Goal: Task Accomplishment & Management: Manage account settings

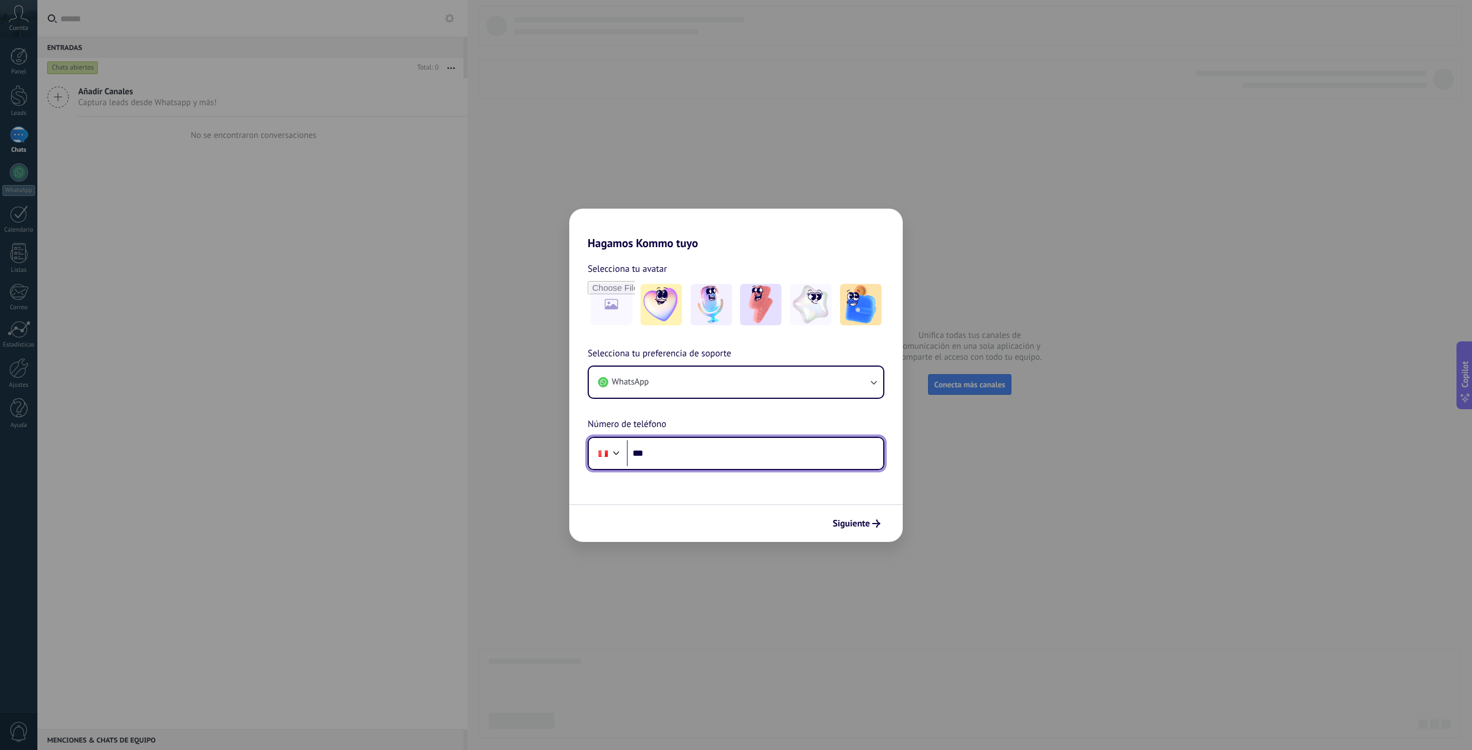
click at [663, 455] on input "***" at bounding box center [755, 453] width 256 height 26
click at [672, 456] on input "***" at bounding box center [755, 453] width 256 height 26
type input "**********"
click at [855, 525] on span "Siguiente" at bounding box center [850, 524] width 37 height 8
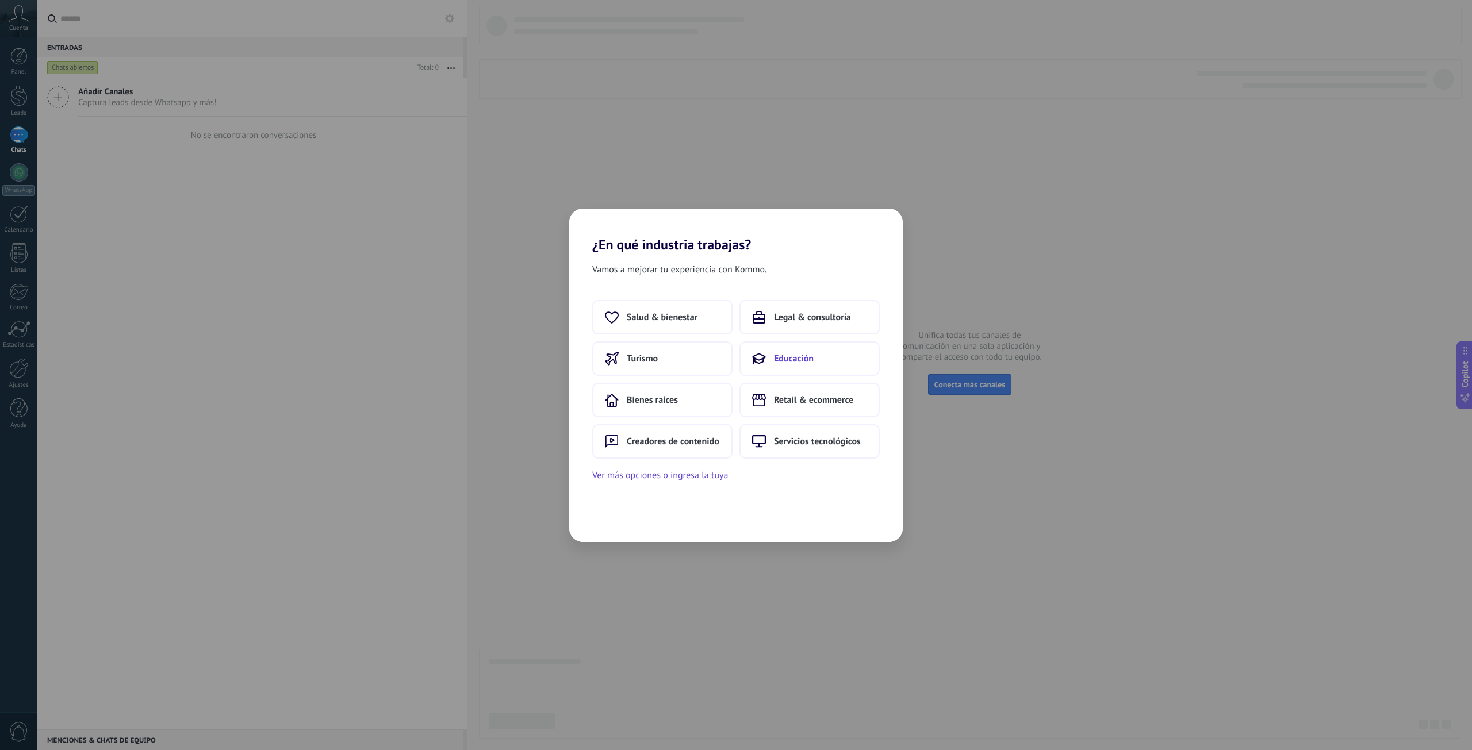
click at [801, 356] on span "Educación" at bounding box center [794, 358] width 40 height 11
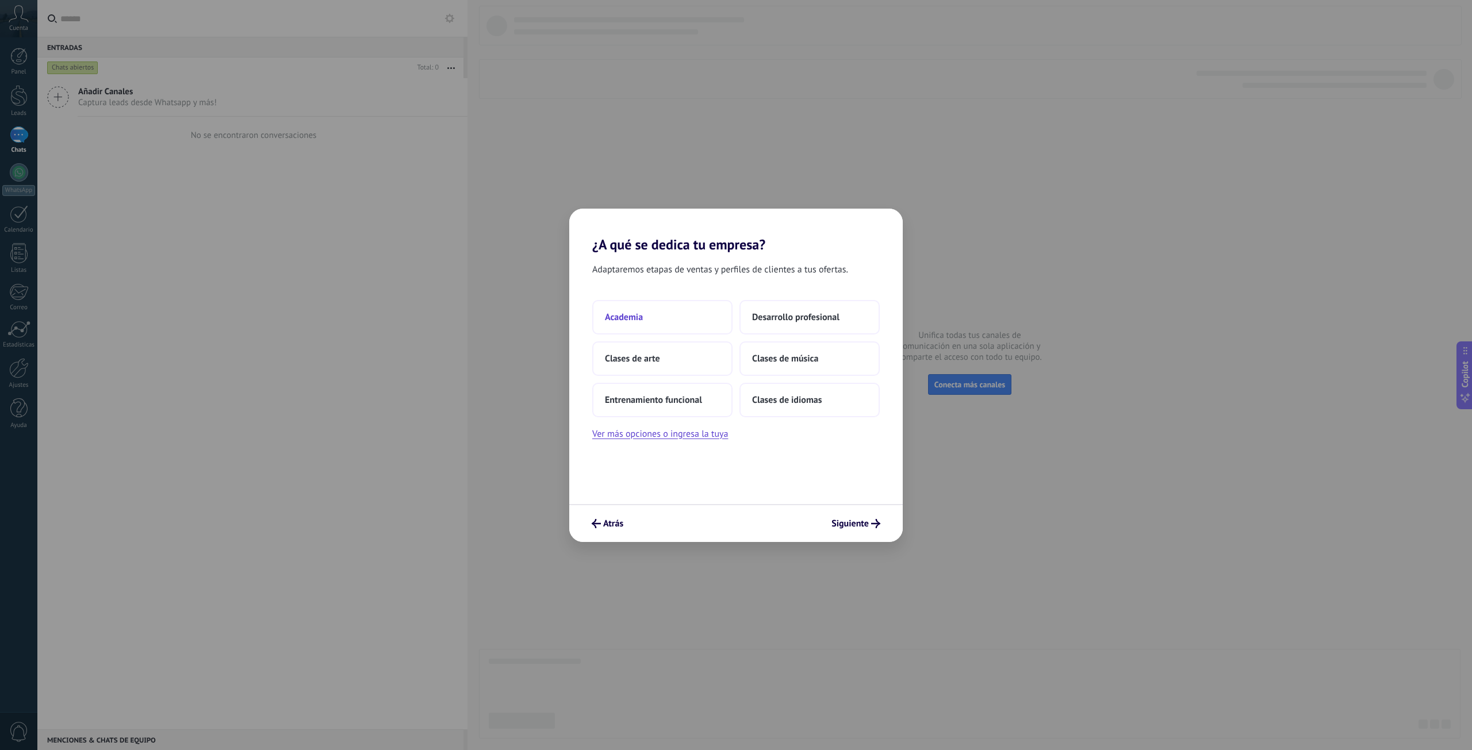
click at [669, 313] on button "Academia" at bounding box center [662, 317] width 140 height 34
click at [678, 316] on button "Solo yo" at bounding box center [662, 317] width 140 height 34
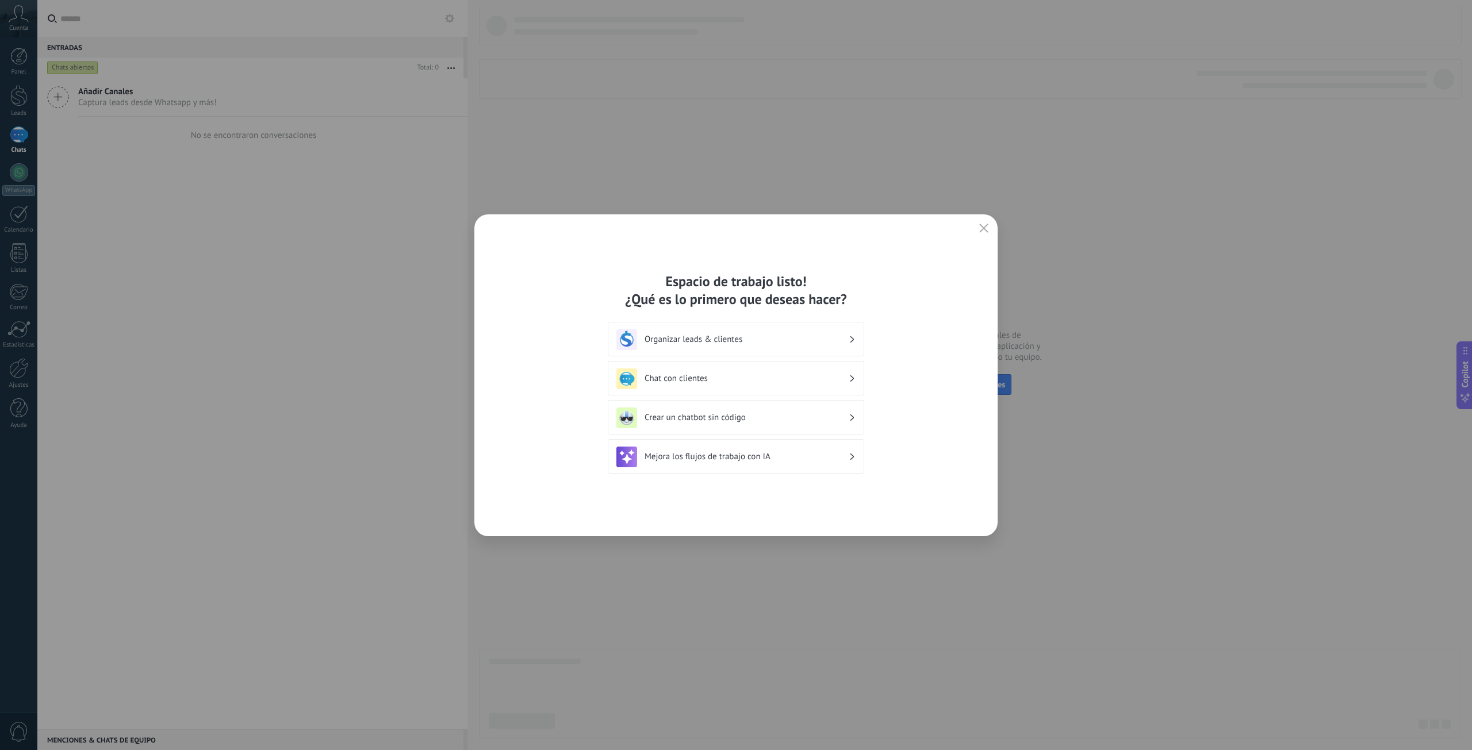
click at [824, 343] on h3 "Organizar leads & clientes" at bounding box center [746, 339] width 204 height 11
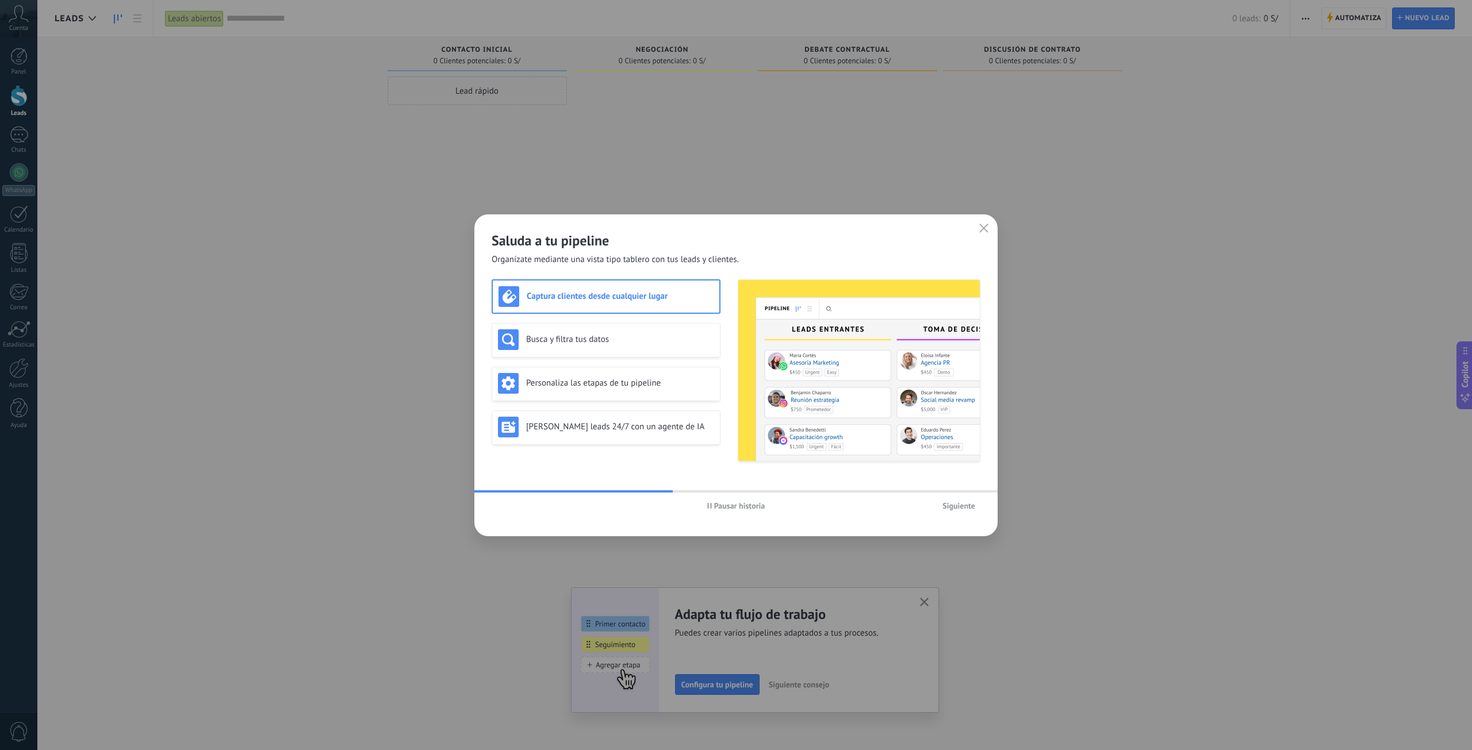
click at [949, 502] on span "Siguiente" at bounding box center [958, 506] width 33 height 8
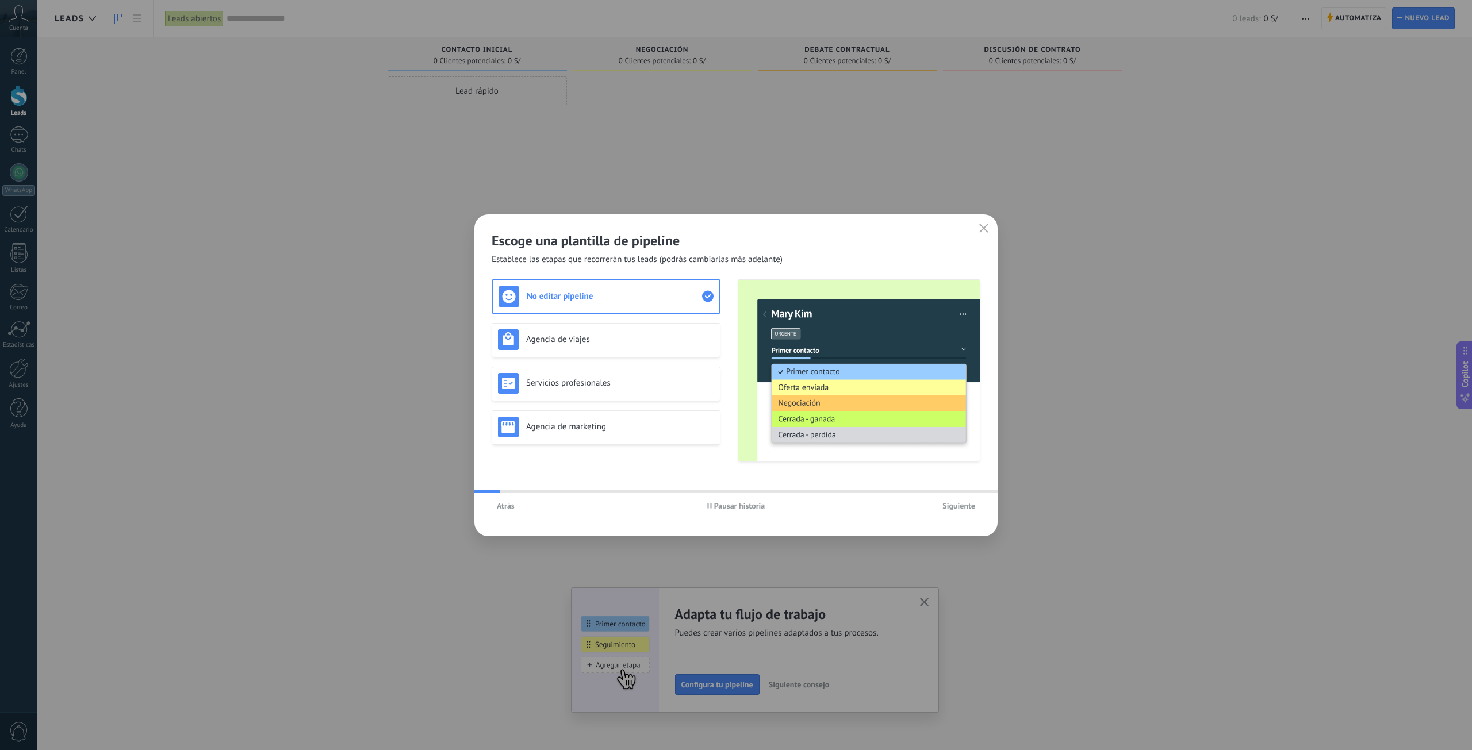
click at [949, 502] on span "Siguiente" at bounding box center [958, 506] width 33 height 8
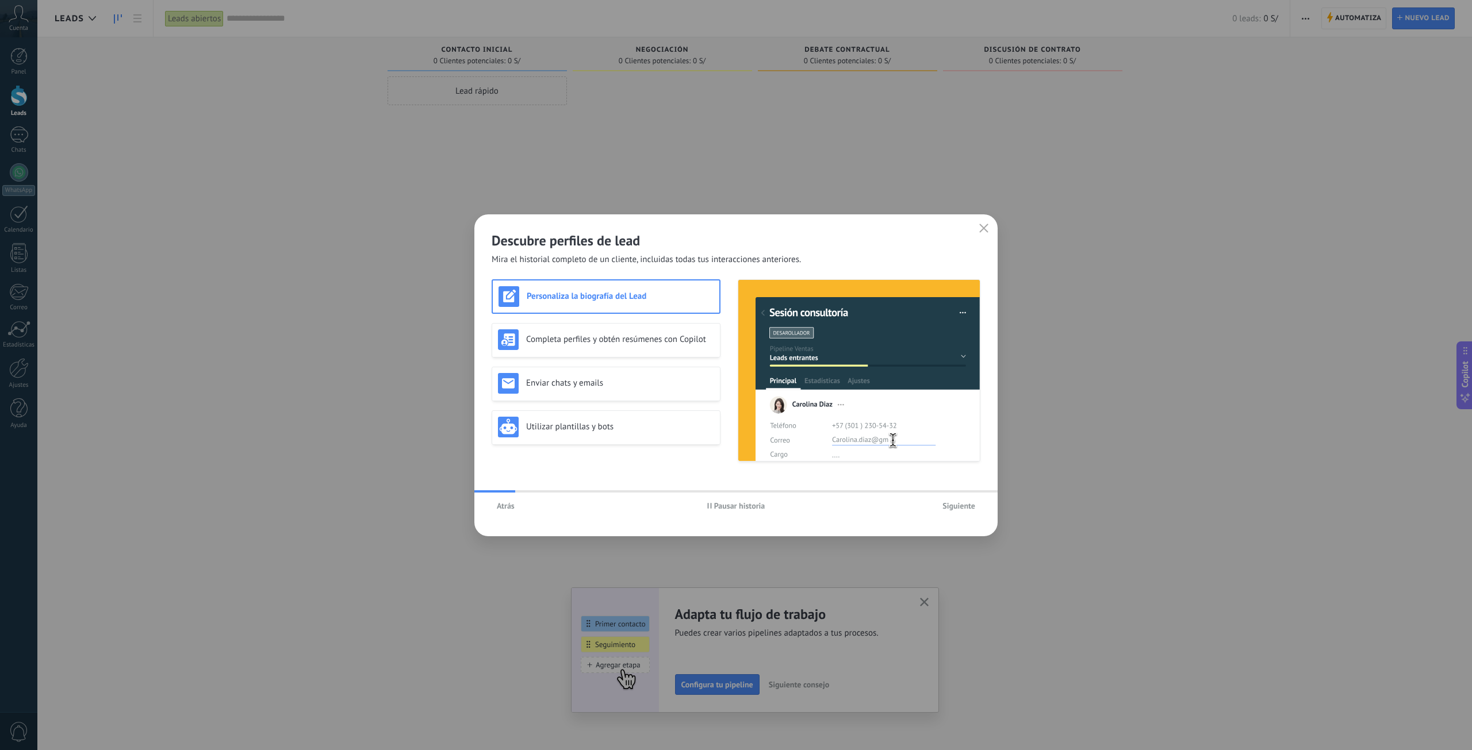
click at [951, 504] on span "Siguiente" at bounding box center [958, 506] width 33 height 8
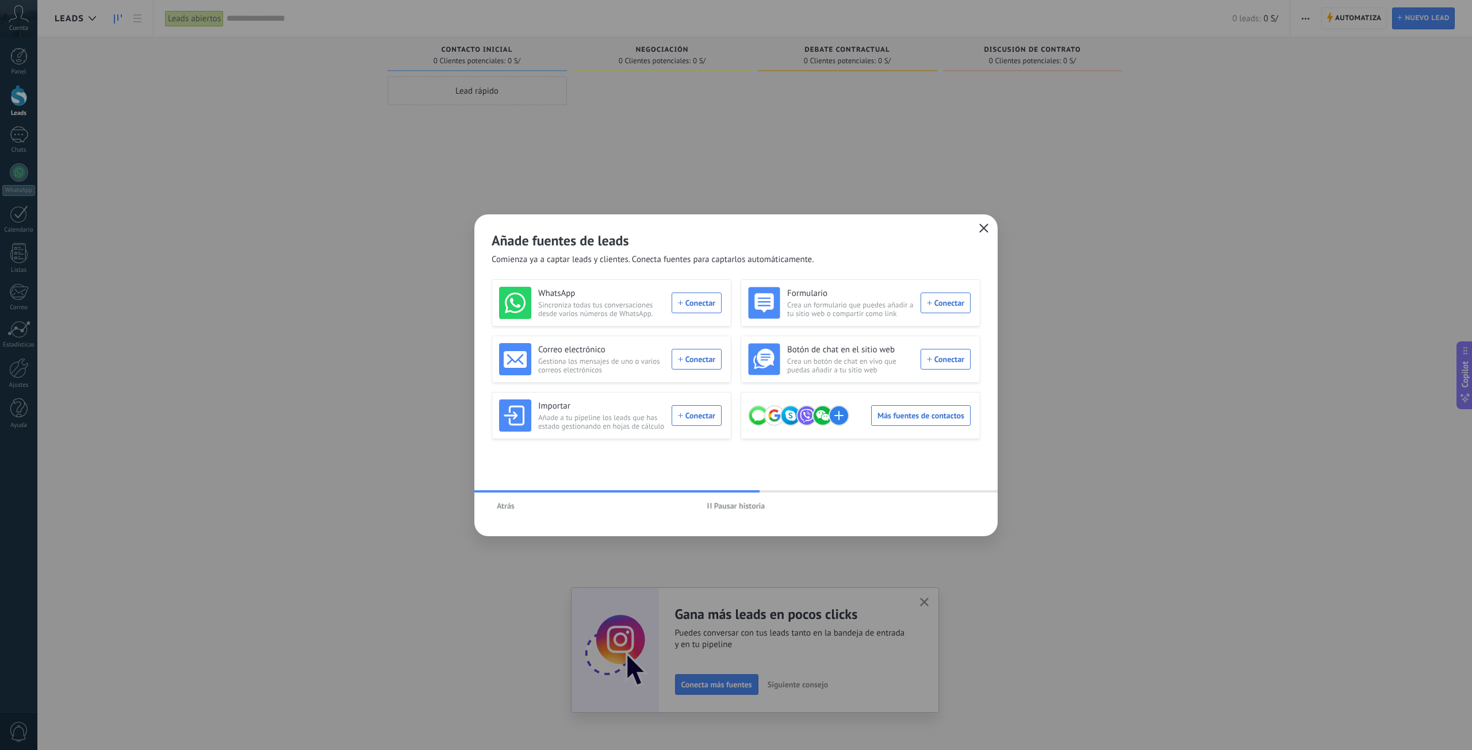
click at [981, 225] on icon "button" at bounding box center [983, 228] width 9 height 9
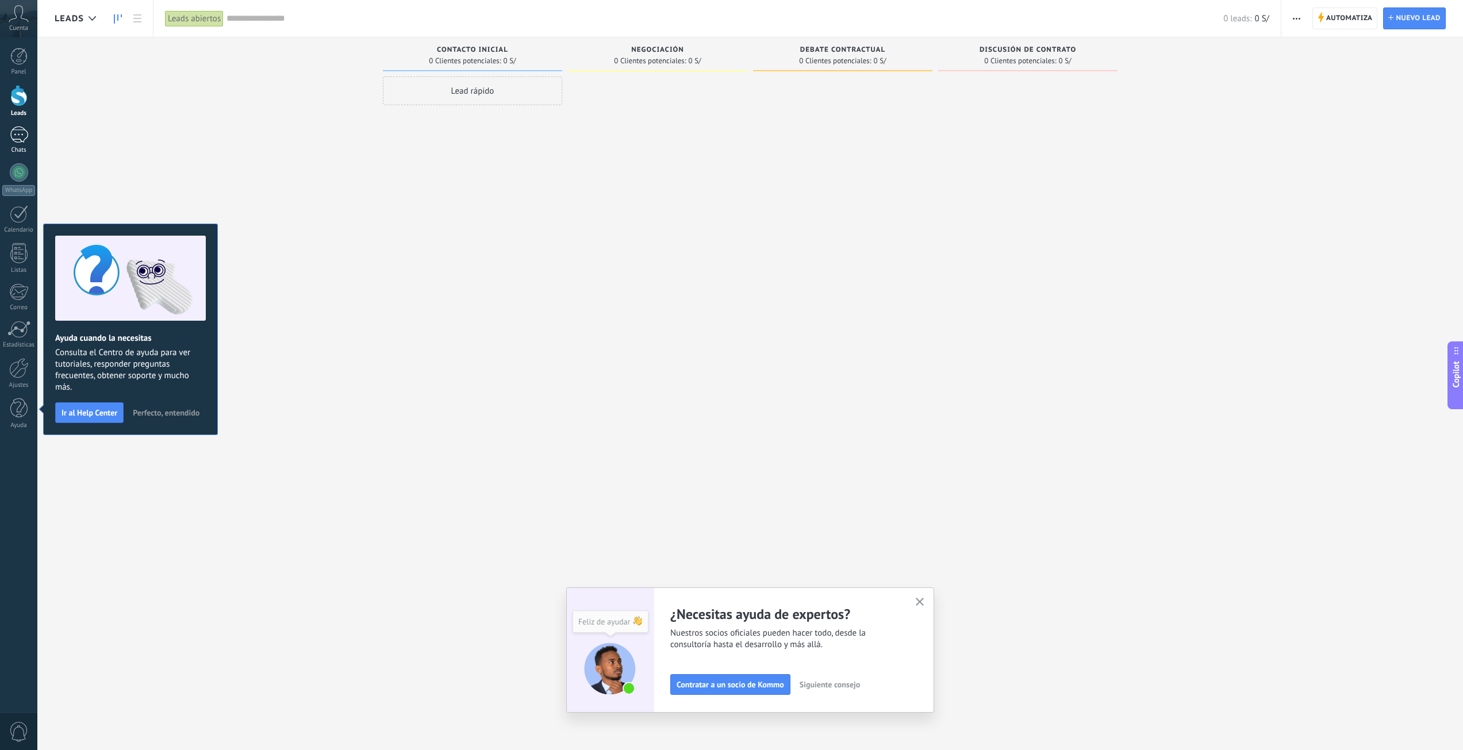
click at [20, 129] on div at bounding box center [19, 134] width 18 height 17
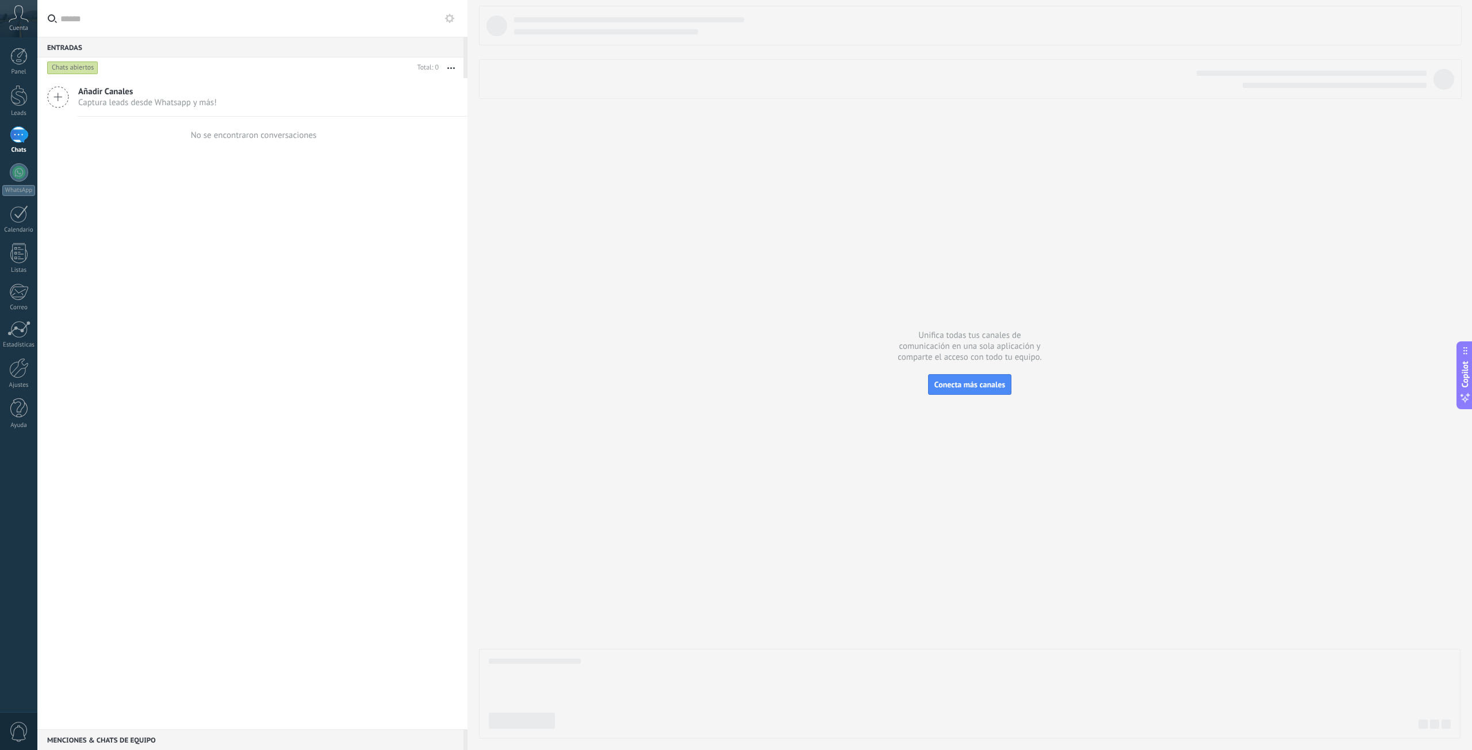
click at [20, 136] on div at bounding box center [19, 134] width 18 height 17
click at [185, 261] on div "Añadir Canales Captura leads desde Whatsapp y más! No se encontraron conversaci…" at bounding box center [252, 403] width 430 height 651
click at [984, 393] on button "Conecta más canales" at bounding box center [969, 384] width 83 height 21
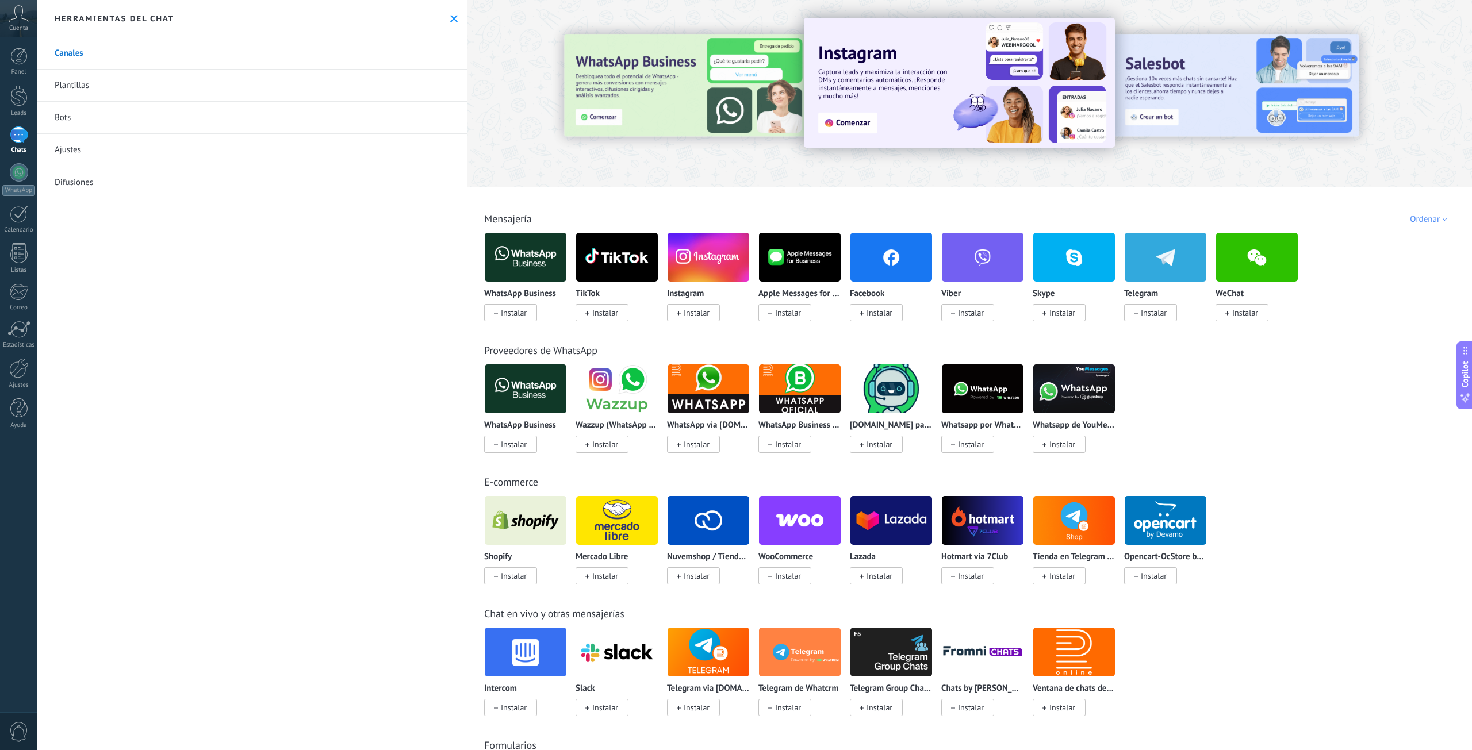
click at [529, 254] on img at bounding box center [526, 257] width 82 height 56
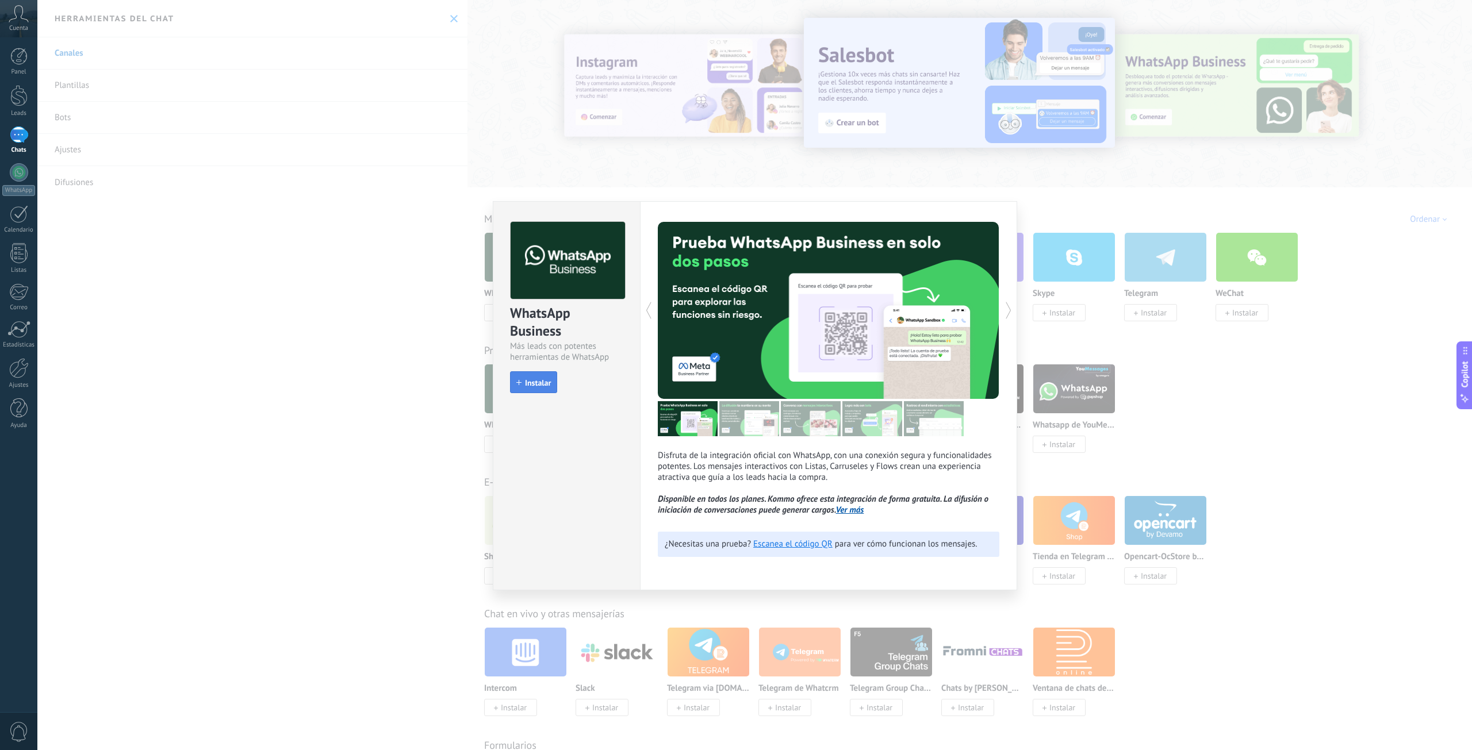
click at [543, 379] on span "Instalar" at bounding box center [538, 383] width 26 height 8
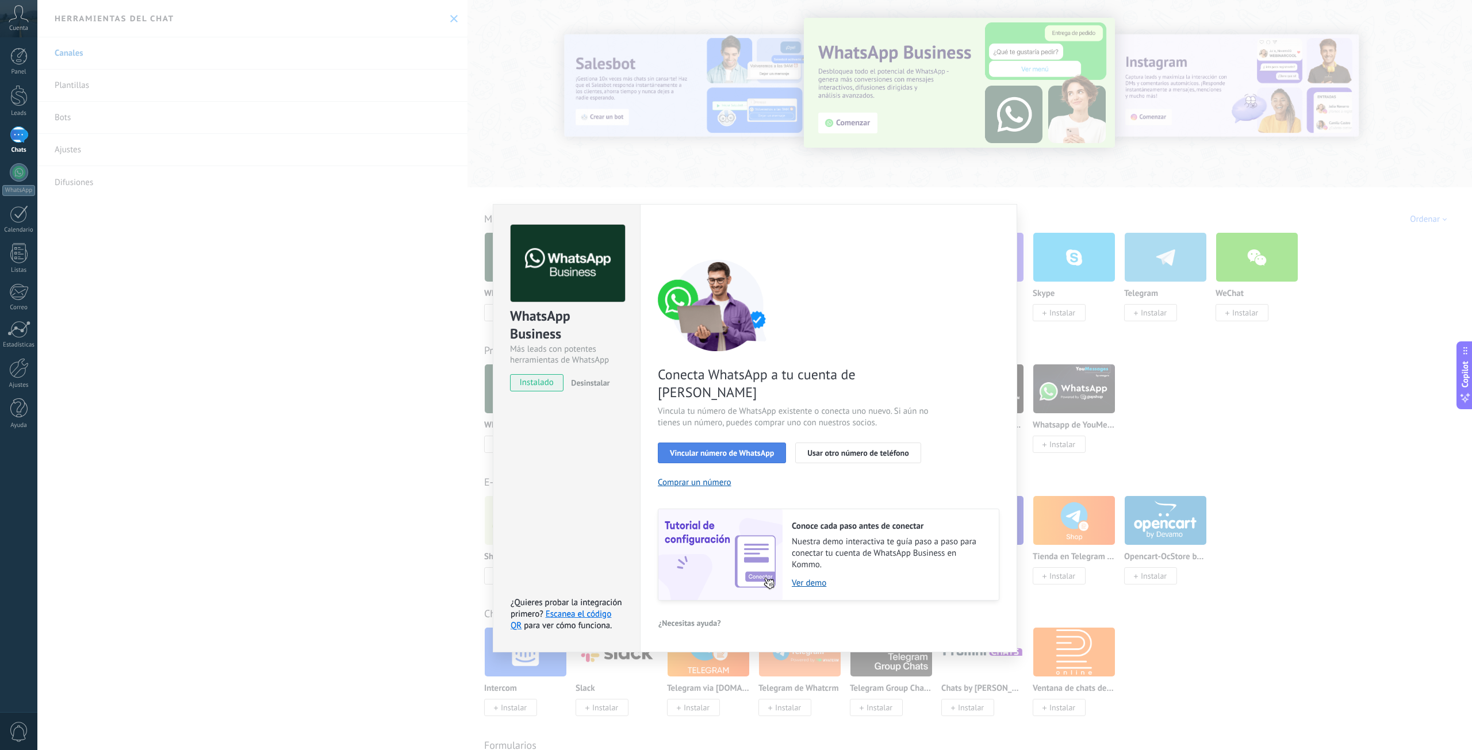
click at [754, 449] on span "Vincular número de WhatsApp" at bounding box center [722, 453] width 104 height 8
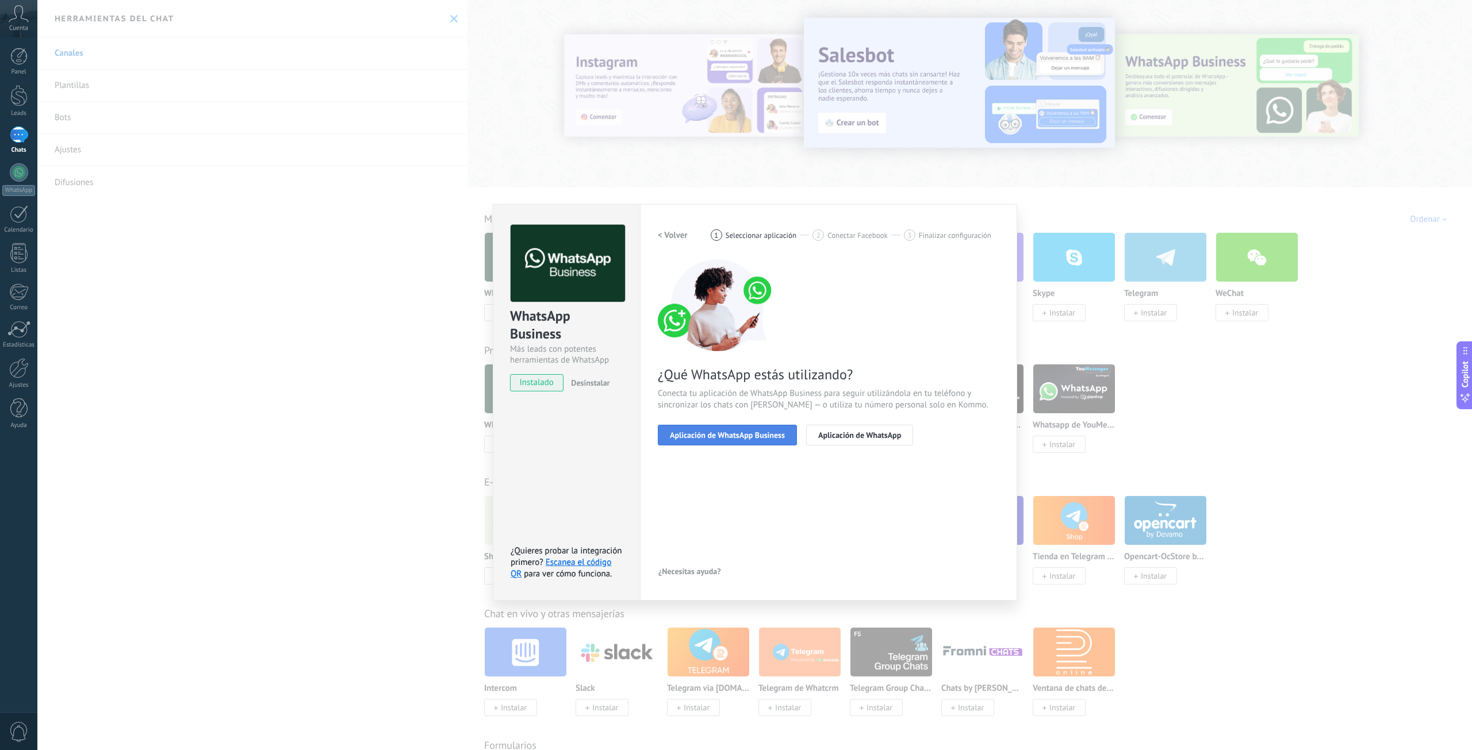
click at [730, 435] on span "Aplicación de WhatsApp Business" at bounding box center [727, 435] width 115 height 8
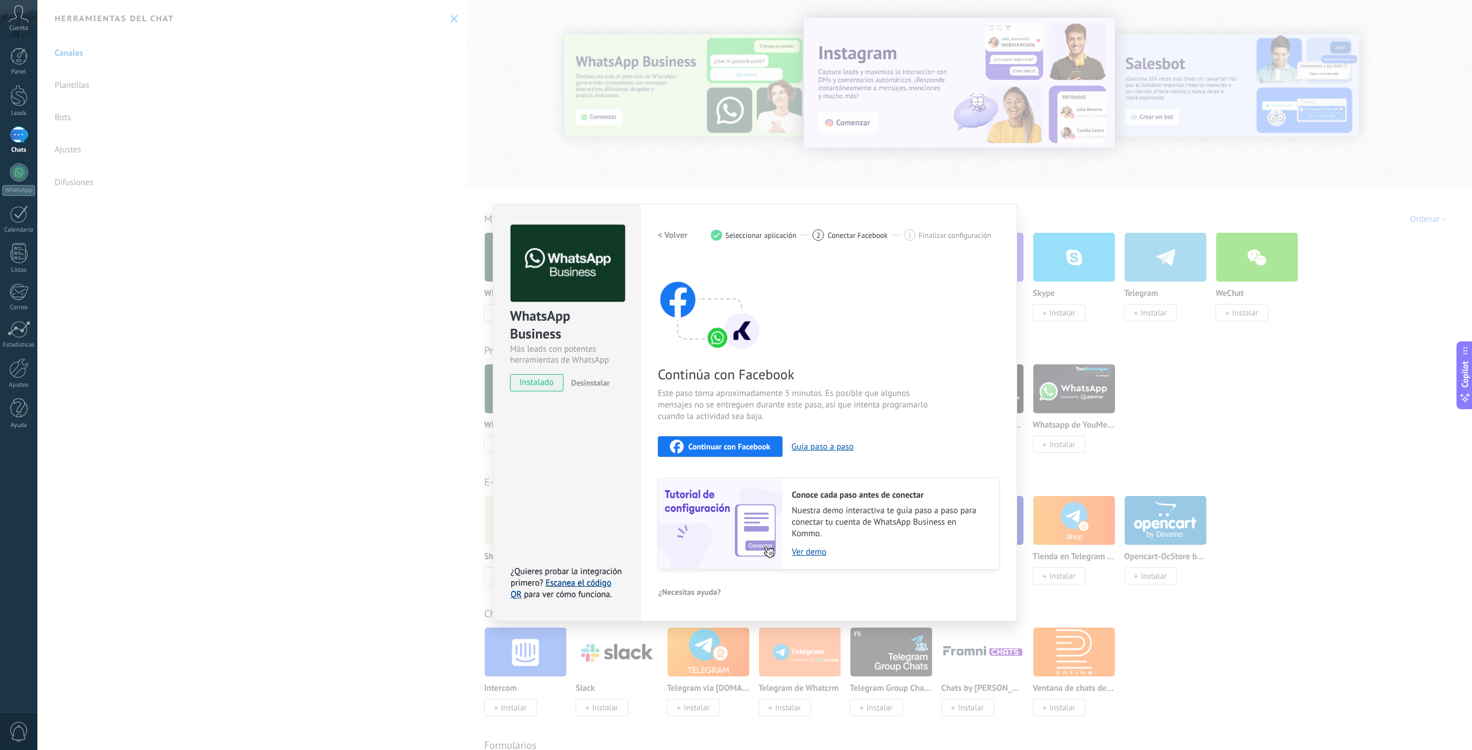
click at [577, 586] on link "Escanea el código QR" at bounding box center [560, 589] width 101 height 22
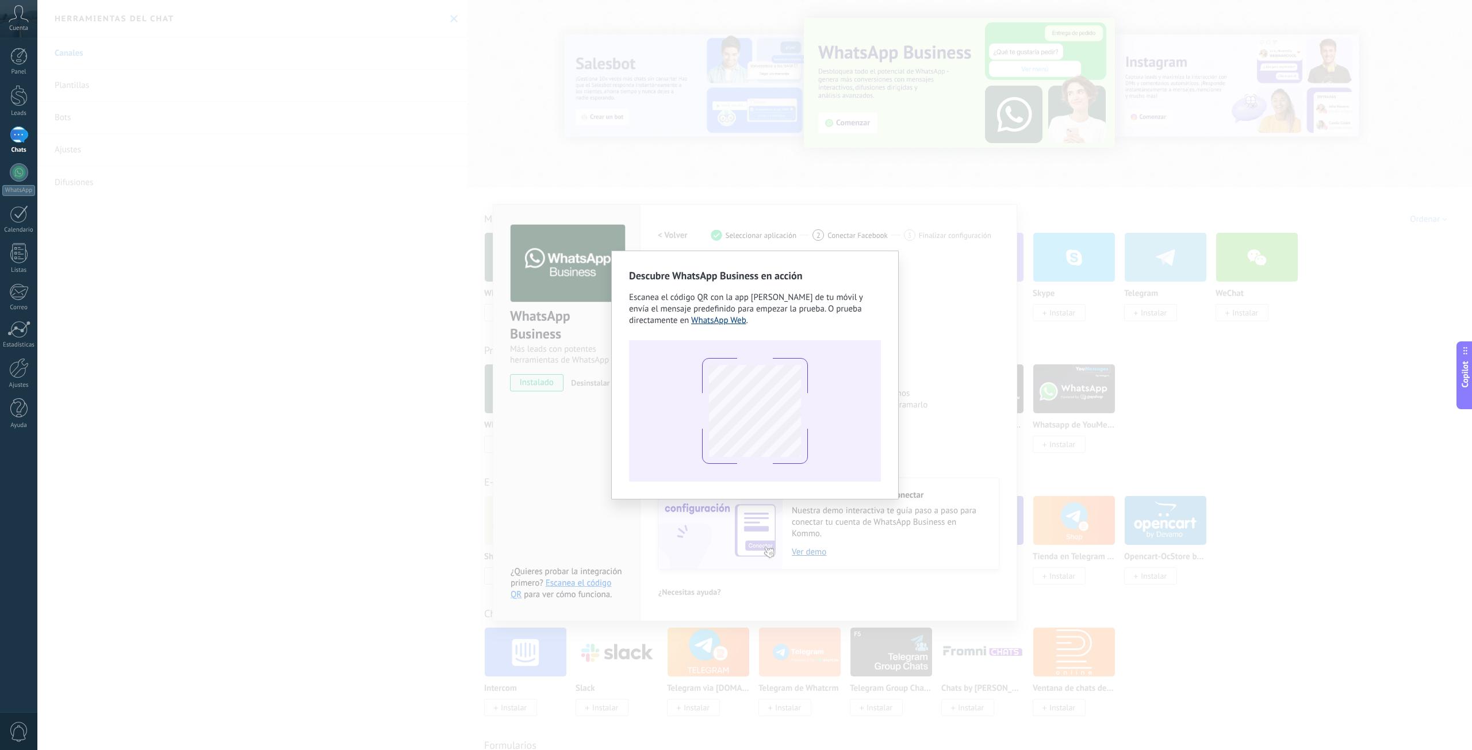
click at [729, 322] on link "WhatsApp Web" at bounding box center [718, 320] width 55 height 11
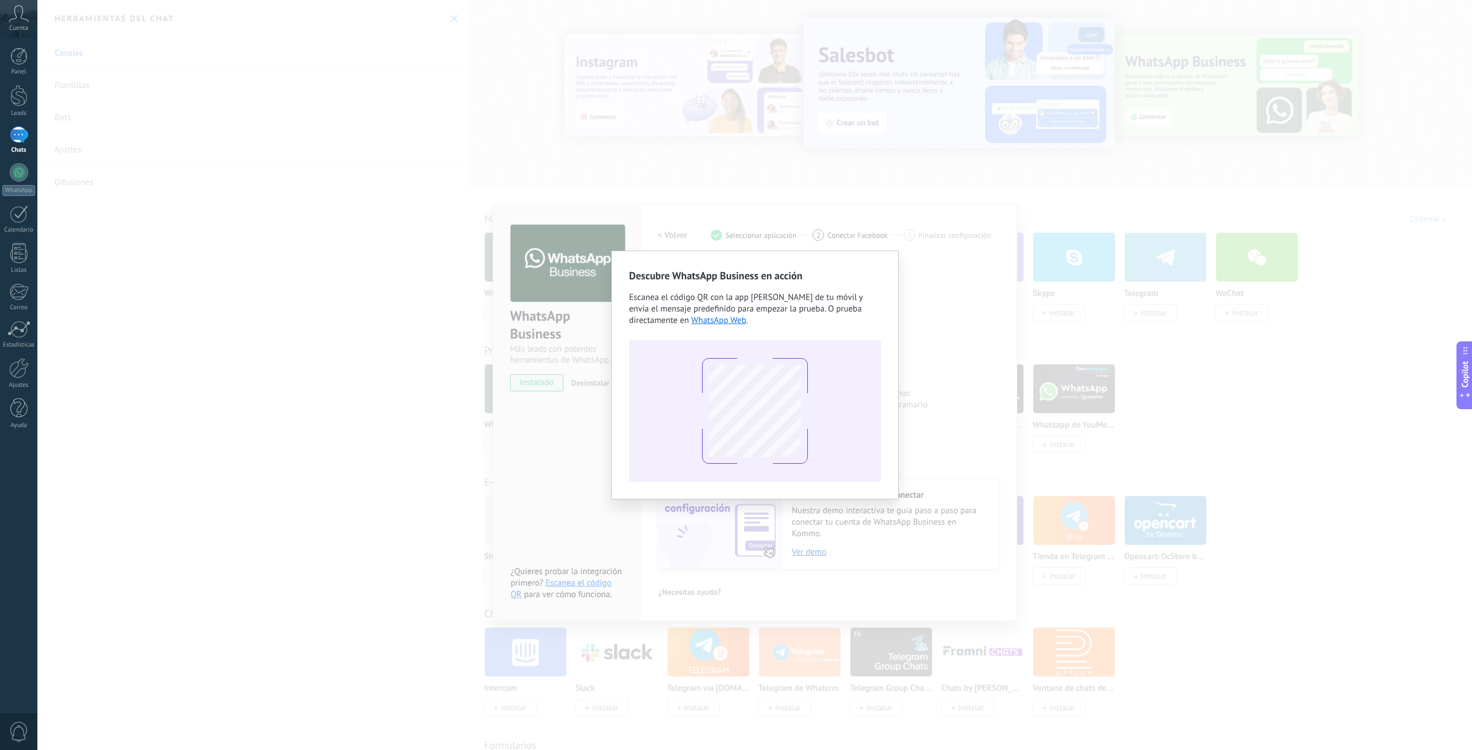
click at [388, 446] on div "Descubre WhatsApp Business en acción Escanea el código QR con la app [PERSON_NA…" at bounding box center [754, 375] width 1434 height 750
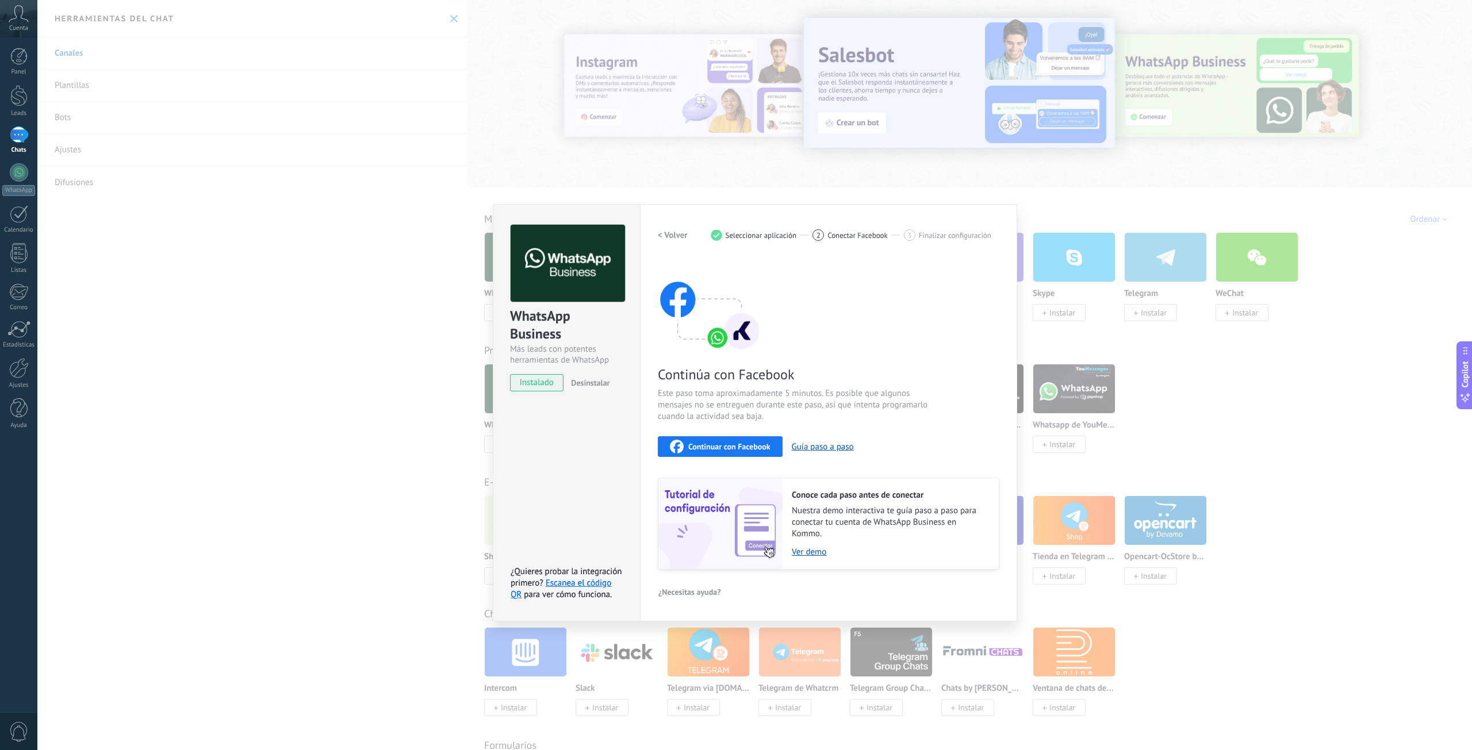
click at [293, 407] on div "WhatsApp Business Más leads con potentes herramientas de WhatsApp instalado Des…" at bounding box center [754, 375] width 1434 height 750
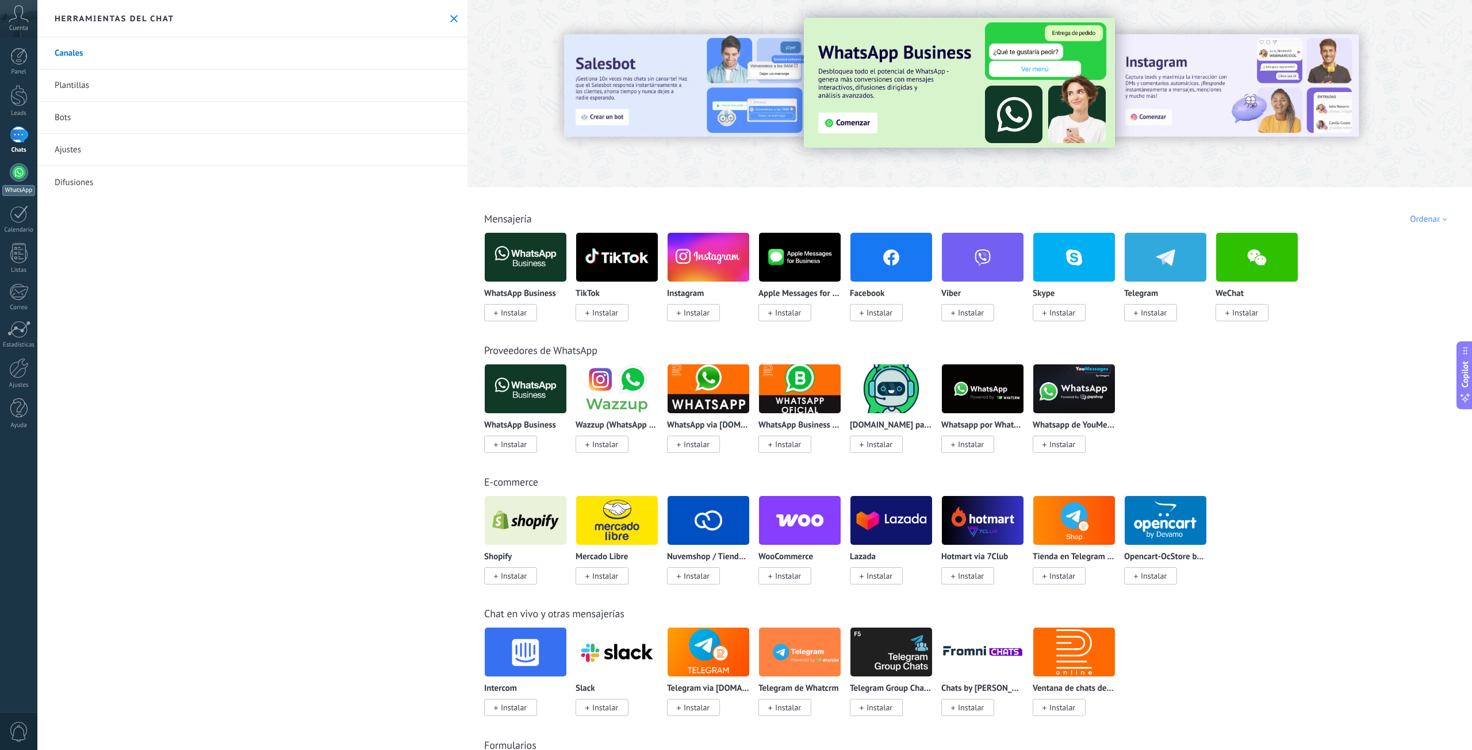
click at [30, 178] on link "WhatsApp" at bounding box center [18, 179] width 37 height 33
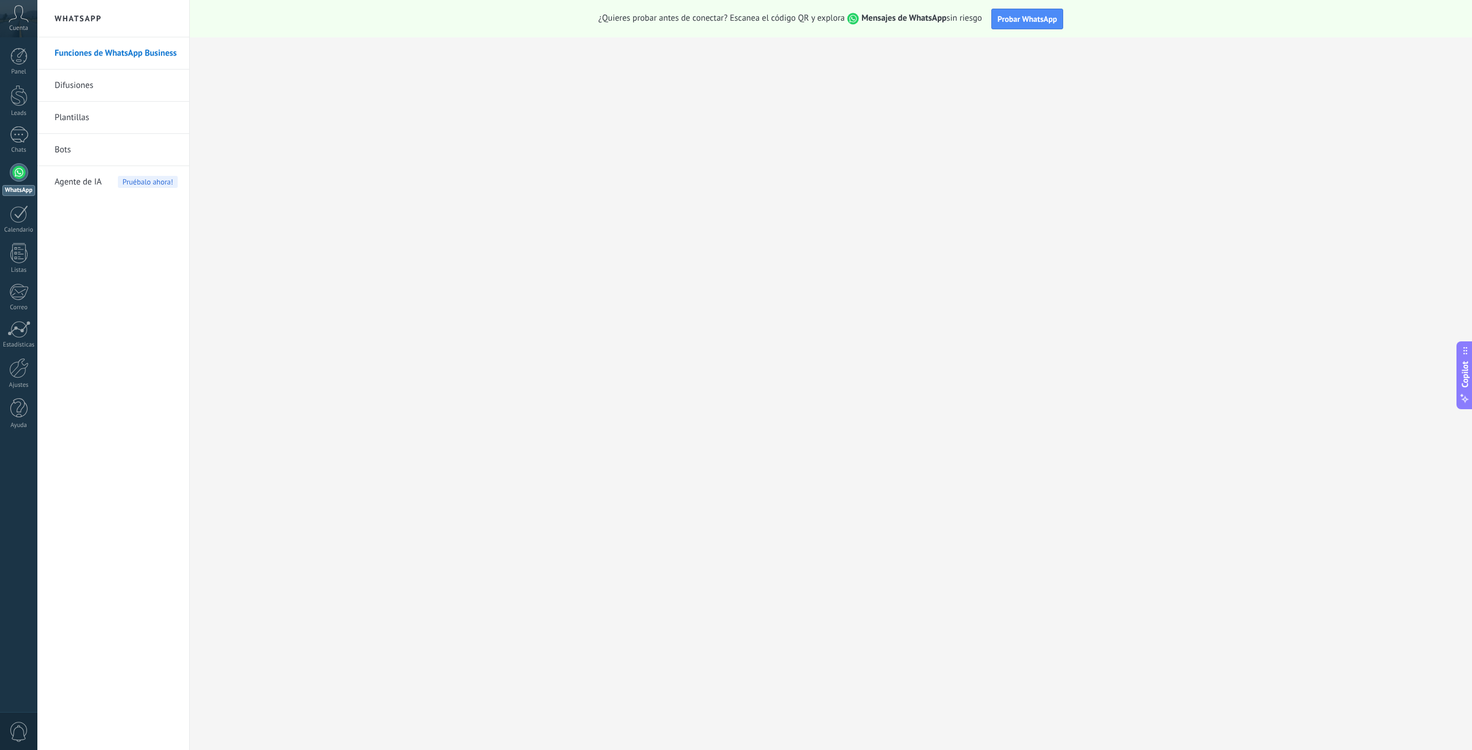
click at [20, 178] on div at bounding box center [19, 172] width 18 height 18
click at [30, 128] on link "Chats" at bounding box center [18, 140] width 37 height 28
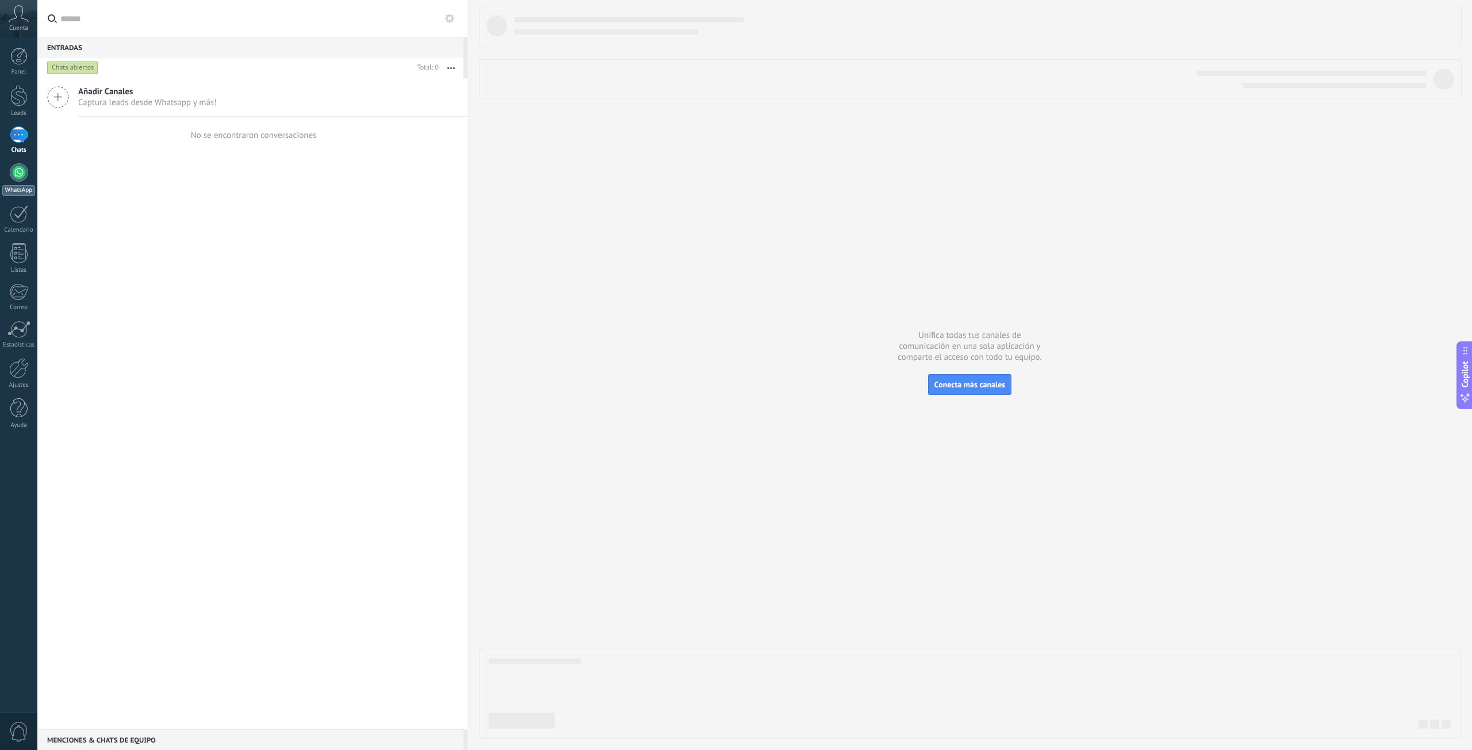
click at [18, 182] on link "WhatsApp" at bounding box center [18, 179] width 37 height 33
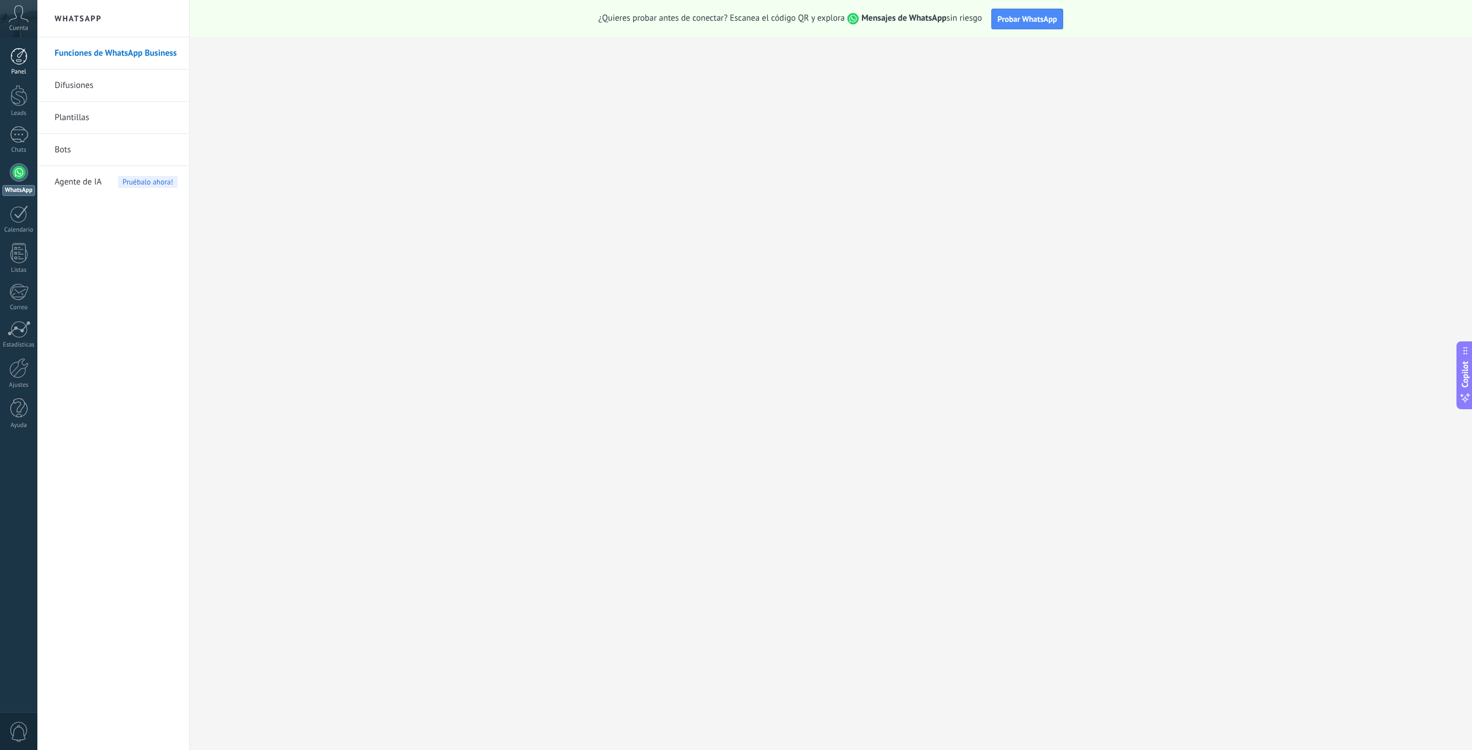
click at [17, 58] on div at bounding box center [18, 56] width 17 height 17
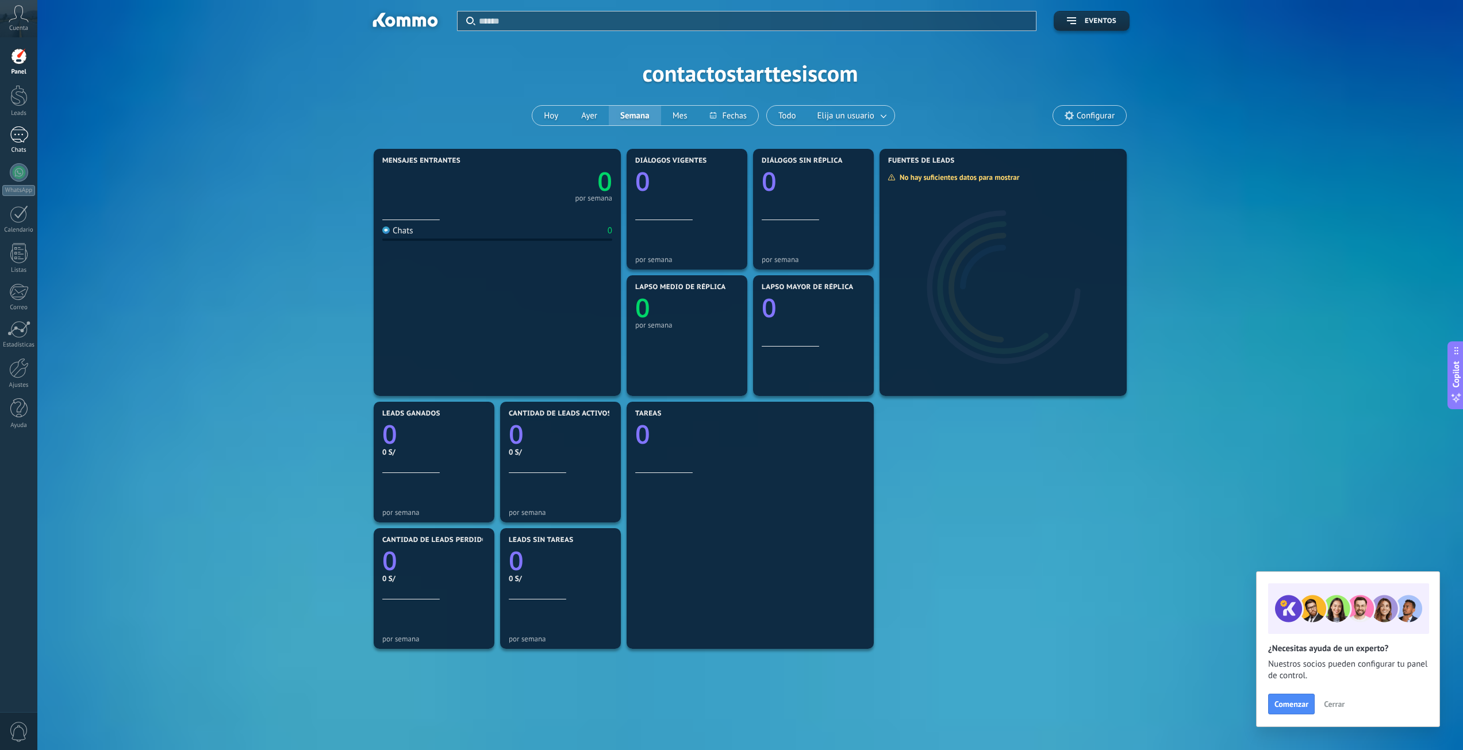
click at [18, 134] on div at bounding box center [19, 134] width 18 height 17
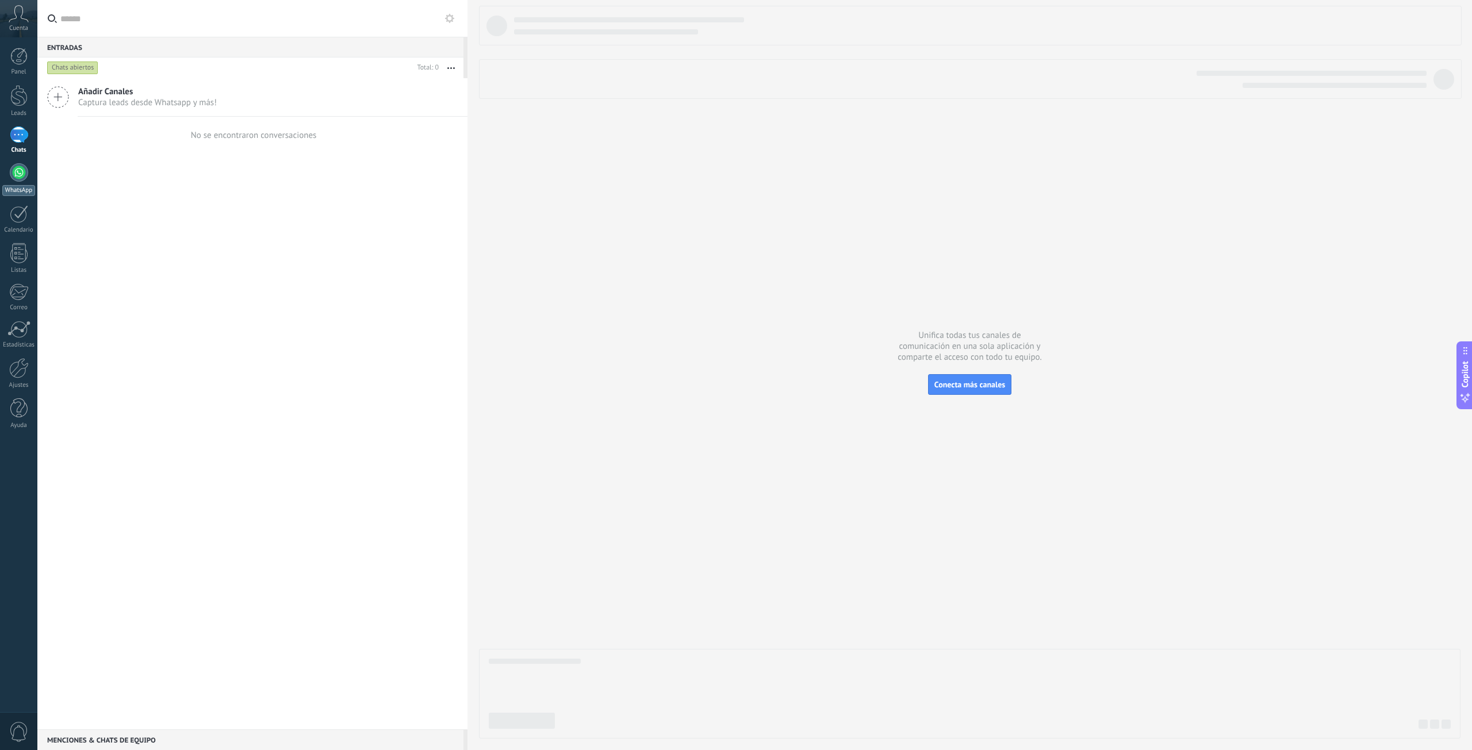
click at [21, 178] on div at bounding box center [19, 172] width 18 height 18
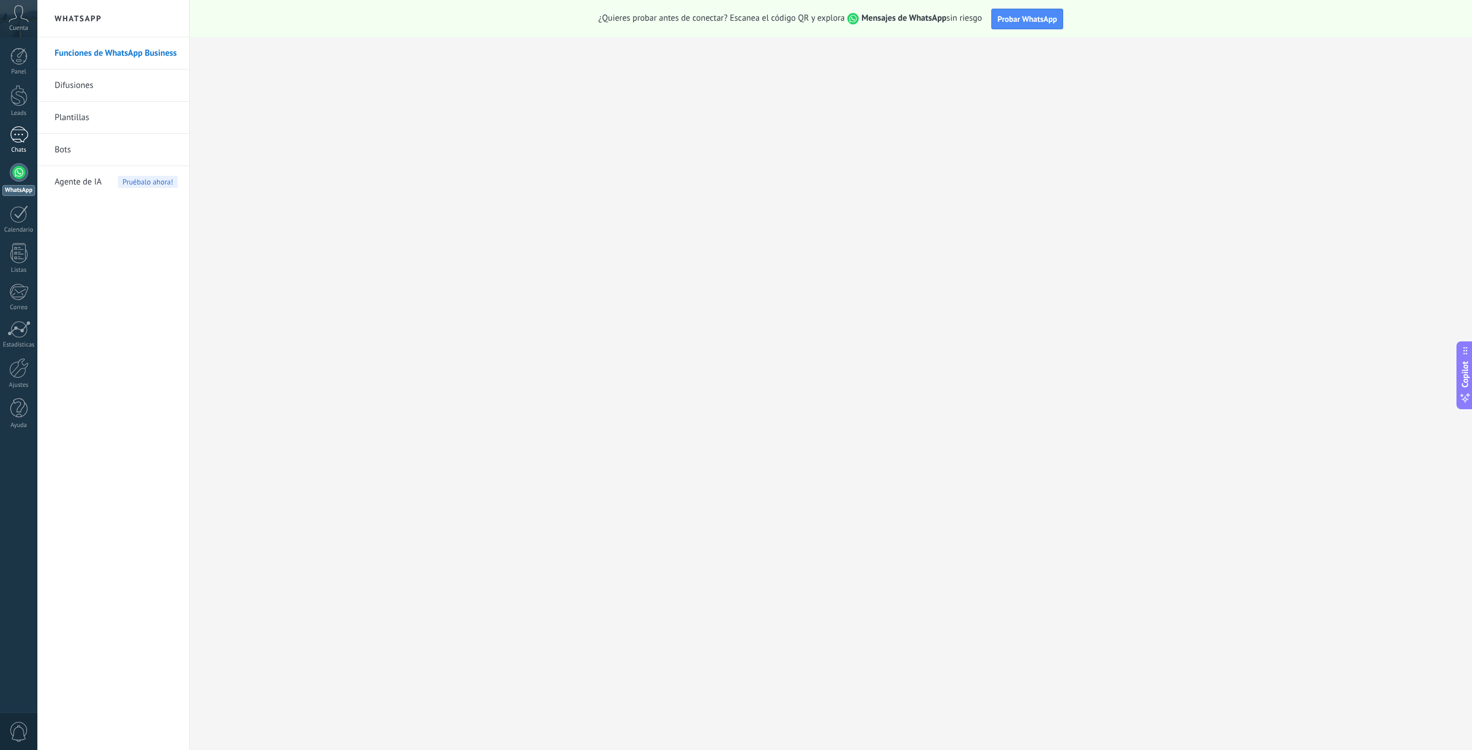
click at [18, 131] on div at bounding box center [19, 134] width 18 height 17
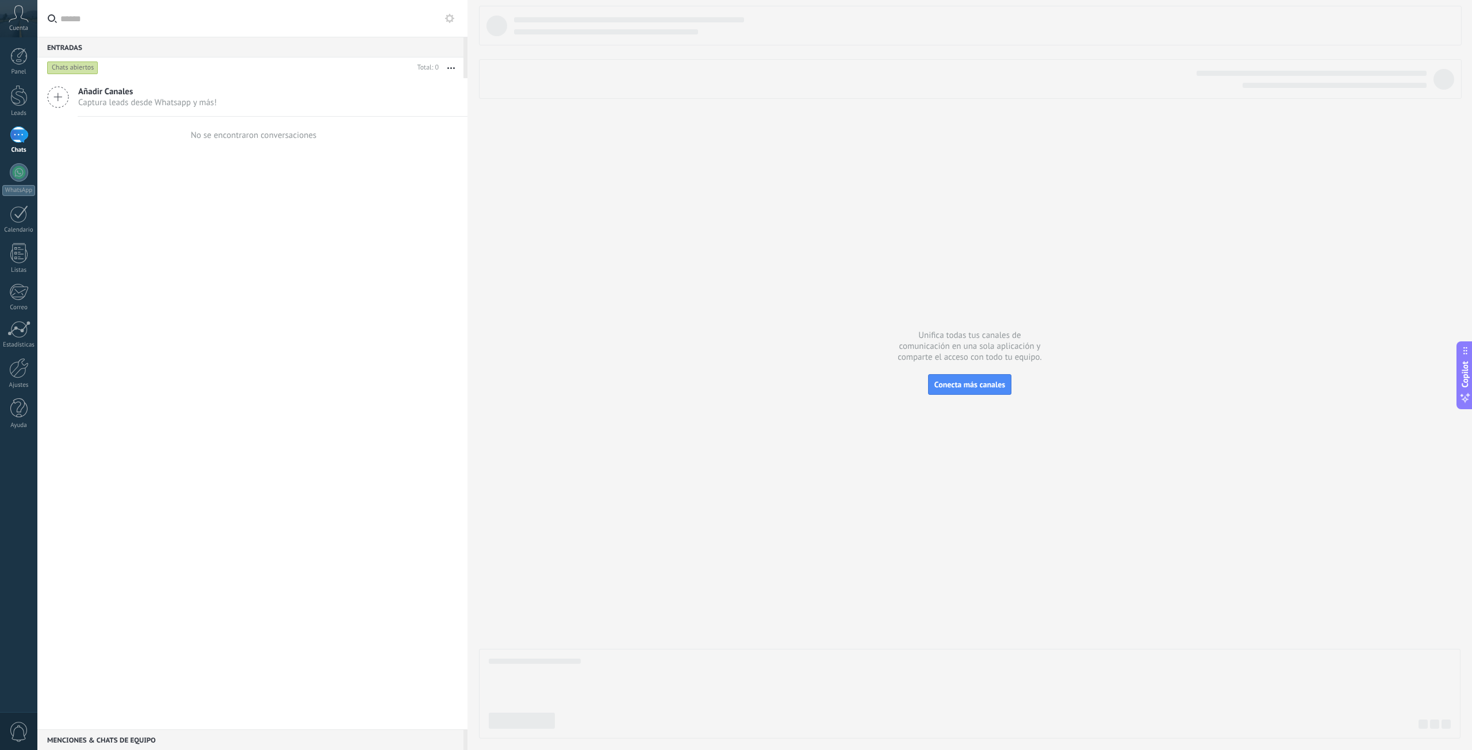
click at [110, 95] on span "Añadir Canales" at bounding box center [147, 91] width 139 height 11
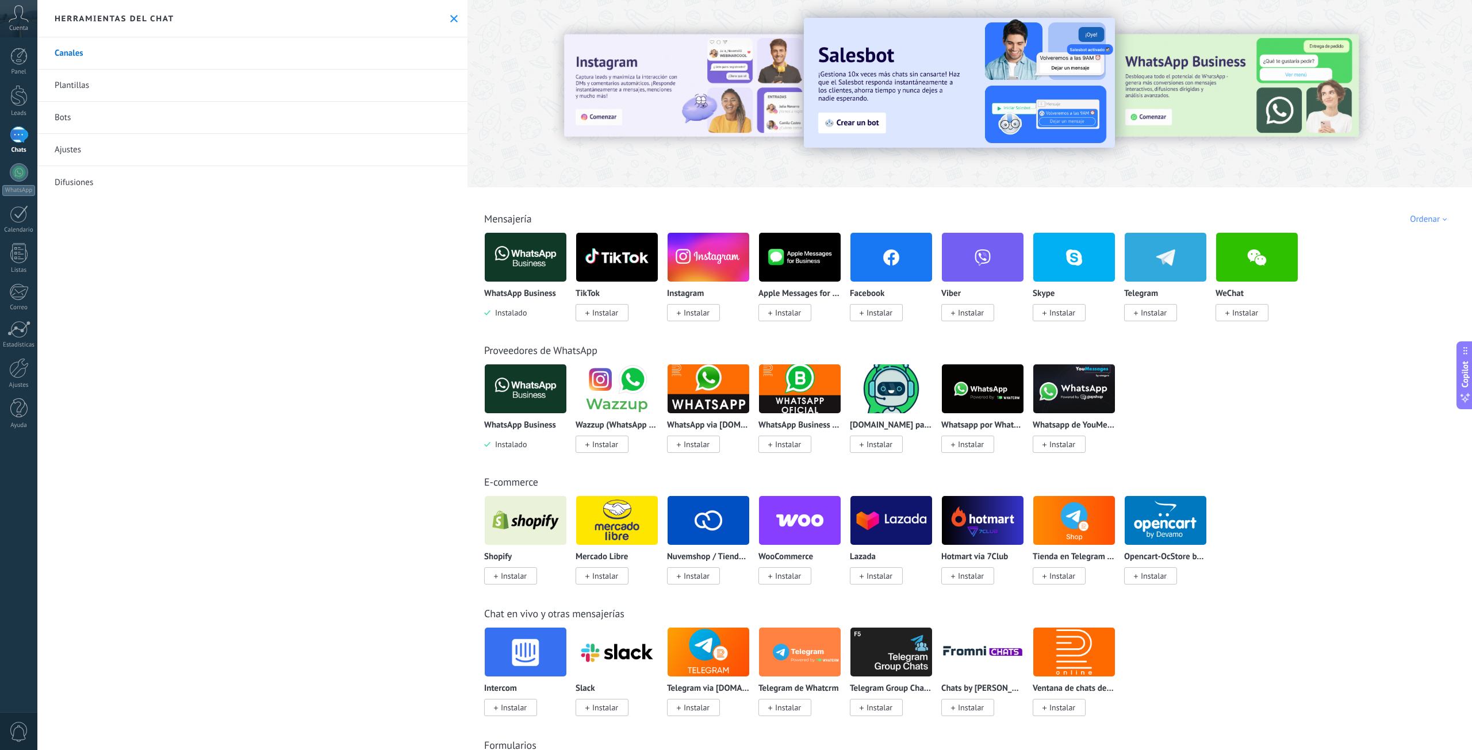
click at [527, 266] on img at bounding box center [526, 257] width 82 height 56
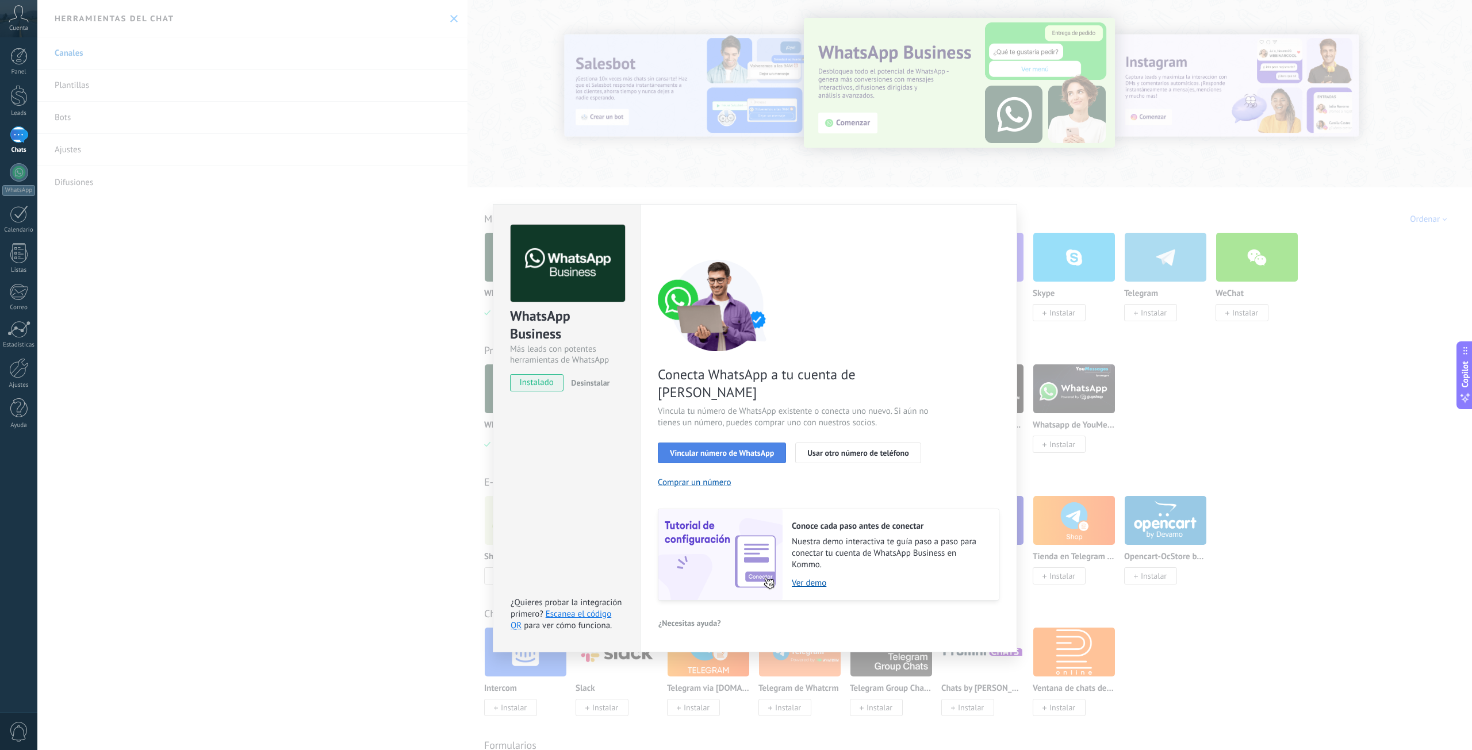
click at [706, 443] on button "Vincular número de WhatsApp" at bounding box center [722, 453] width 128 height 21
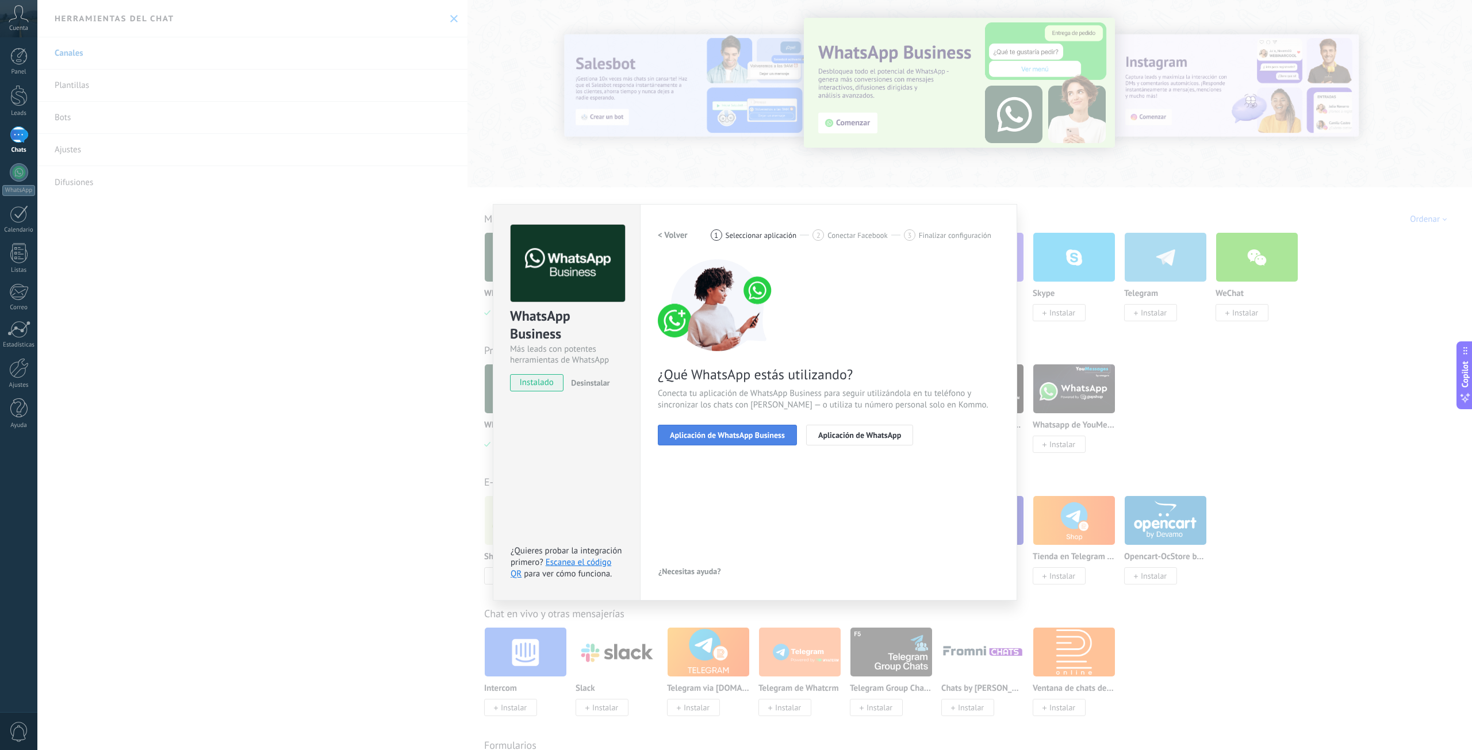
click at [756, 439] on span "Aplicación de WhatsApp Business" at bounding box center [727, 435] width 115 height 8
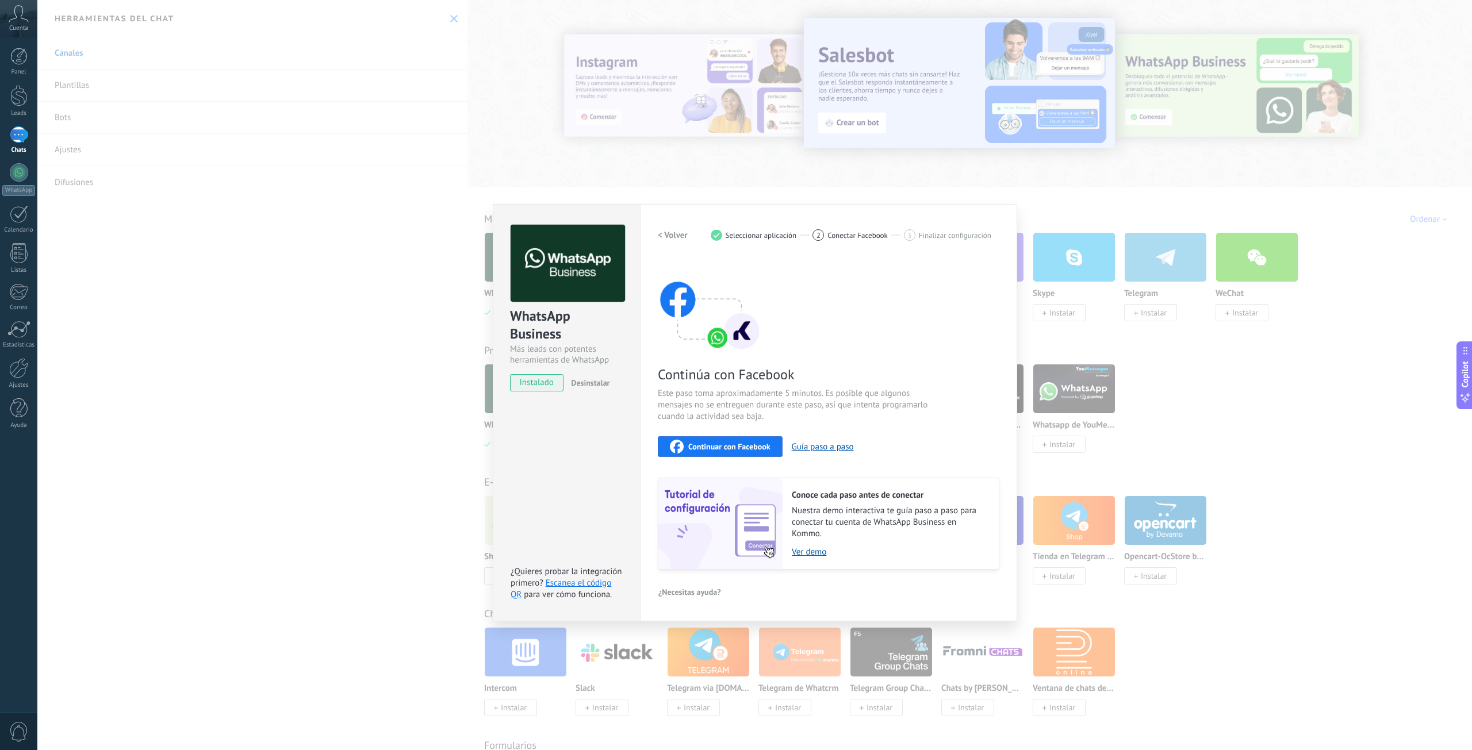
click at [527, 418] on div "WhatsApp Business Más leads con potentes herramientas de WhatsApp instalado Des…" at bounding box center [566, 412] width 147 height 417
click at [366, 398] on div "WhatsApp Business Más leads con potentes herramientas de WhatsApp instalado Des…" at bounding box center [754, 375] width 1434 height 750
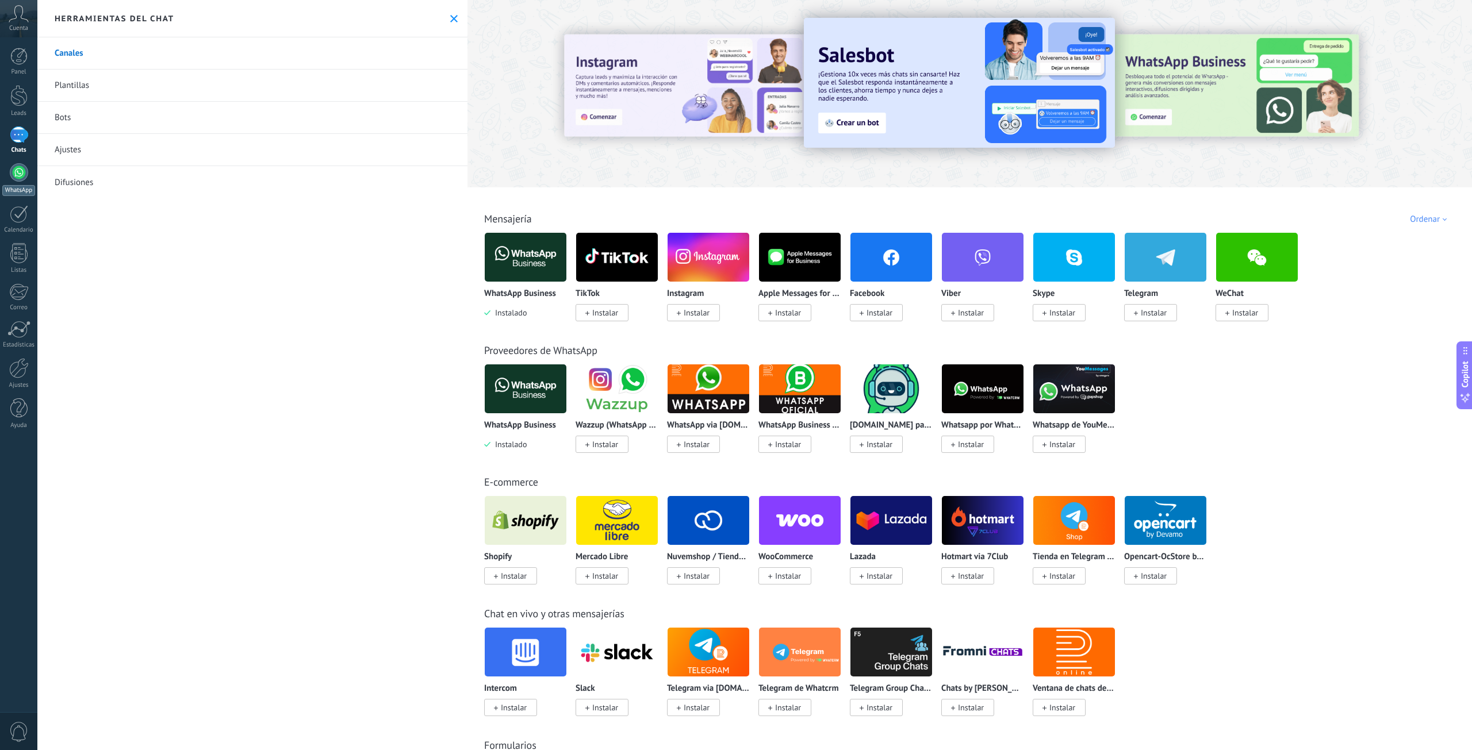
click at [20, 177] on div at bounding box center [19, 172] width 18 height 18
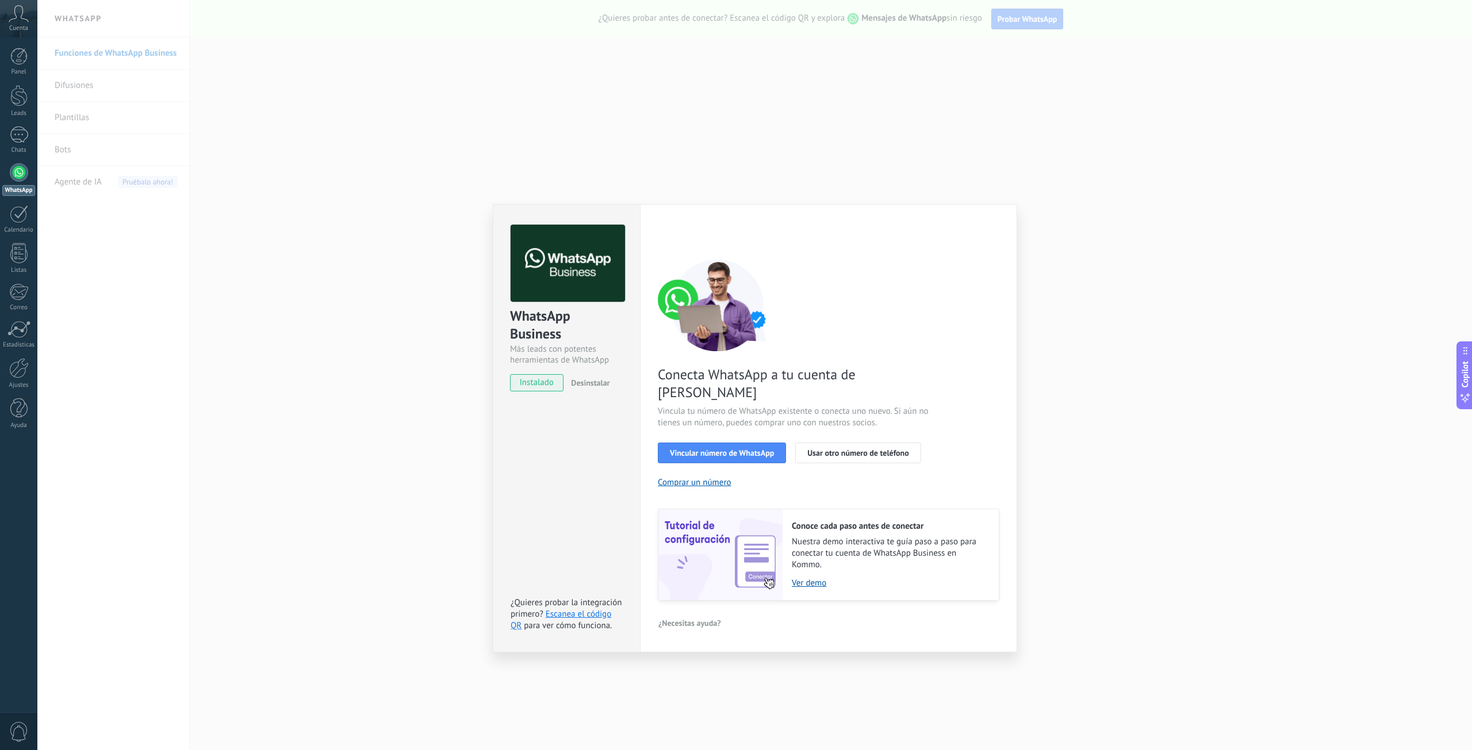
click at [425, 263] on div "WhatsApp Business Más leads con potentes herramientas de WhatsApp instalado Des…" at bounding box center [754, 375] width 1434 height 750
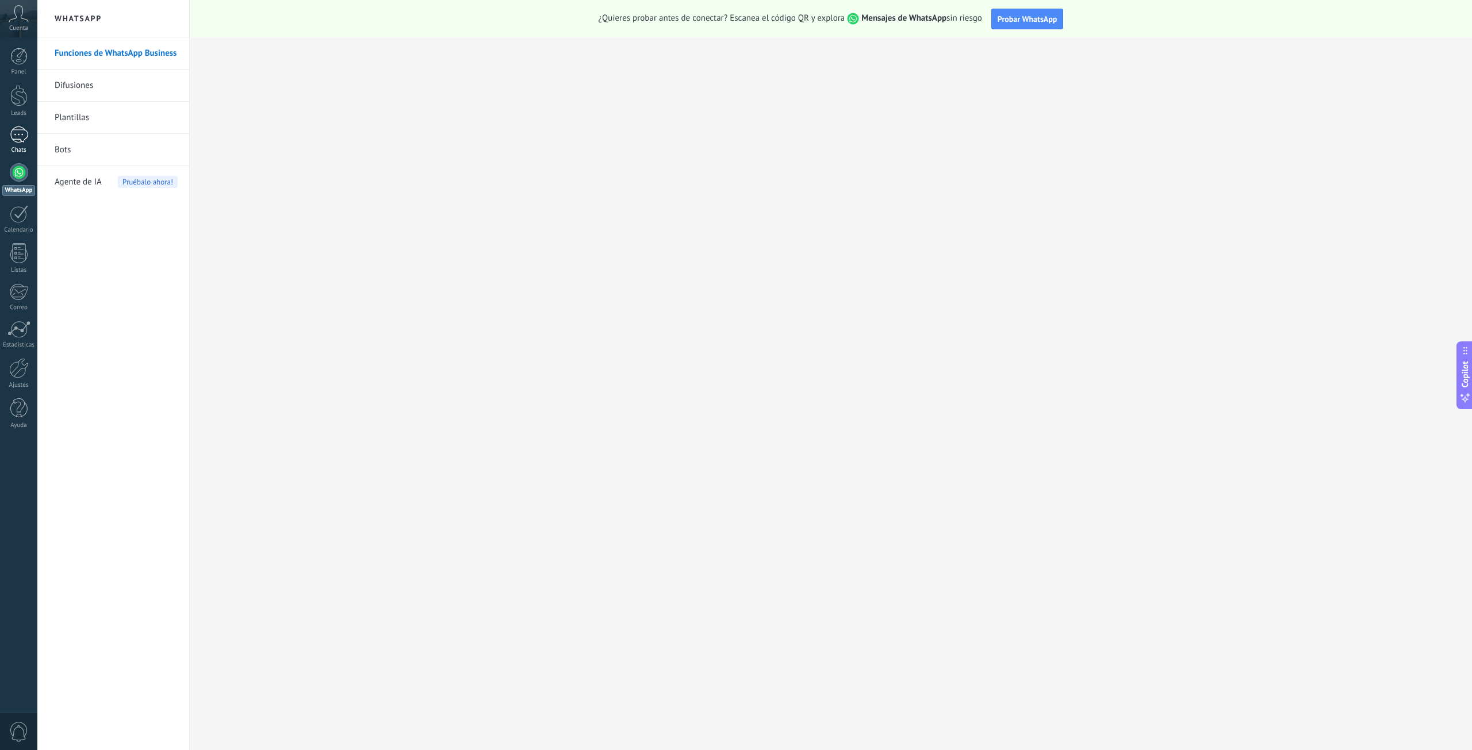
click at [25, 140] on div at bounding box center [19, 134] width 18 height 17
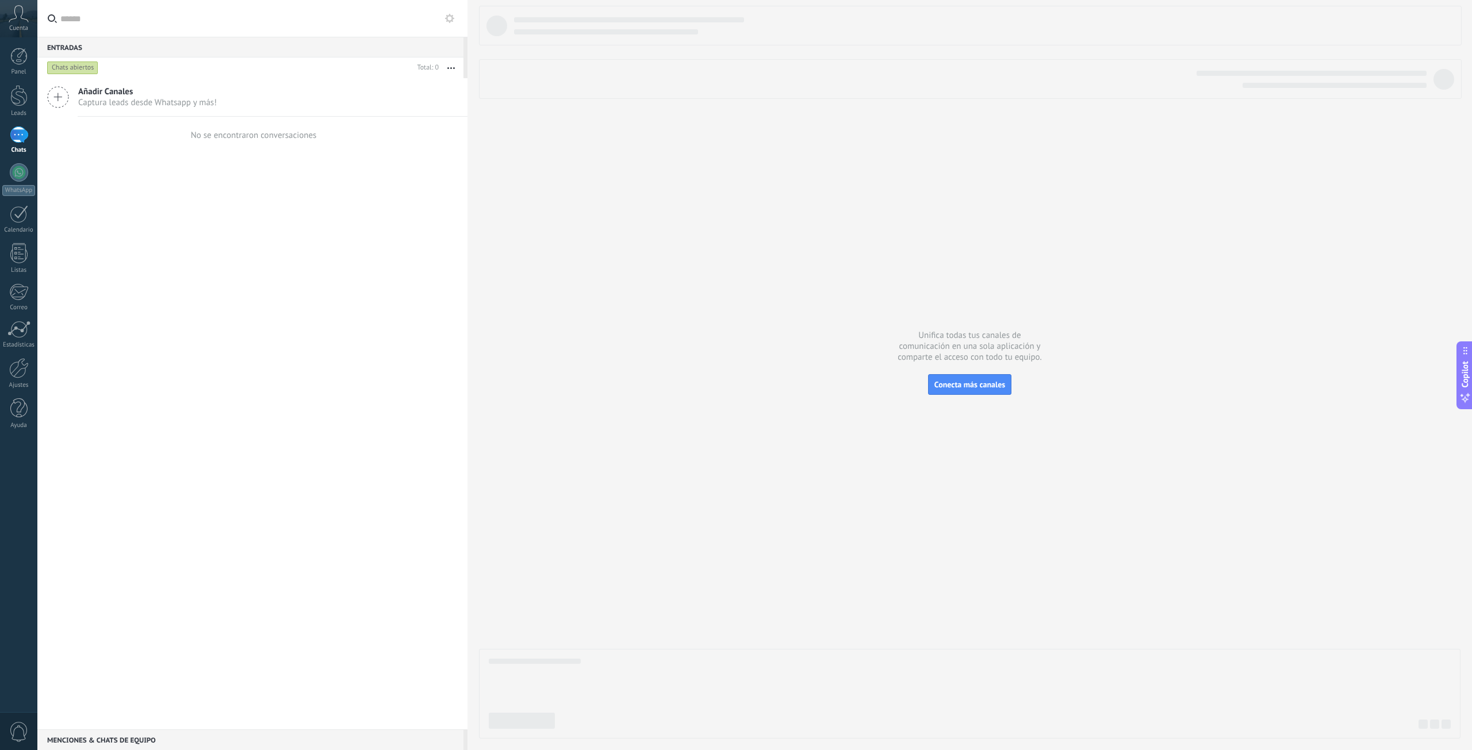
click at [59, 92] on icon at bounding box center [58, 97] width 22 height 22
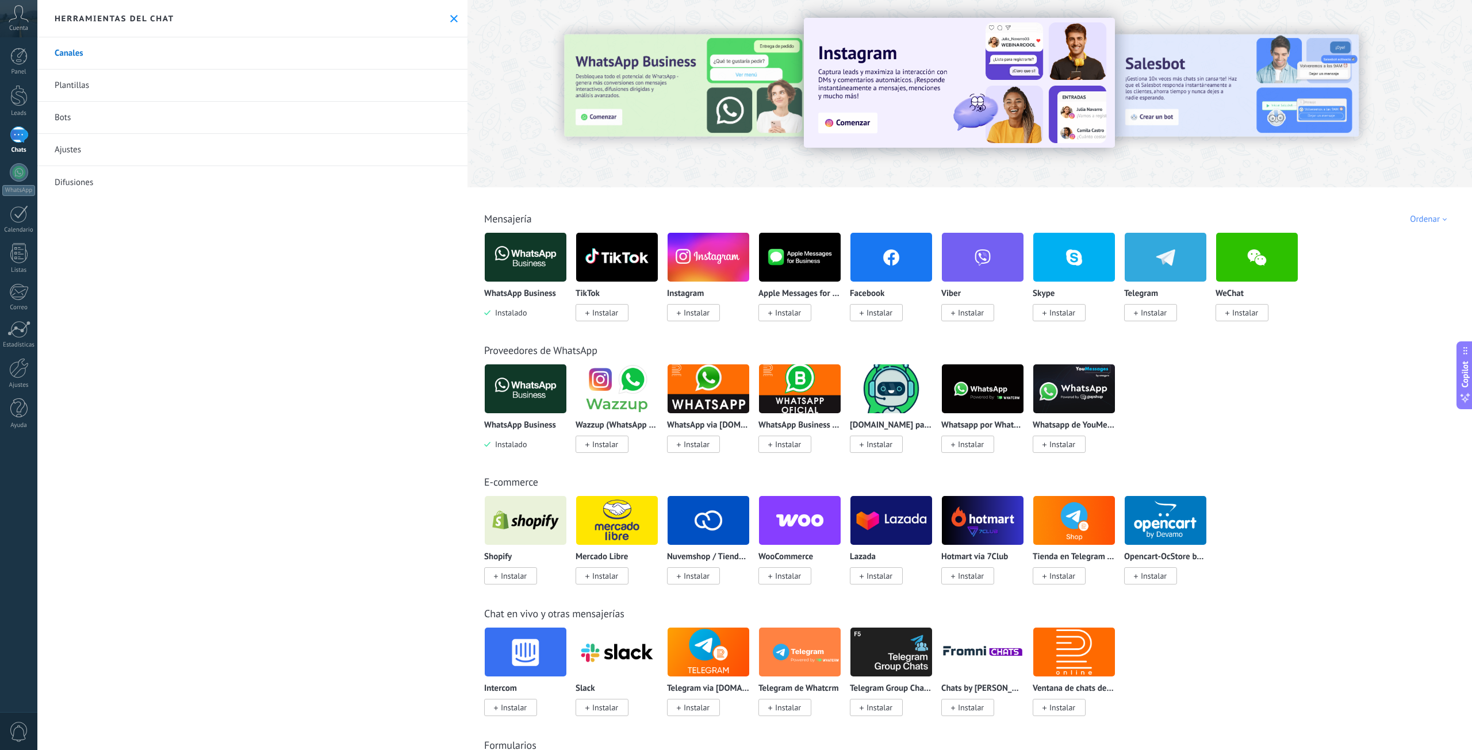
click at [90, 54] on link "Canales" at bounding box center [252, 53] width 430 height 32
click at [78, 89] on link "Plantillas" at bounding box center [252, 86] width 430 height 32
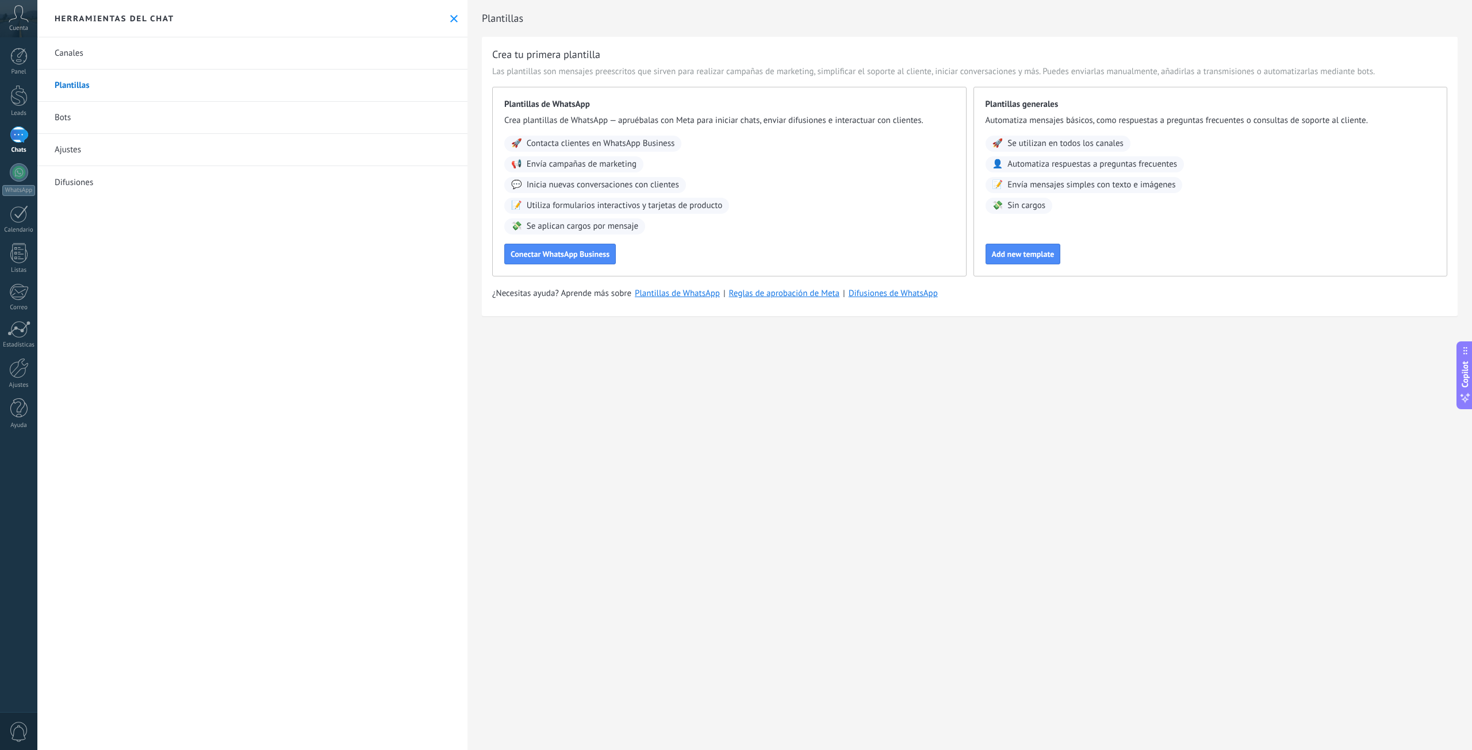
click at [78, 65] on link "Canales" at bounding box center [252, 53] width 430 height 32
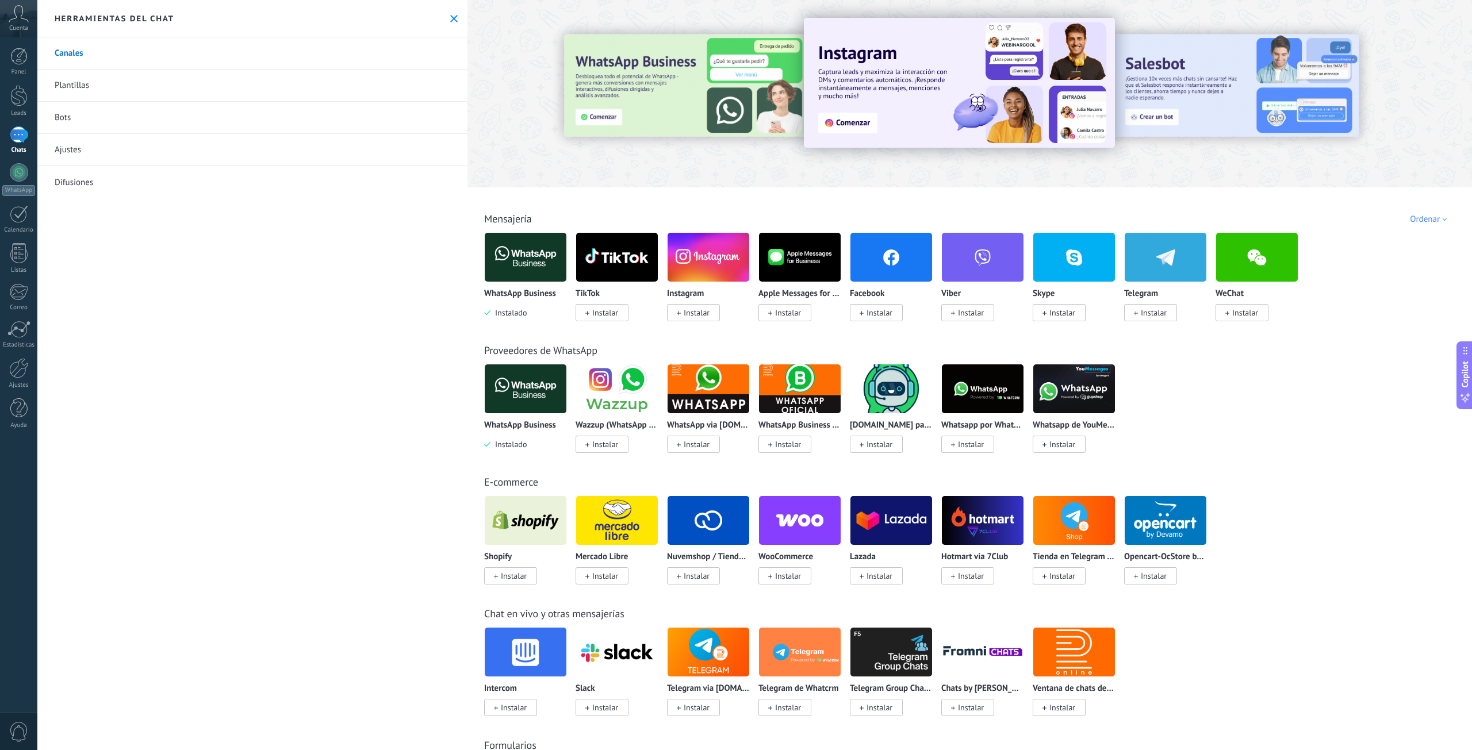
click at [532, 267] on img at bounding box center [526, 257] width 82 height 56
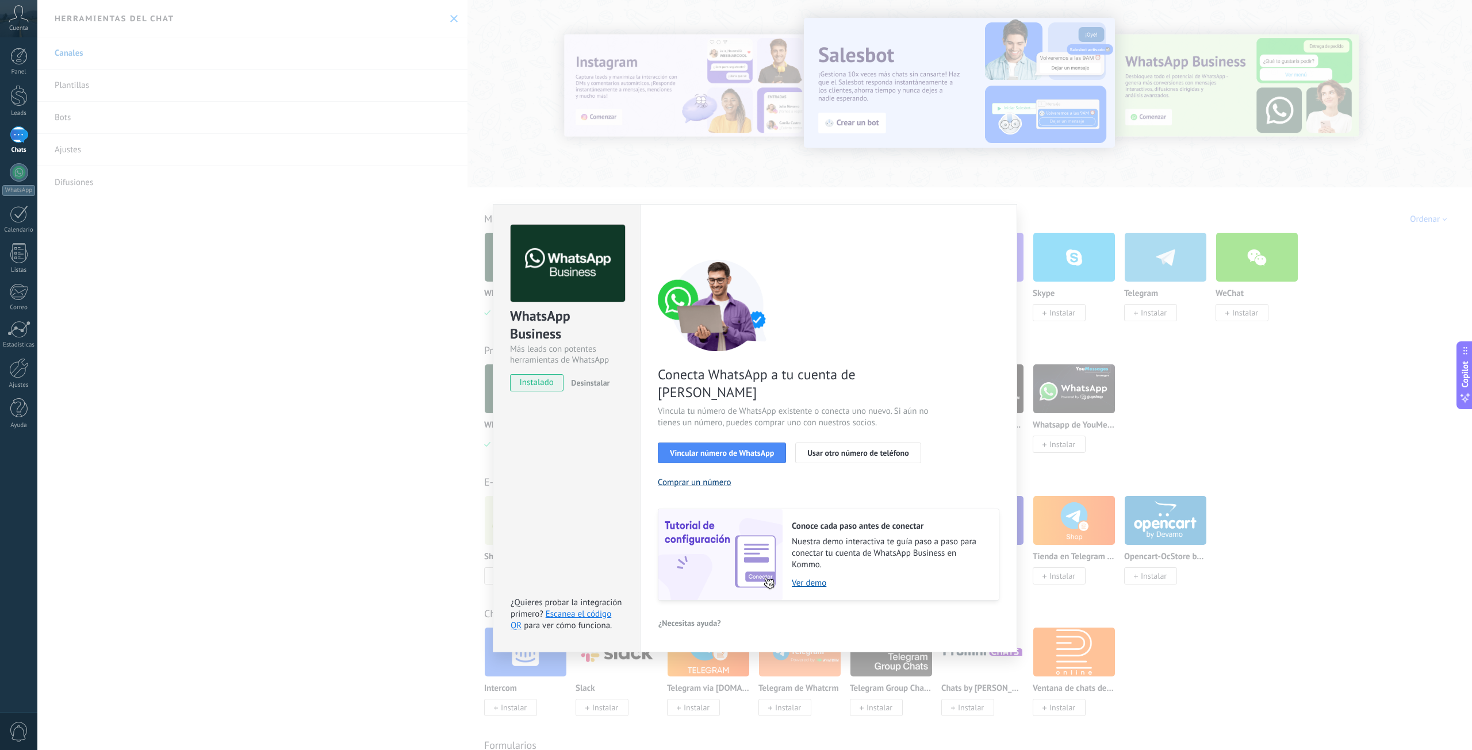
click at [697, 477] on button "Comprar un número" at bounding box center [695, 482] width 74 height 11
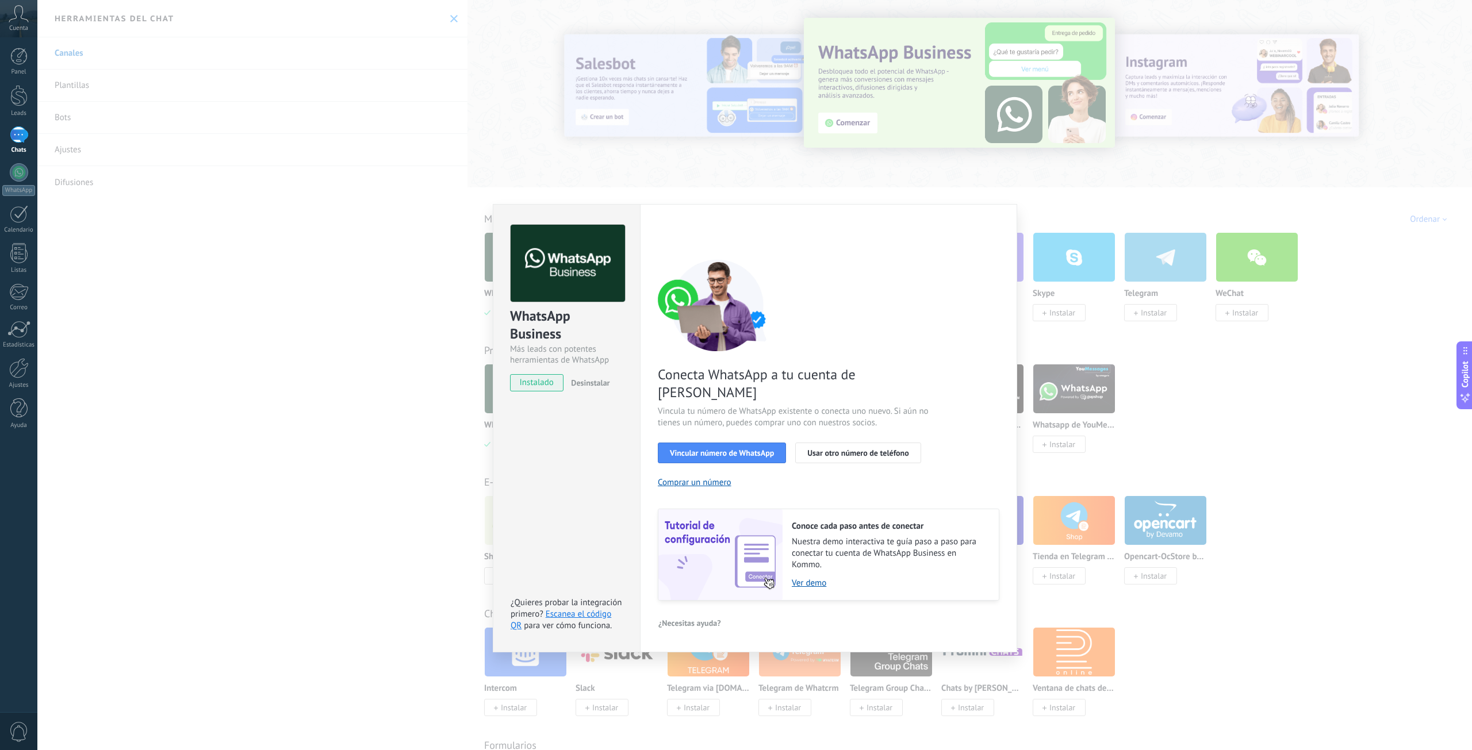
click at [592, 381] on span "Desinstalar" at bounding box center [590, 383] width 39 height 10
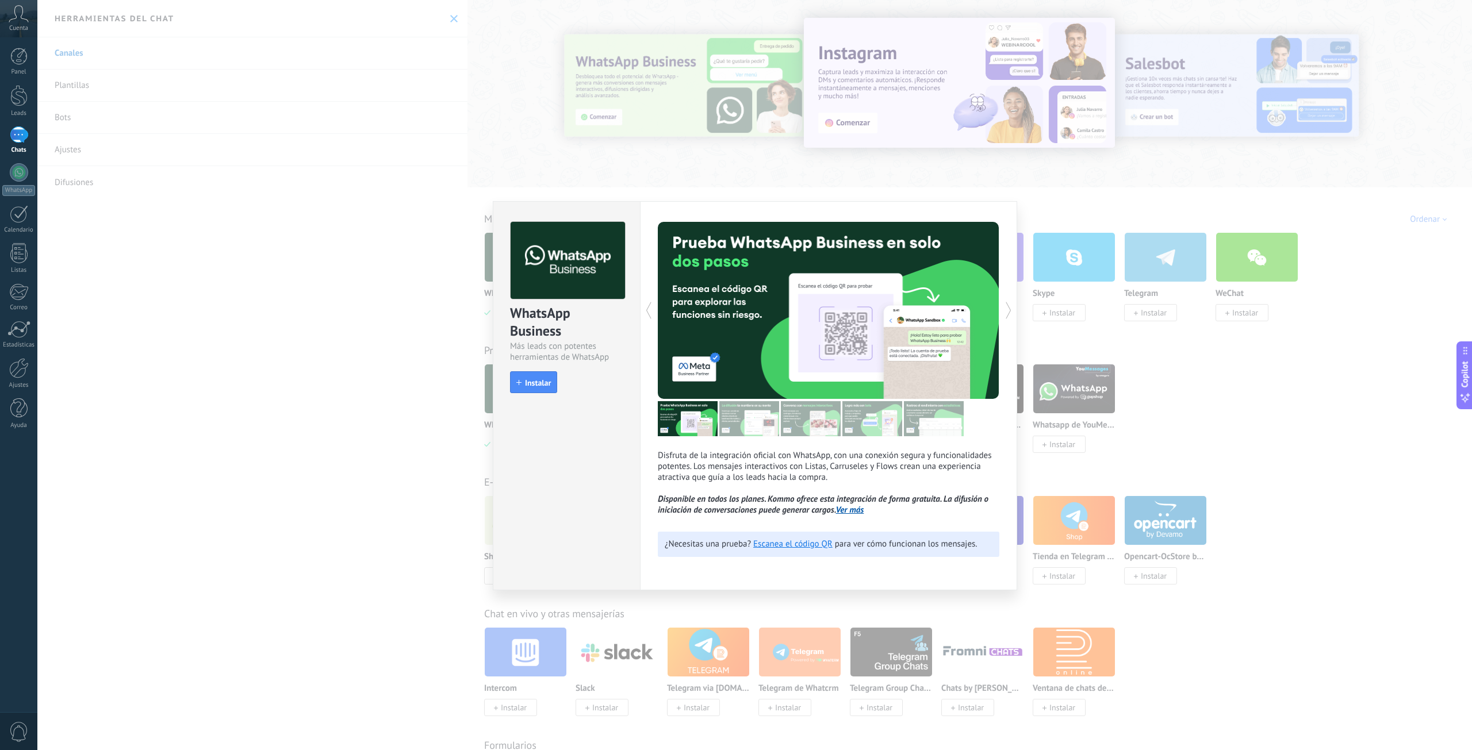
click at [402, 367] on div "WhatsApp Business Más leads con potentes herramientas de WhatsApp install Insta…" at bounding box center [754, 375] width 1434 height 750
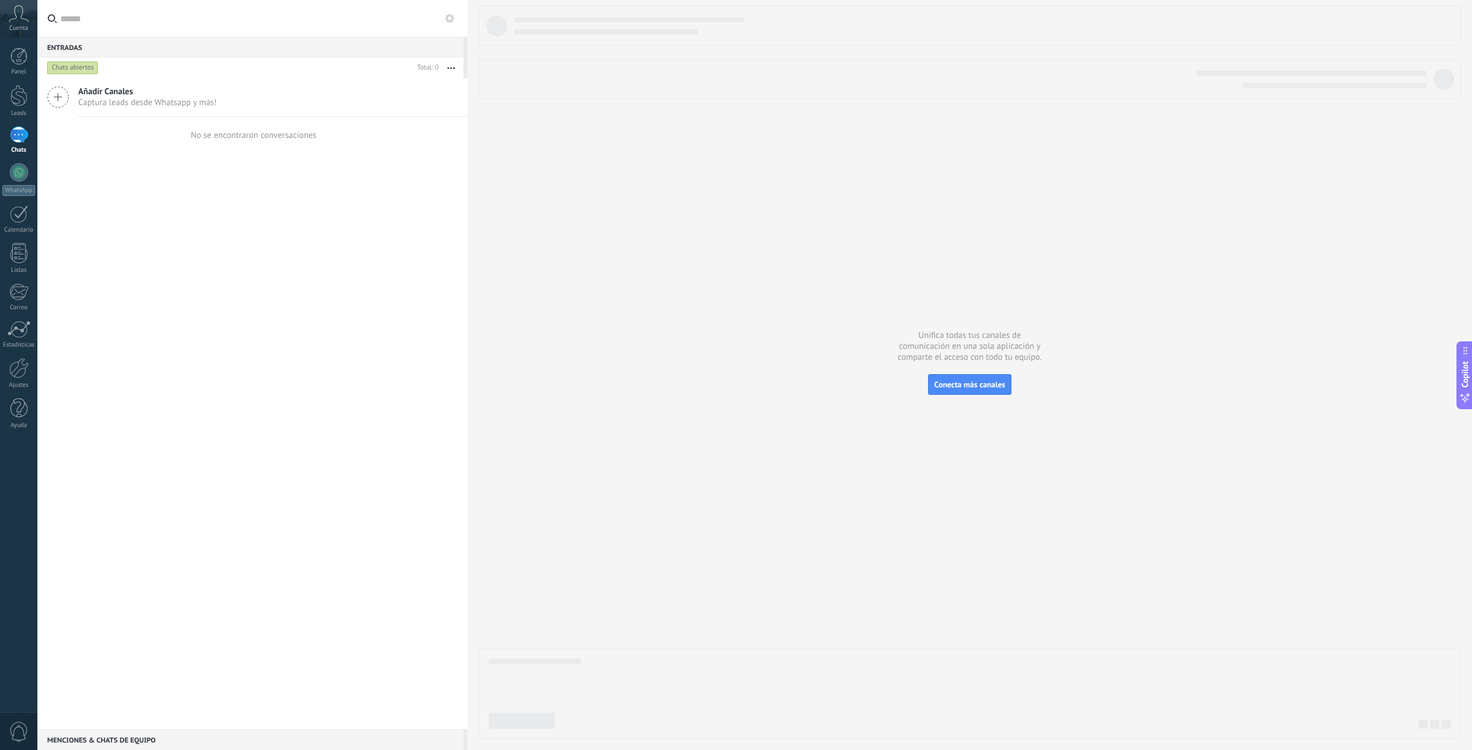
click at [12, 135] on div at bounding box center [19, 134] width 18 height 17
click at [20, 136] on div at bounding box center [19, 134] width 18 height 17
click at [26, 177] on div at bounding box center [19, 172] width 18 height 18
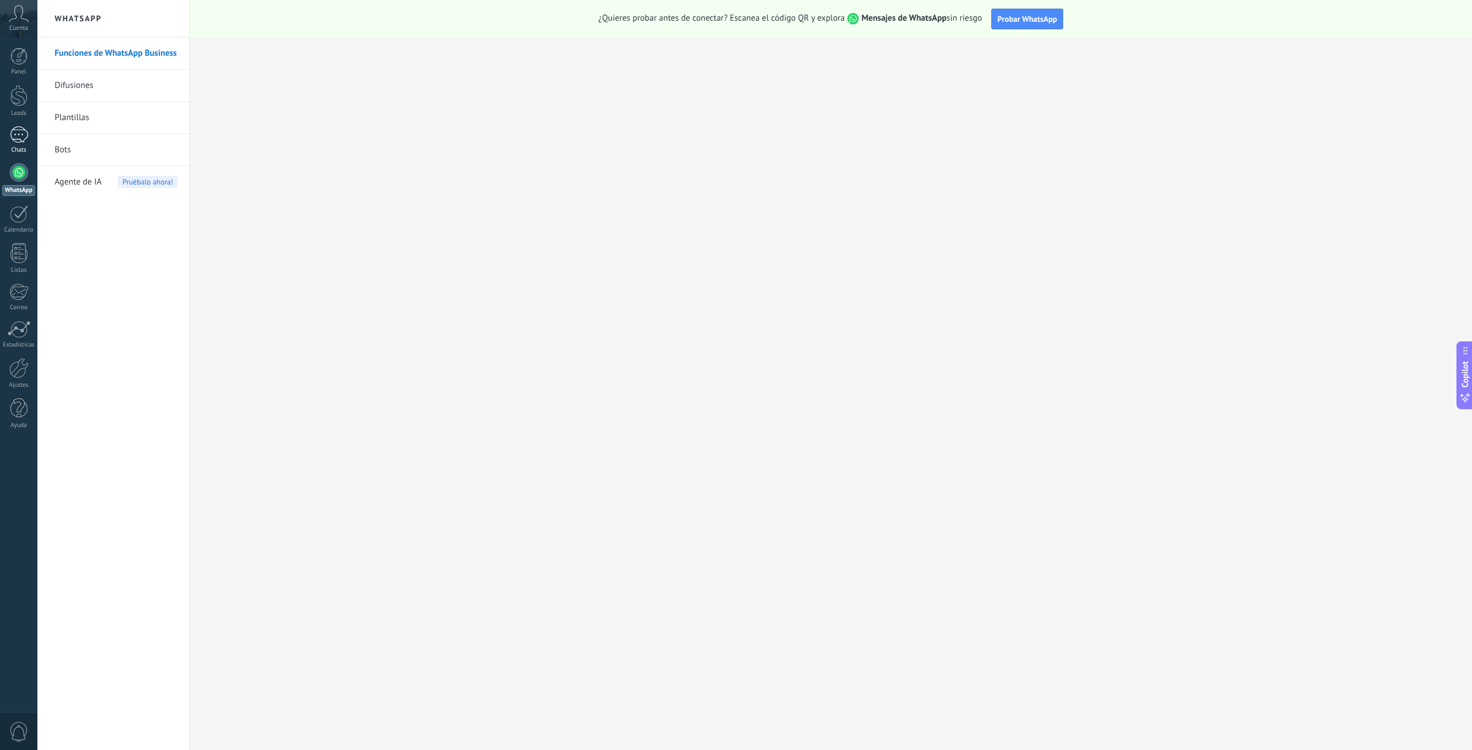
click at [22, 142] on div at bounding box center [19, 134] width 18 height 17
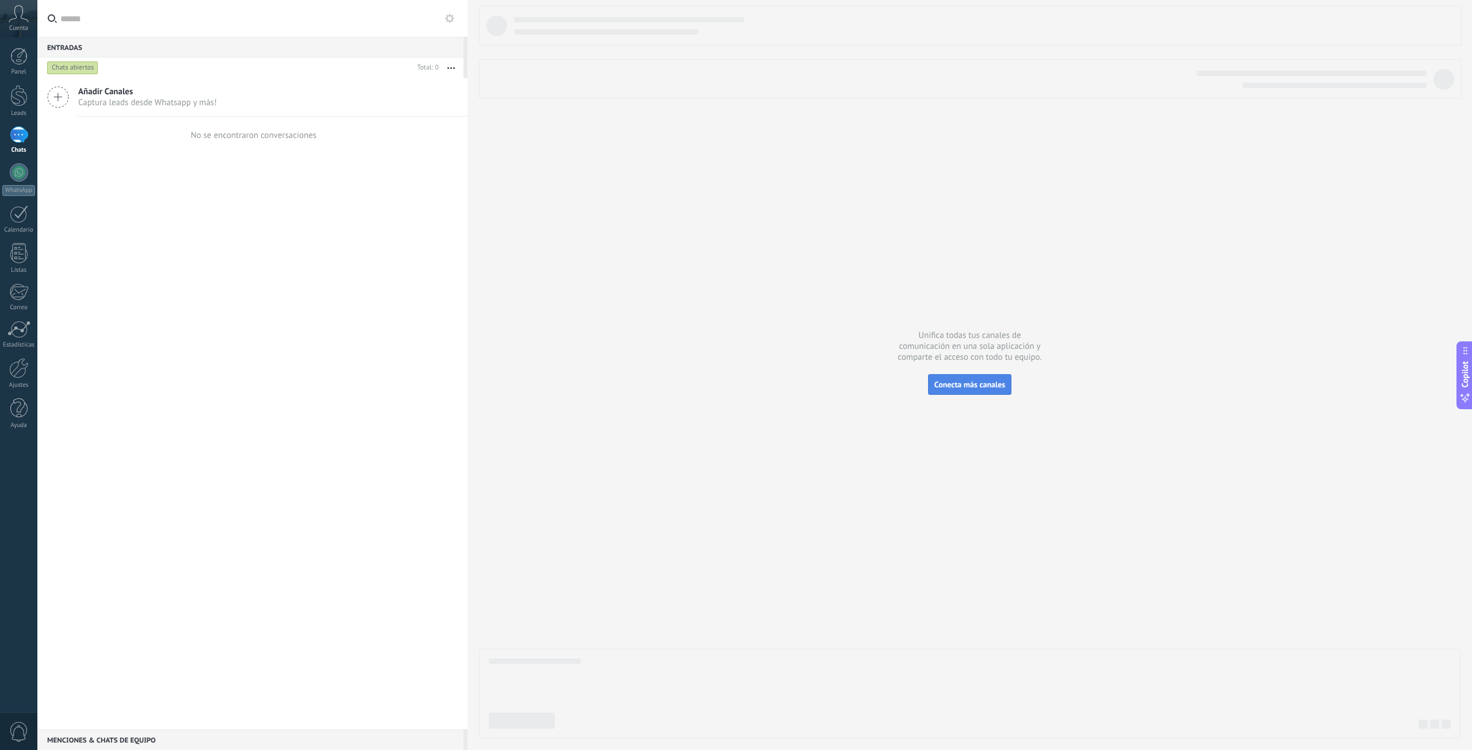
click at [976, 387] on span "Conecta más canales" at bounding box center [969, 384] width 71 height 10
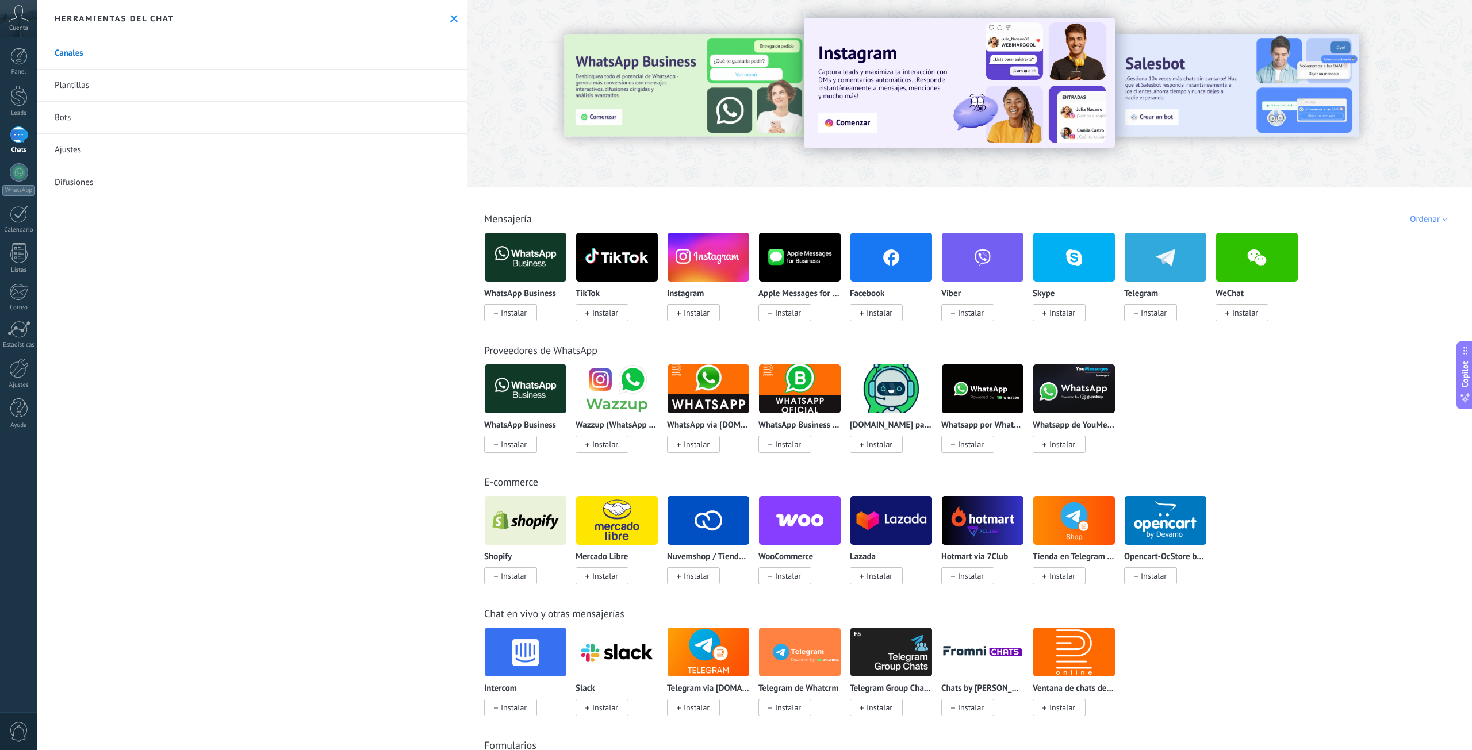
click at [512, 317] on span "Instalar" at bounding box center [514, 313] width 26 height 10
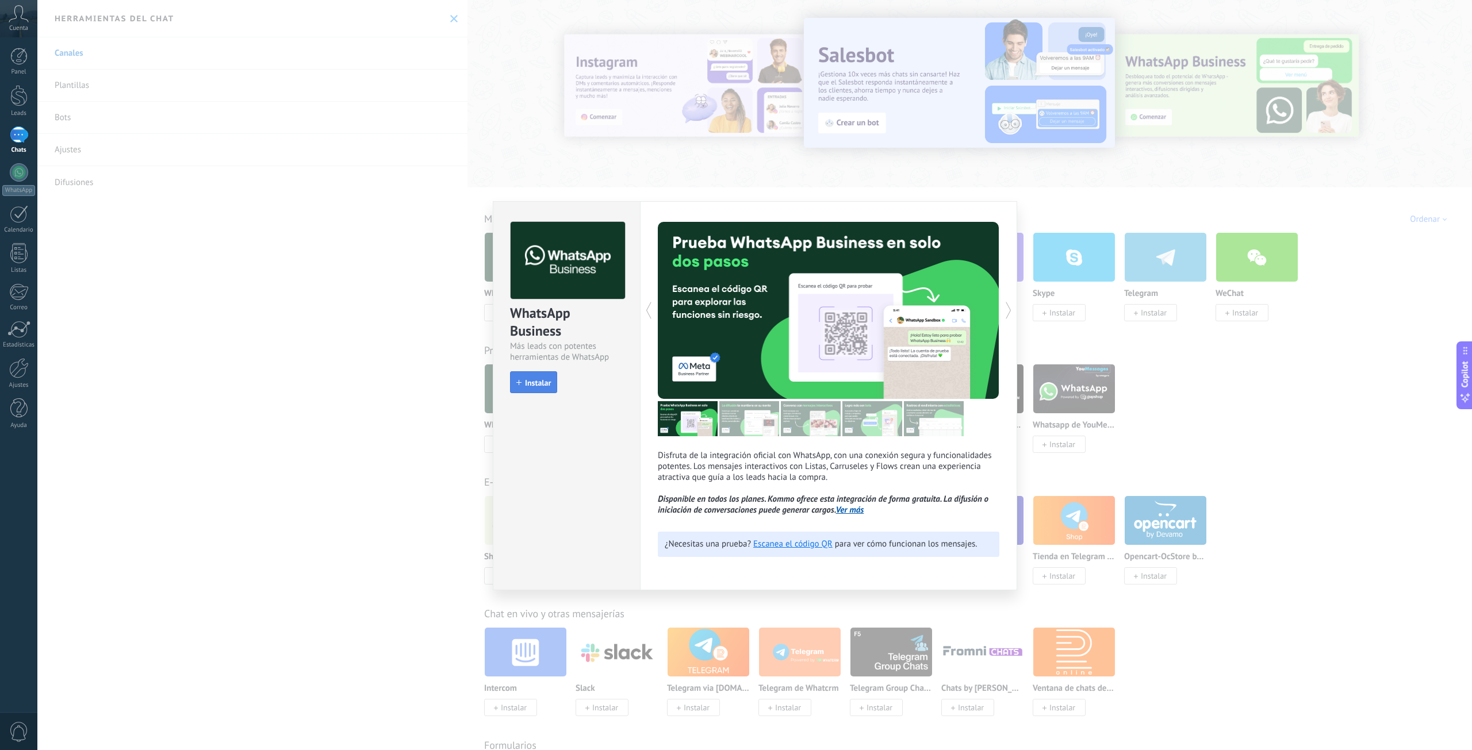
click at [537, 383] on span "Instalar" at bounding box center [538, 383] width 26 height 8
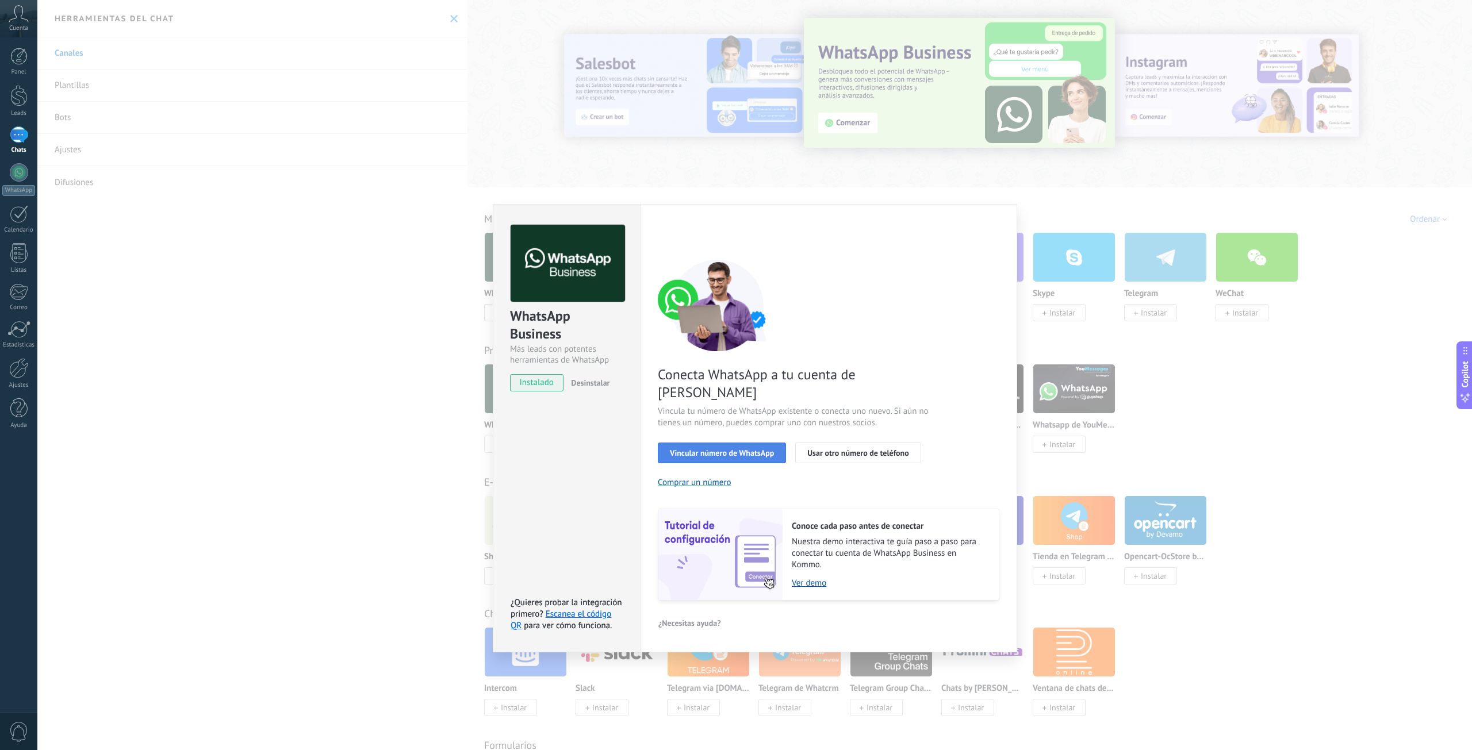
click at [752, 449] on span "Vincular número de WhatsApp" at bounding box center [722, 453] width 104 height 8
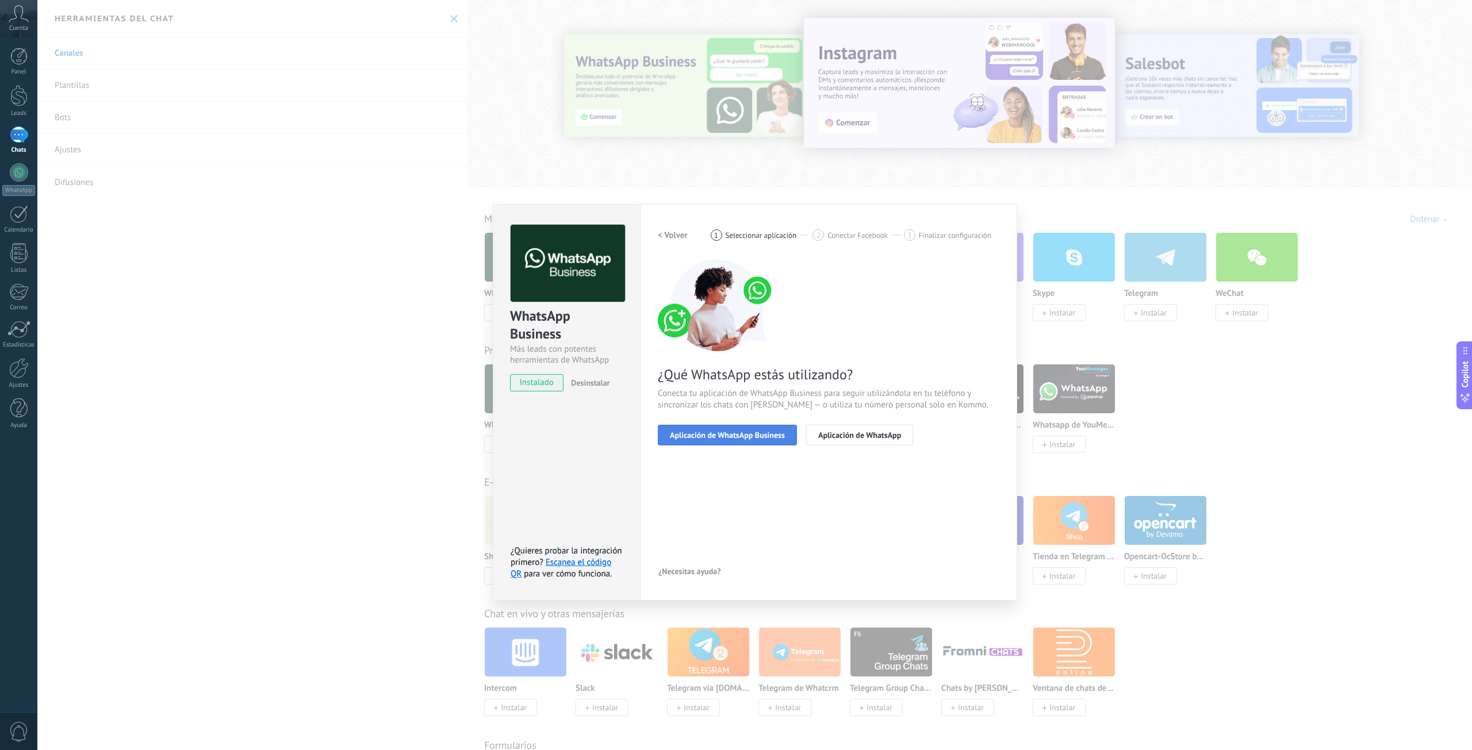
click at [729, 435] on span "Aplicación de WhatsApp Business" at bounding box center [727, 435] width 115 height 8
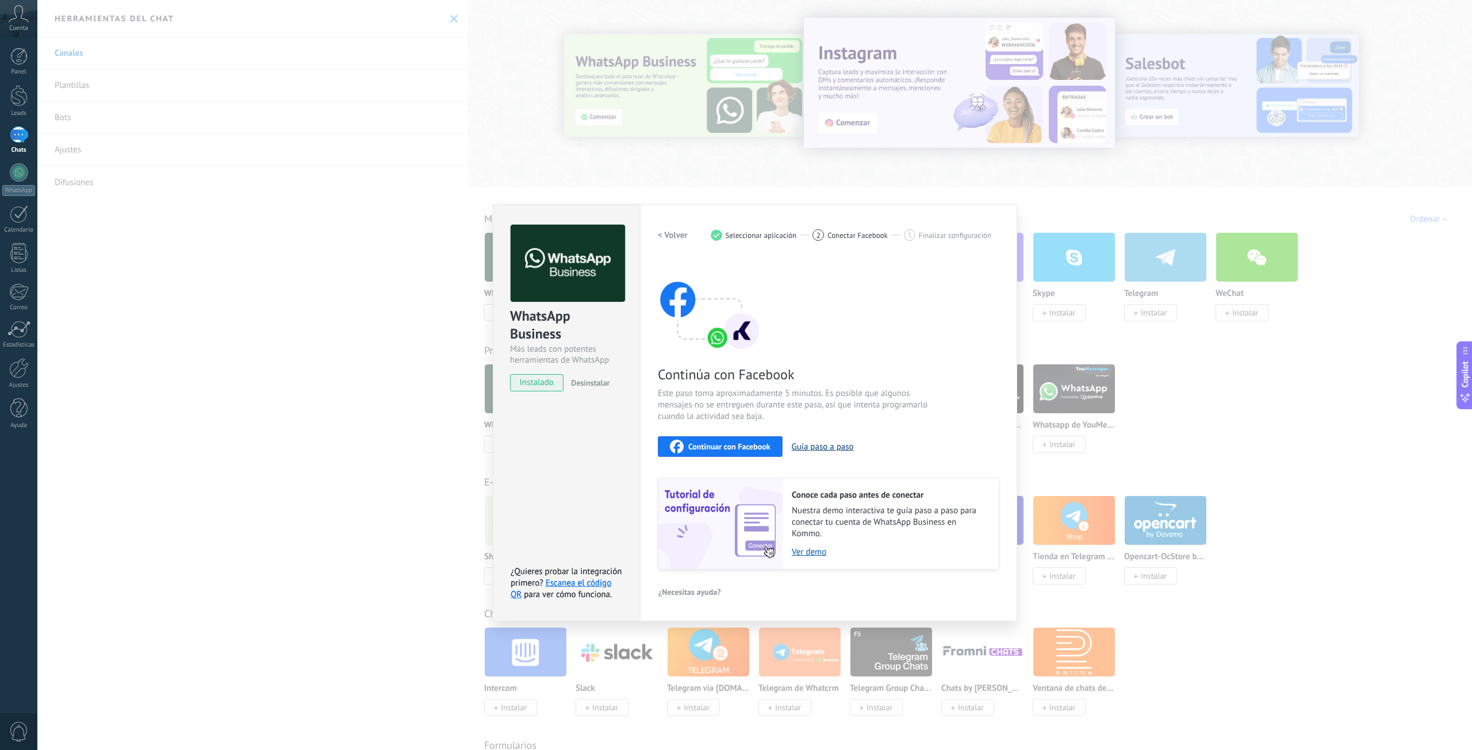
click at [815, 448] on button "Guía paso a paso" at bounding box center [823, 446] width 62 height 11
click at [716, 450] on span "Continuar con Facebook" at bounding box center [729, 447] width 82 height 8
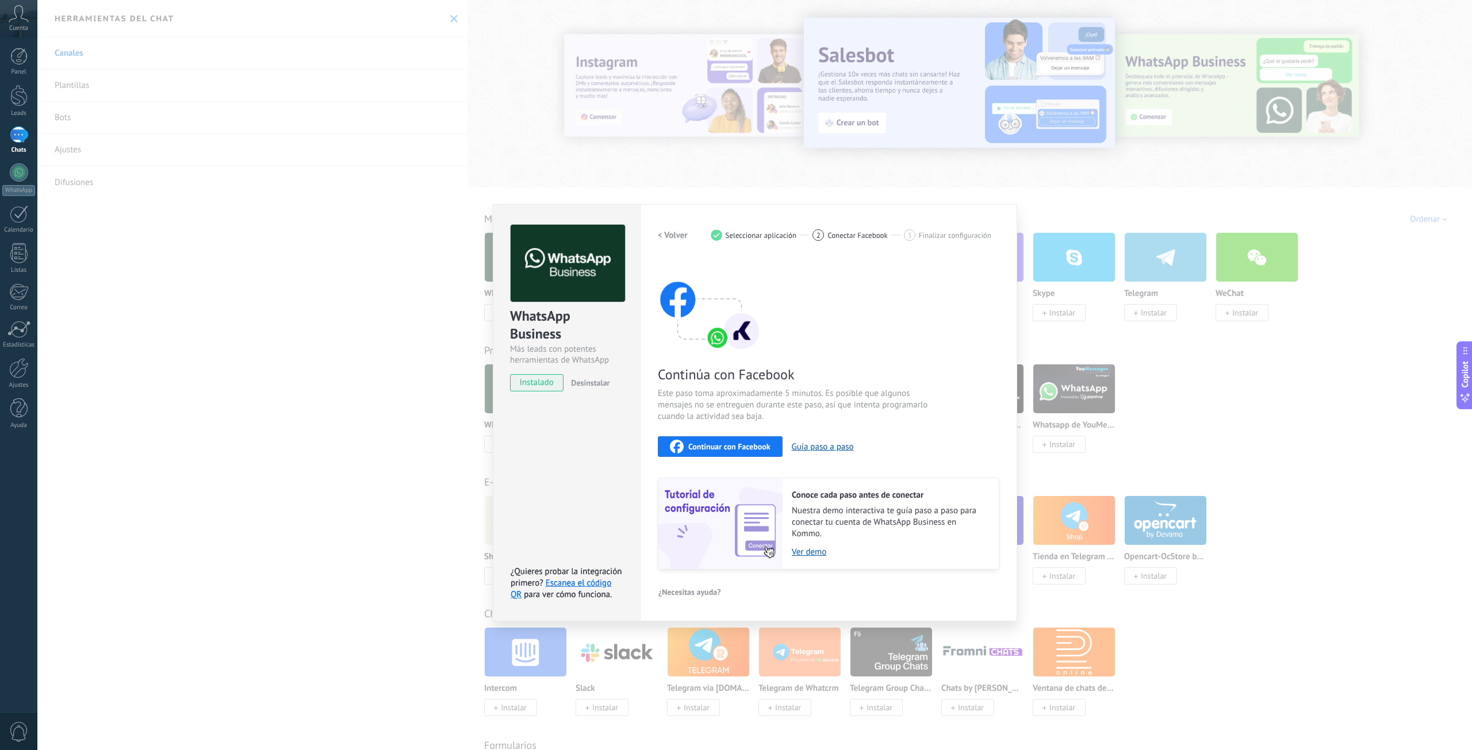
click at [347, 506] on div "WhatsApp Business Más leads con potentes herramientas de WhatsApp instalado Des…" at bounding box center [754, 375] width 1434 height 750
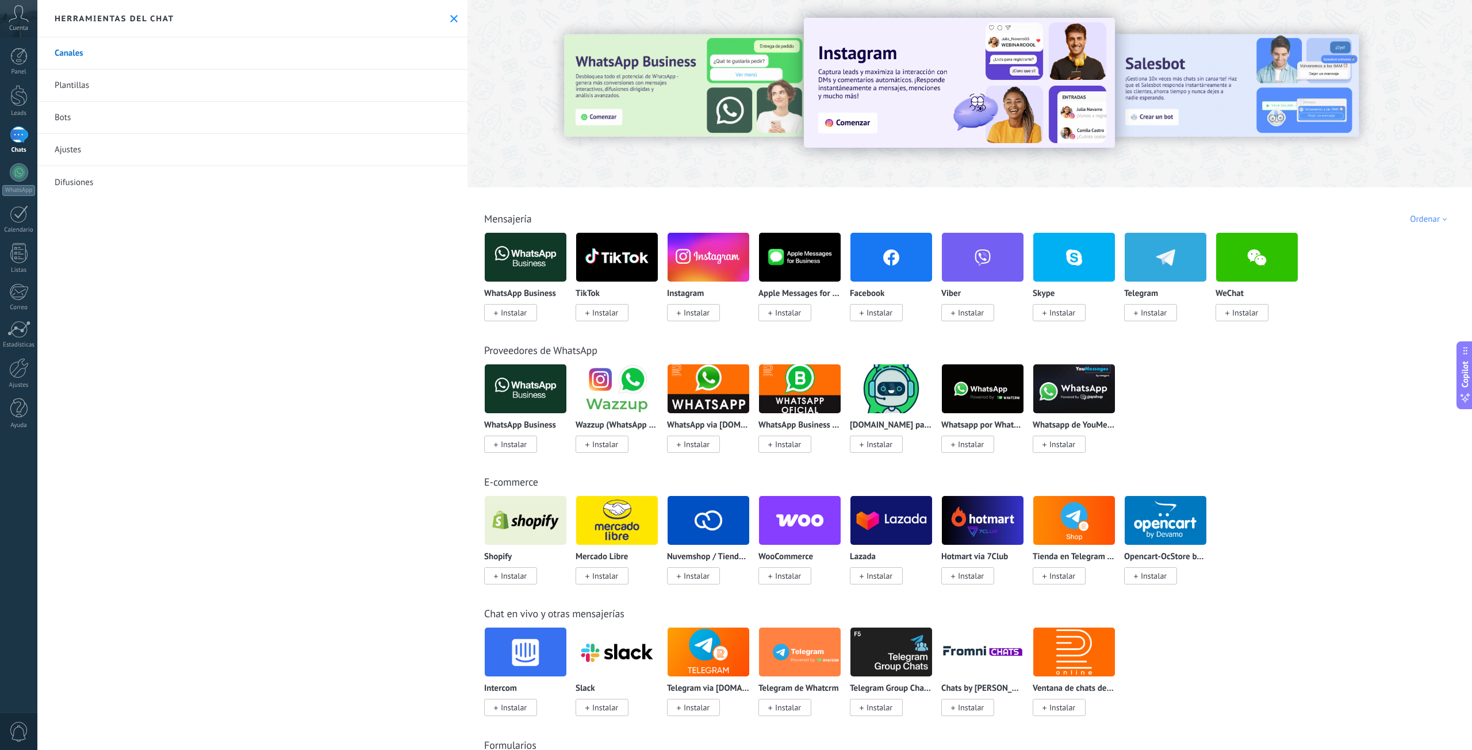
click at [24, 136] on div at bounding box center [19, 134] width 18 height 17
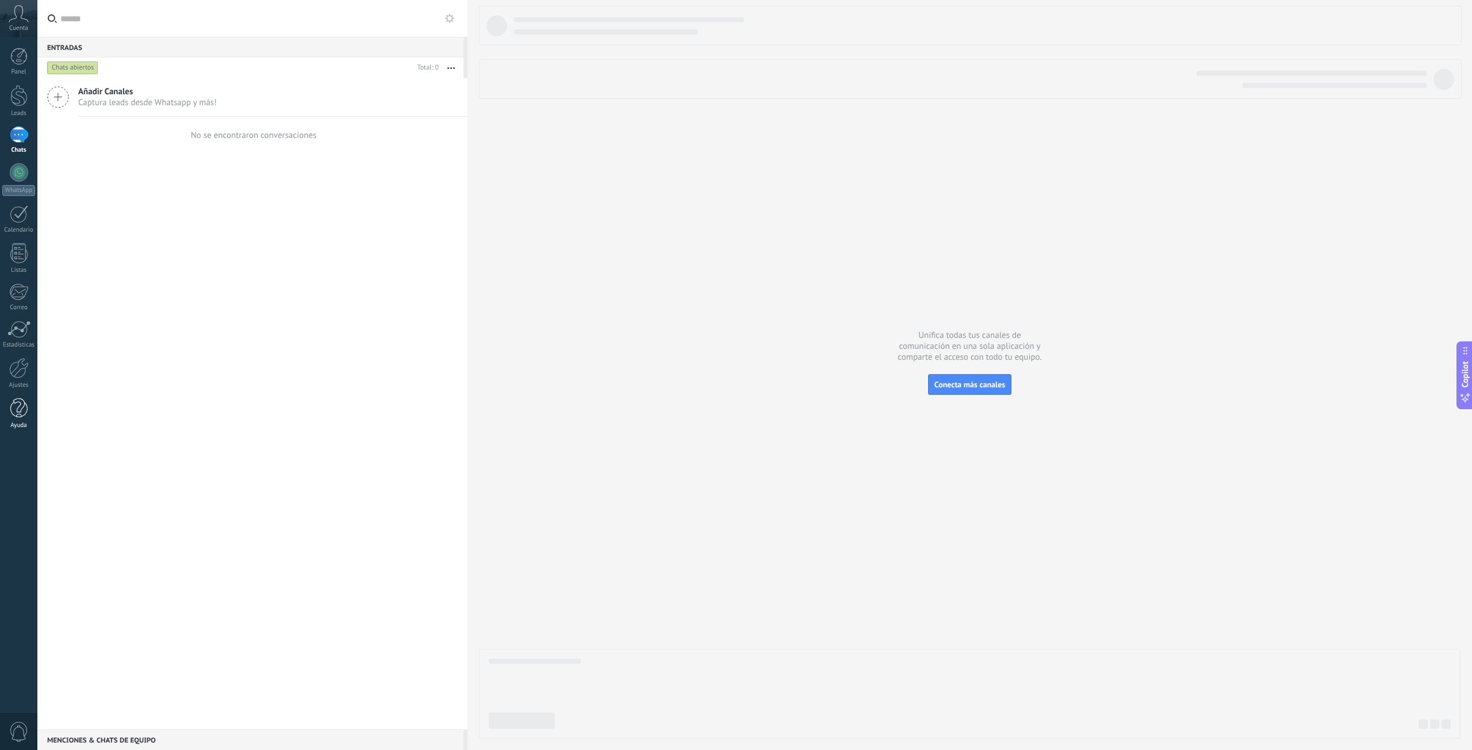
click at [20, 404] on div at bounding box center [18, 408] width 17 height 20
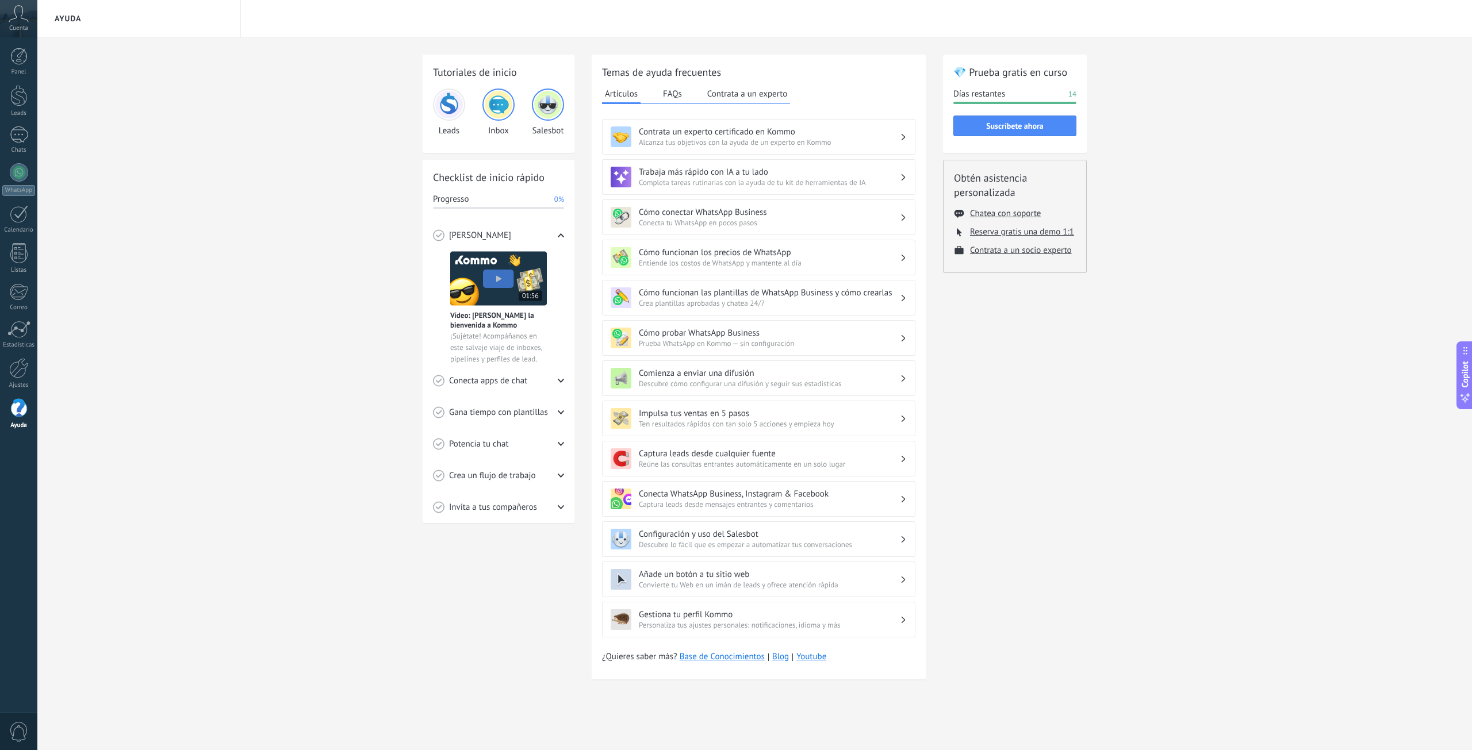
click at [675, 99] on button "FAQs" at bounding box center [672, 93] width 25 height 17
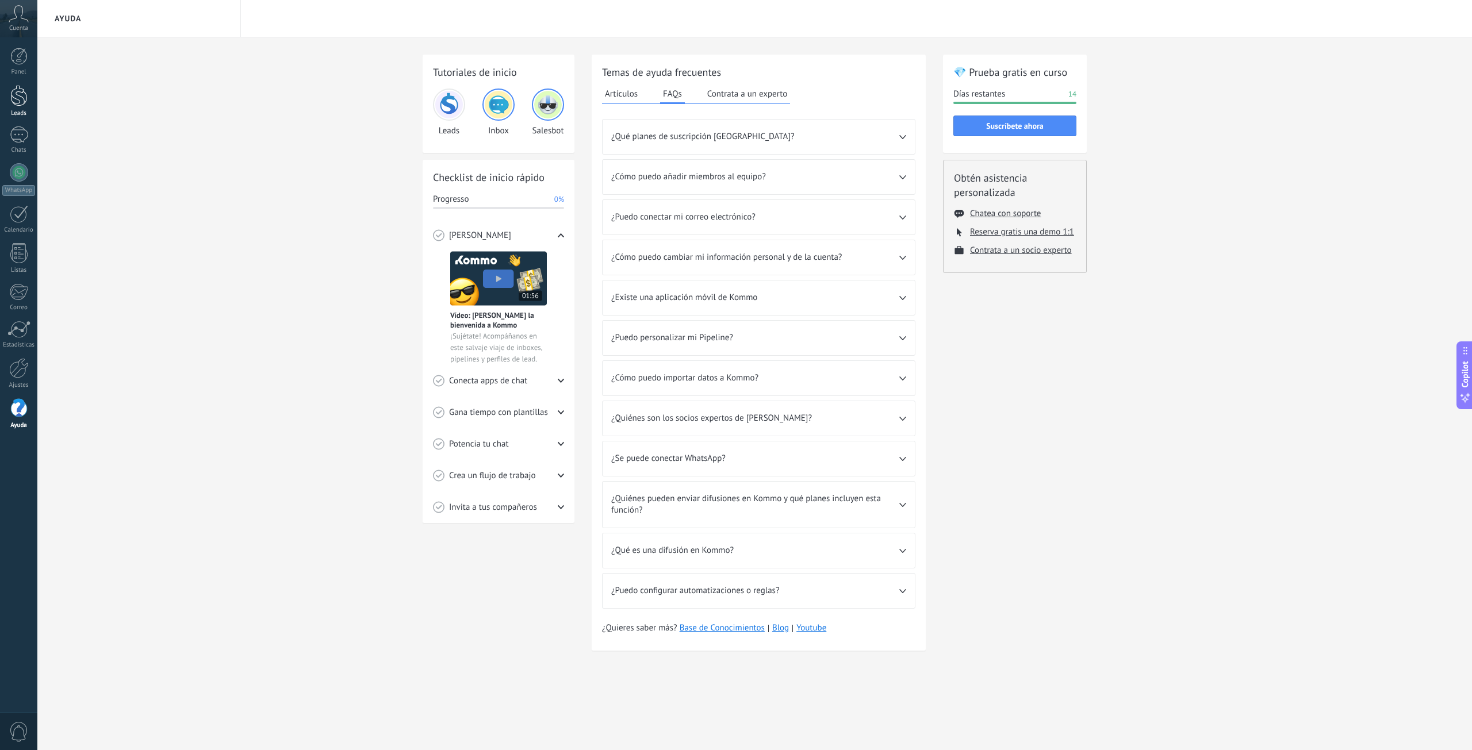
click at [16, 97] on div at bounding box center [18, 95] width 17 height 21
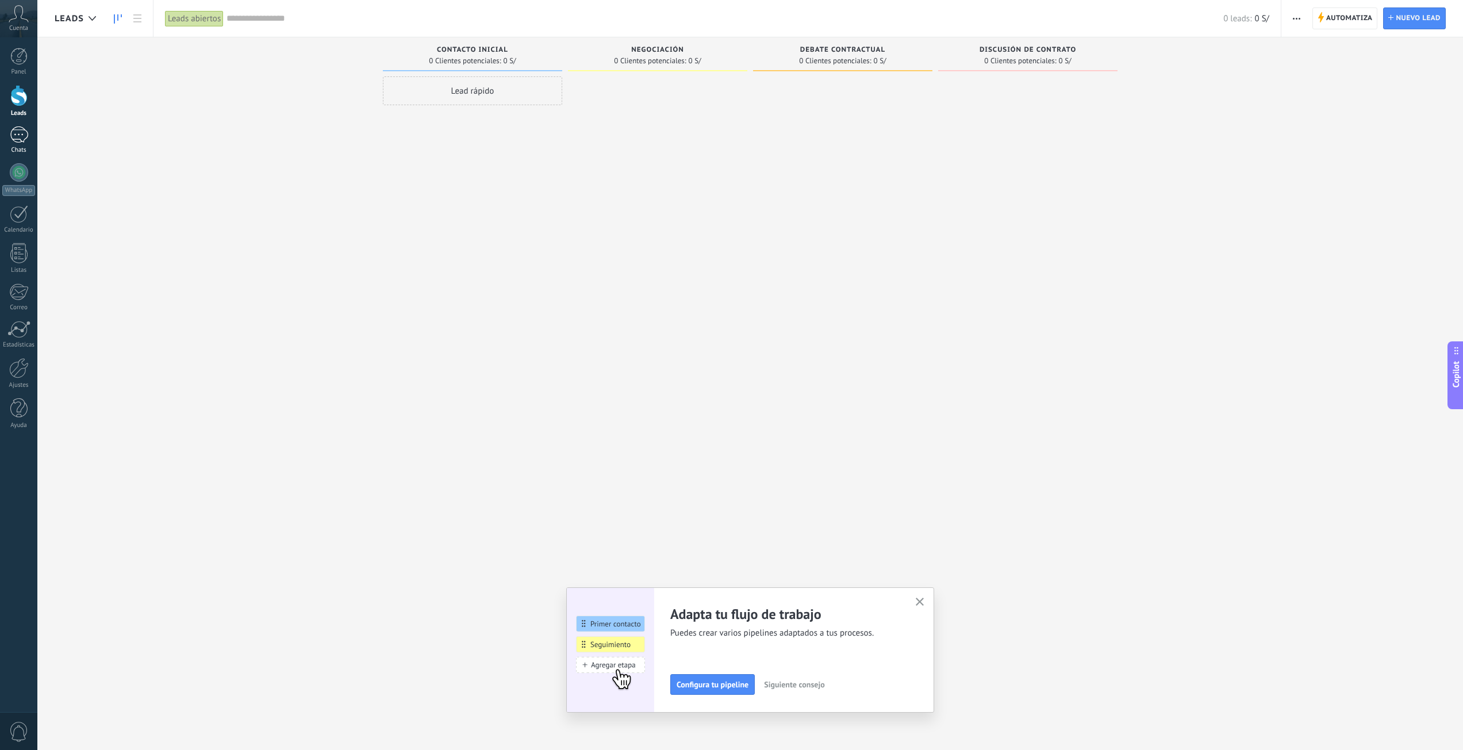
click at [17, 142] on div at bounding box center [19, 134] width 18 height 17
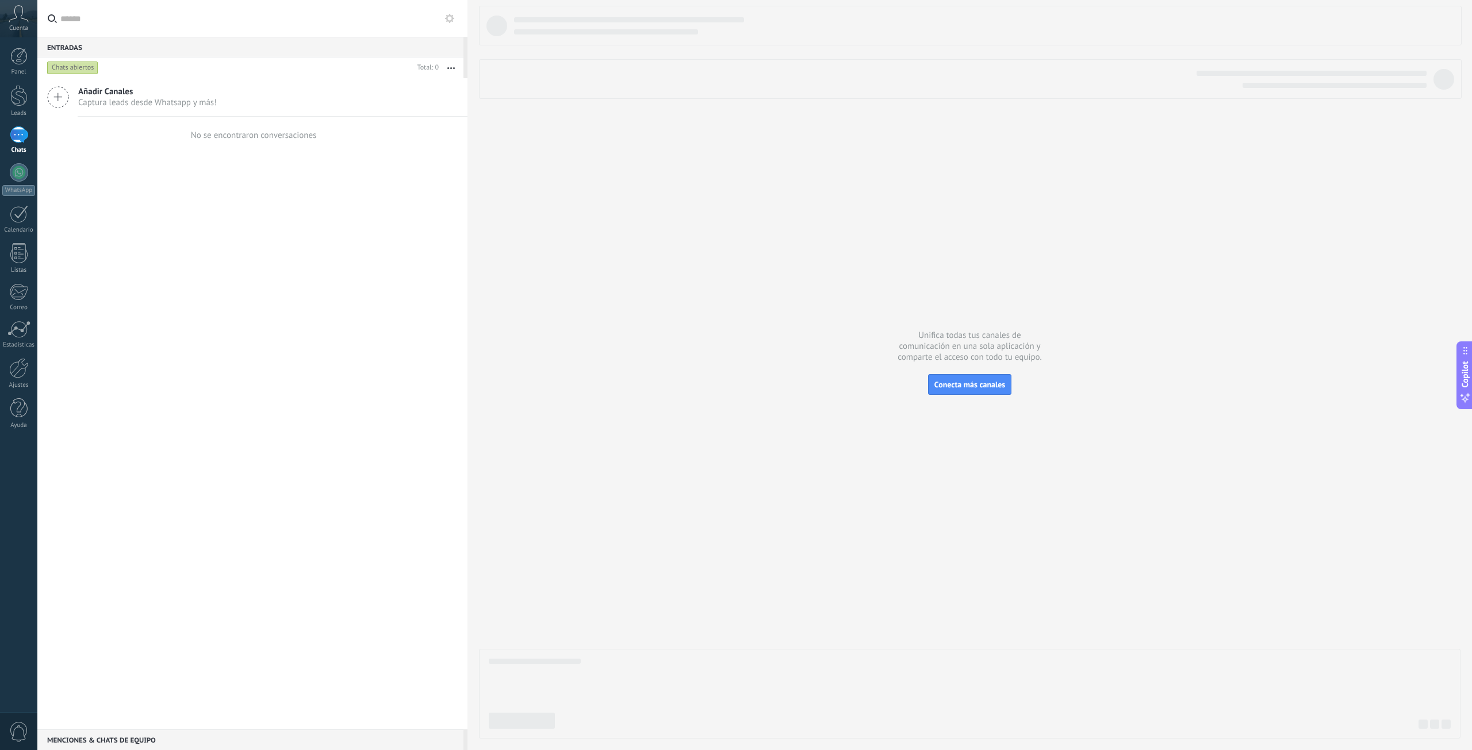
click at [453, 21] on use at bounding box center [449, 18] width 9 height 9
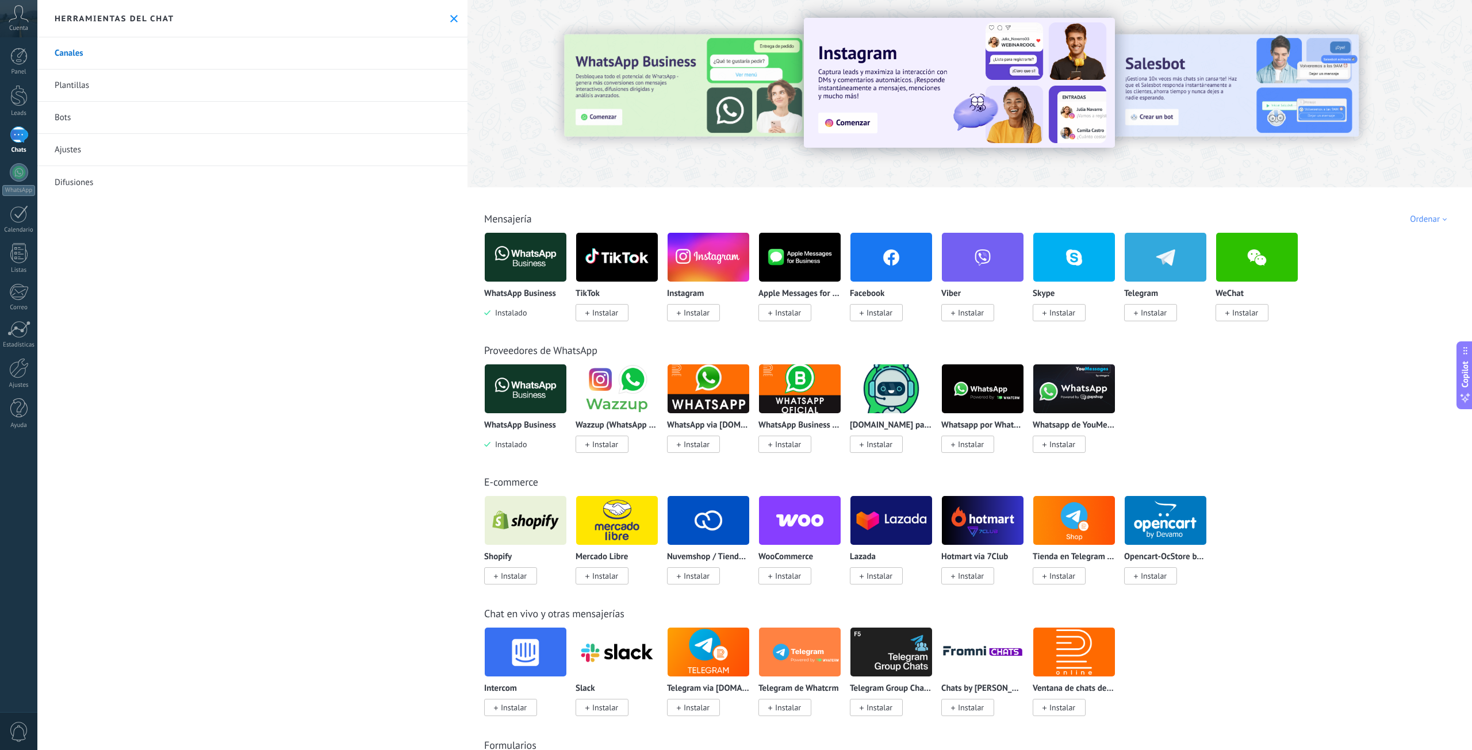
click at [75, 56] on link "Canales" at bounding box center [252, 53] width 430 height 32
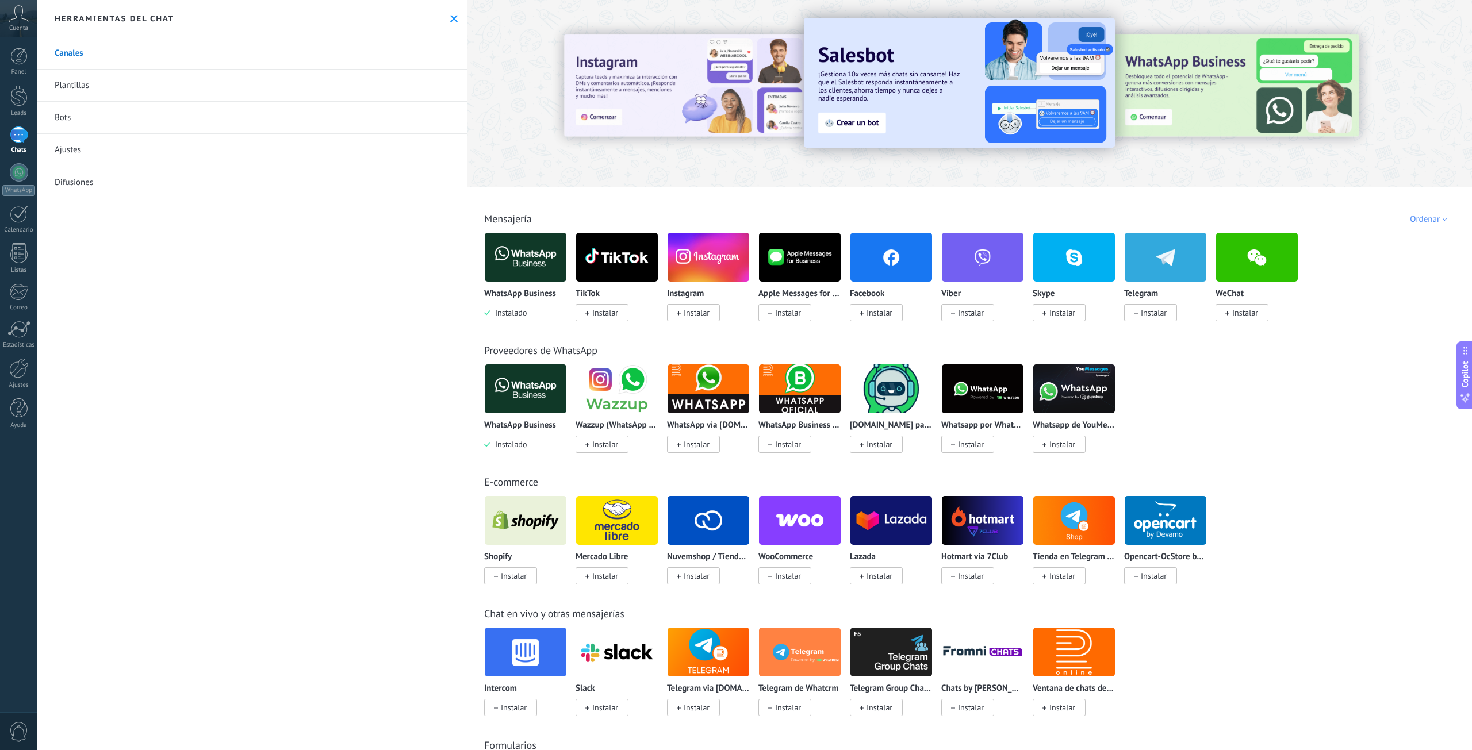
click at [520, 256] on img at bounding box center [526, 257] width 82 height 56
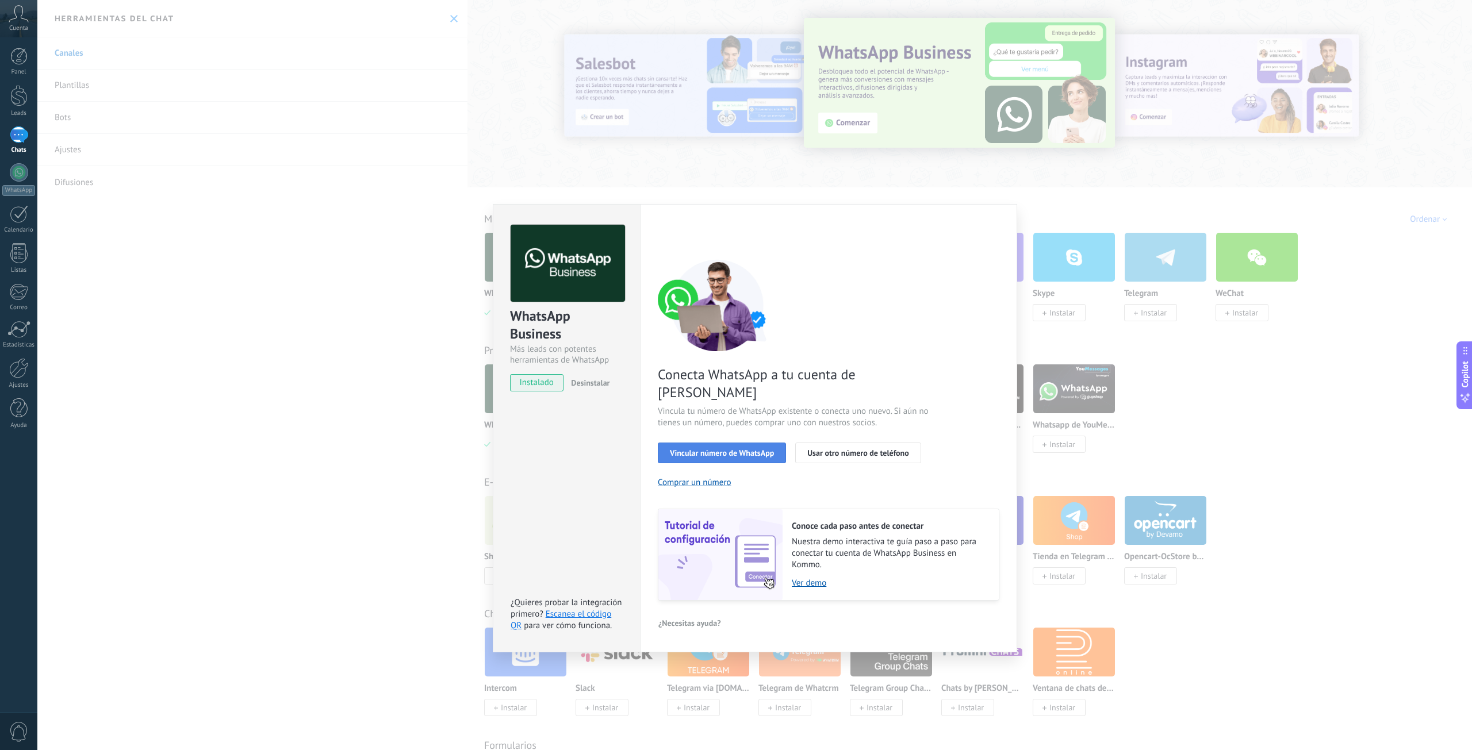
click at [735, 443] on button "Vincular número de WhatsApp" at bounding box center [722, 453] width 128 height 21
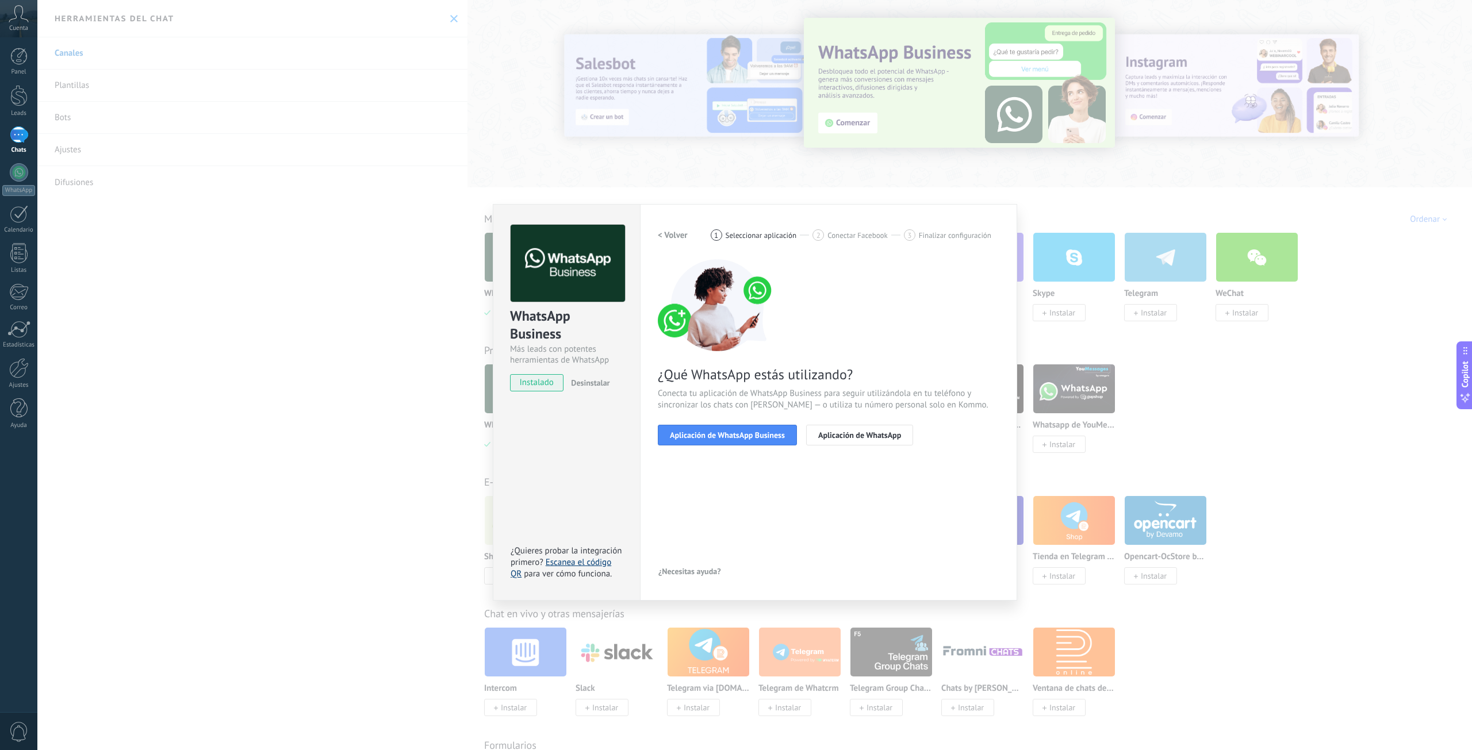
click at [583, 563] on link "Escanea el código QR" at bounding box center [560, 568] width 101 height 22
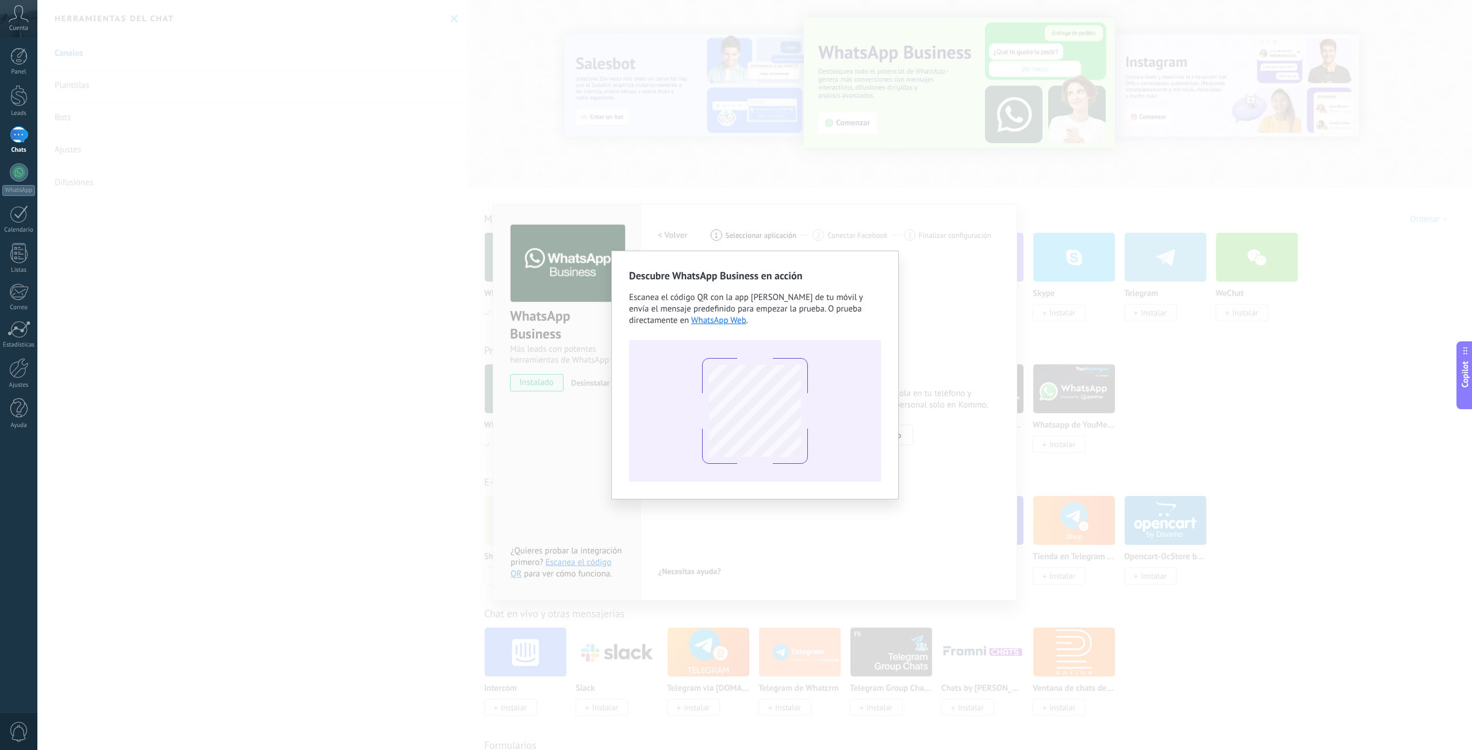
drag, startPoint x: 409, startPoint y: 290, endPoint x: 401, endPoint y: 287, distance: 8.8
click at [409, 290] on div "Descubre WhatsApp Business en acción Escanea el código QR con la app [PERSON_NA…" at bounding box center [754, 375] width 1434 height 750
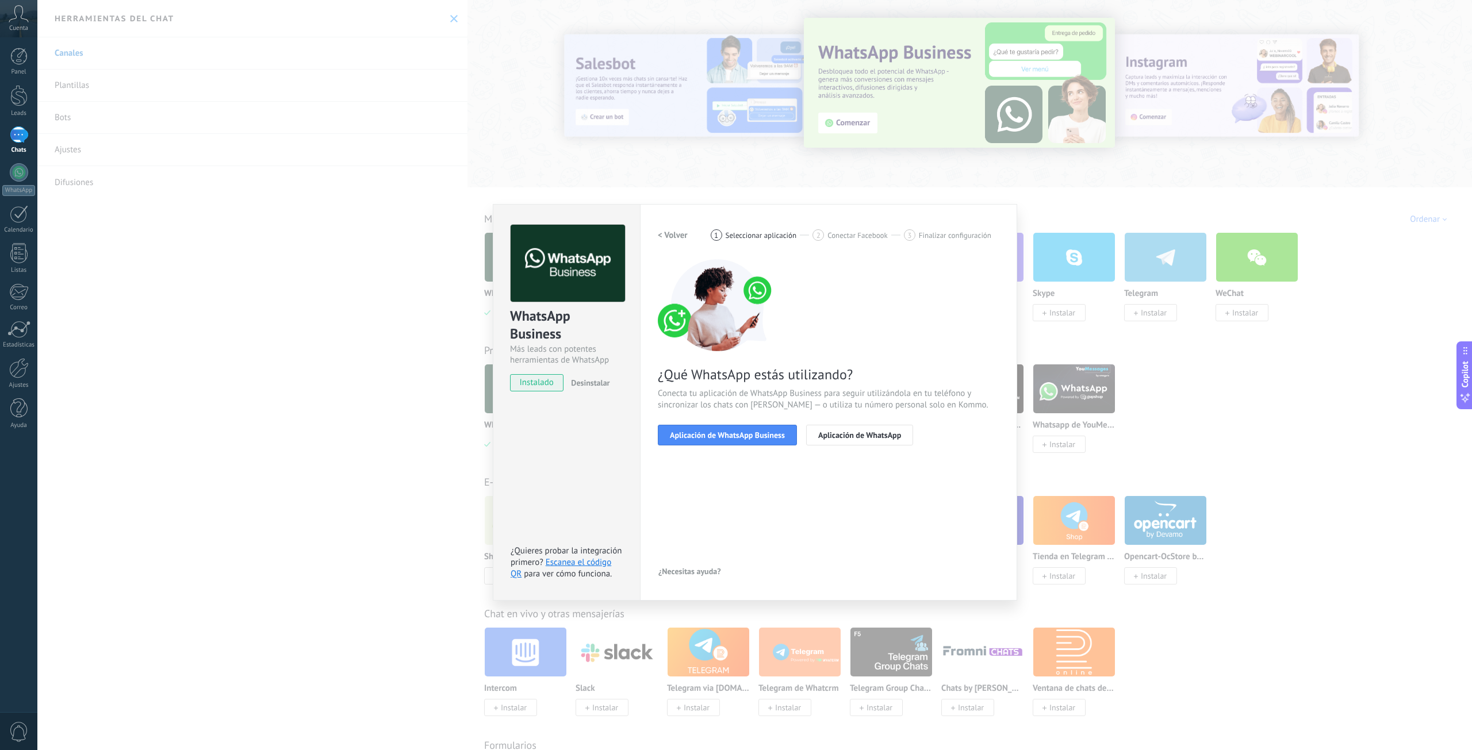
click at [304, 260] on div "WhatsApp Business Más leads con potentes herramientas de WhatsApp instalado Des…" at bounding box center [754, 375] width 1434 height 750
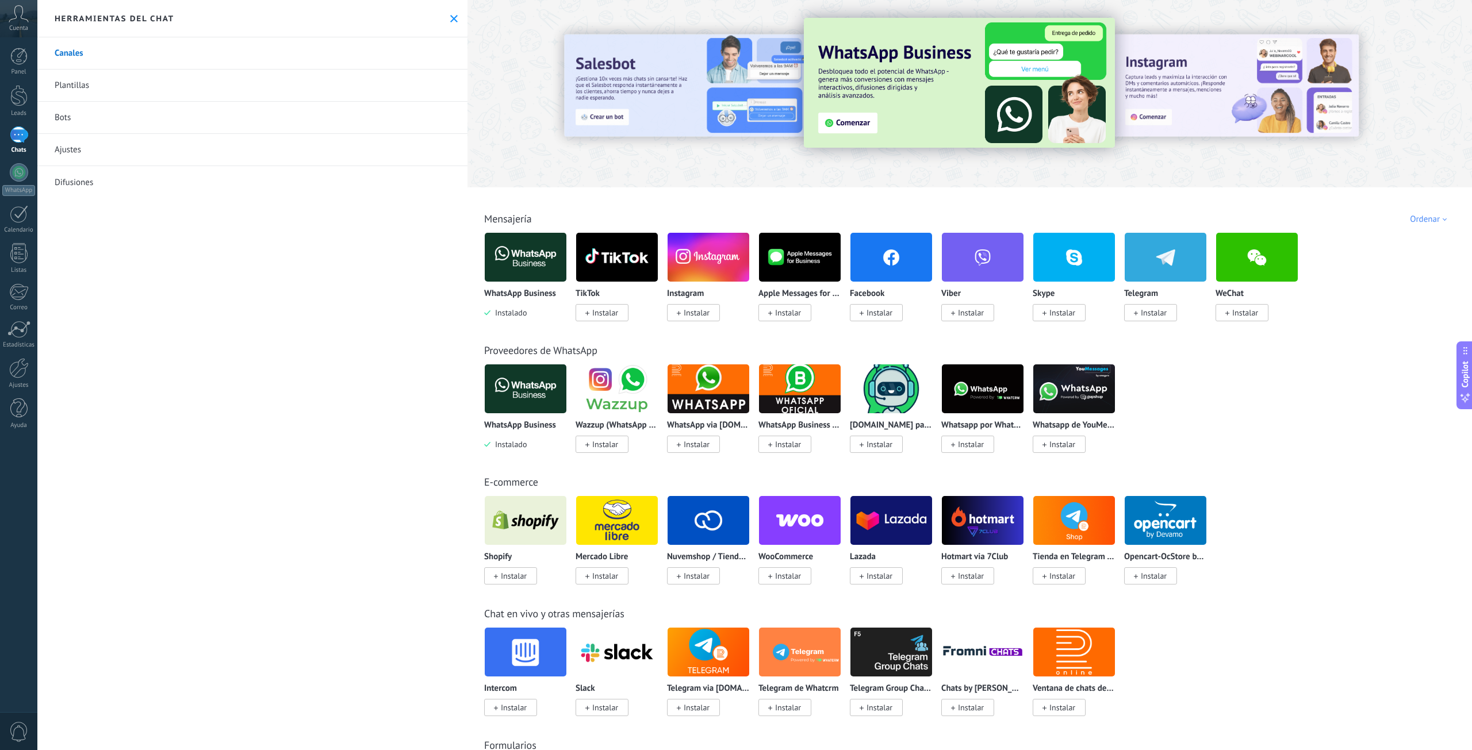
click at [501, 271] on img at bounding box center [526, 257] width 82 height 56
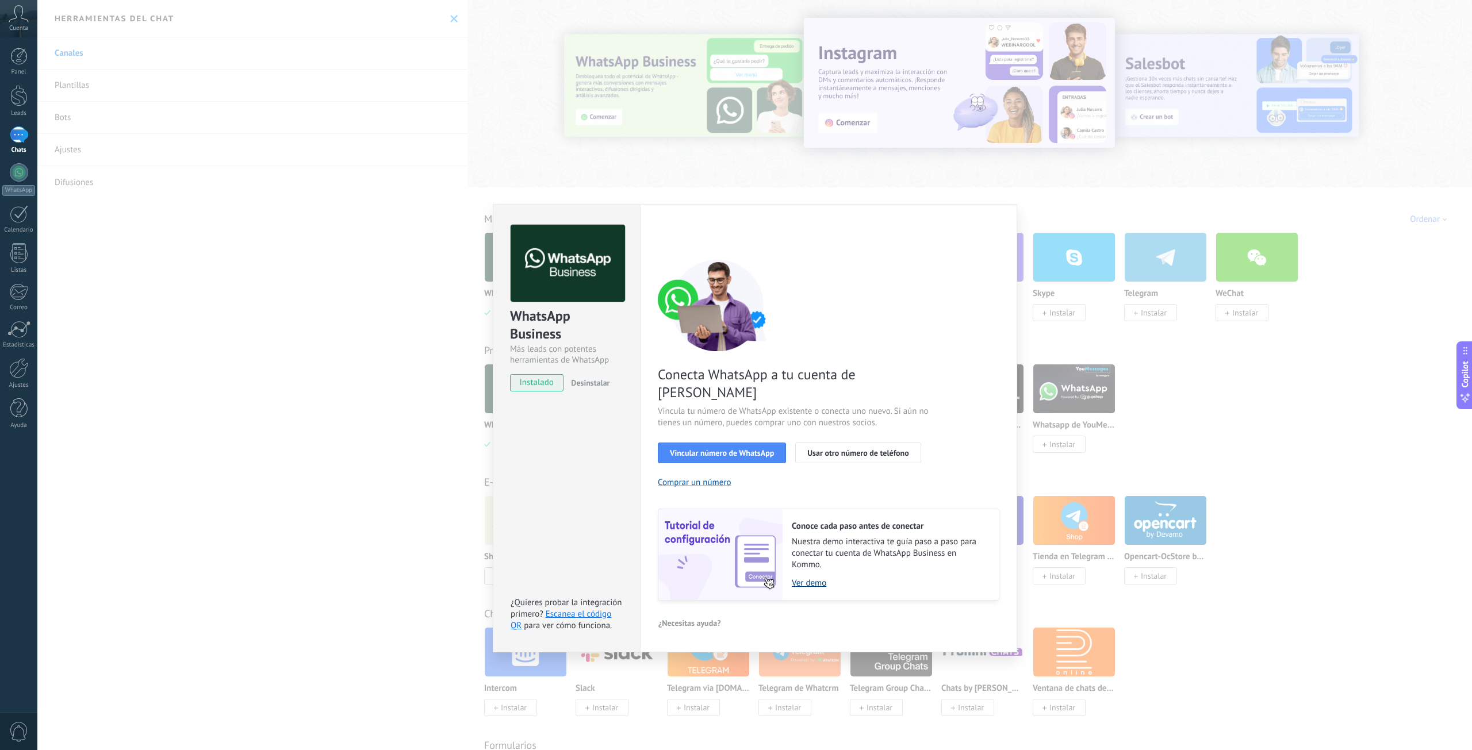
click at [817, 578] on link "Ver demo" at bounding box center [889, 583] width 195 height 11
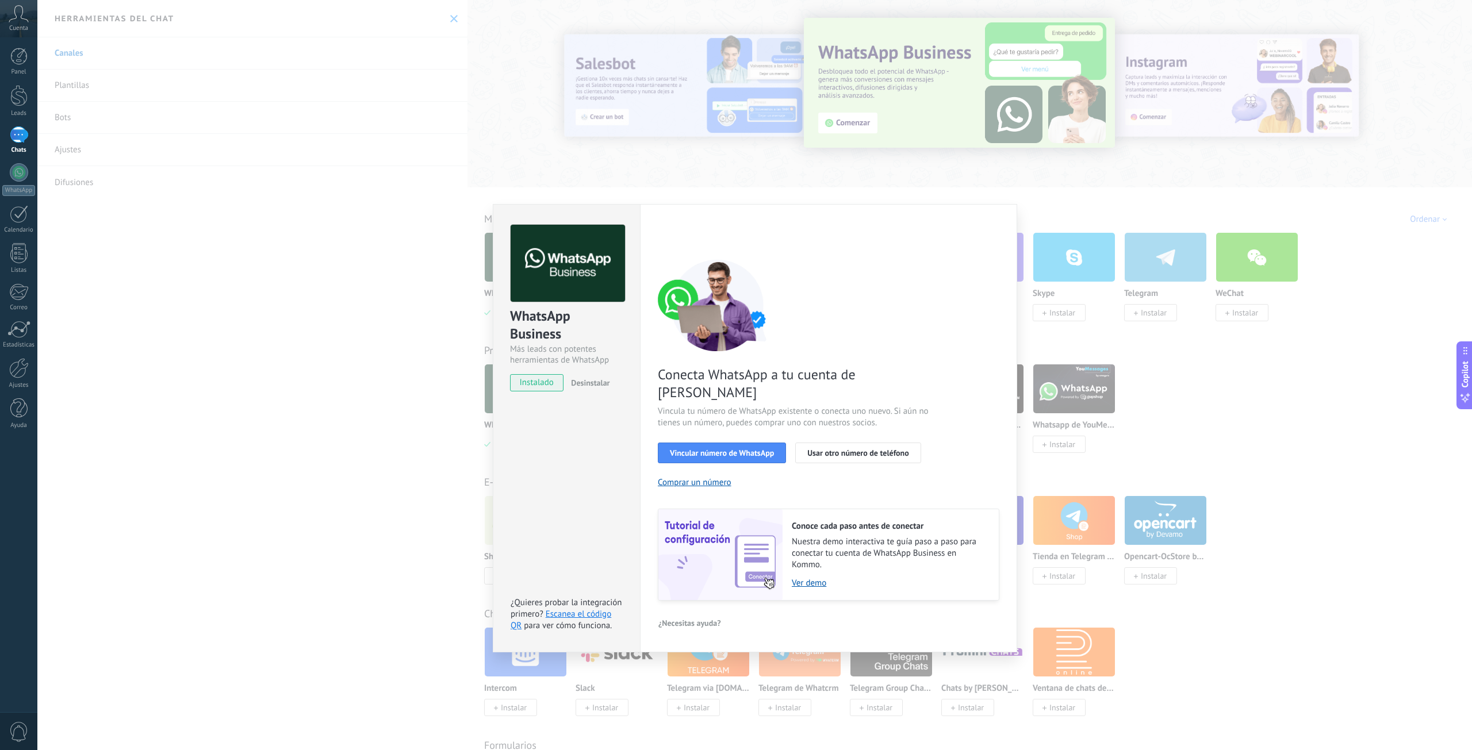
click at [363, 393] on div "WhatsApp Business Más leads con potentes herramientas de WhatsApp instalado Des…" at bounding box center [754, 375] width 1434 height 750
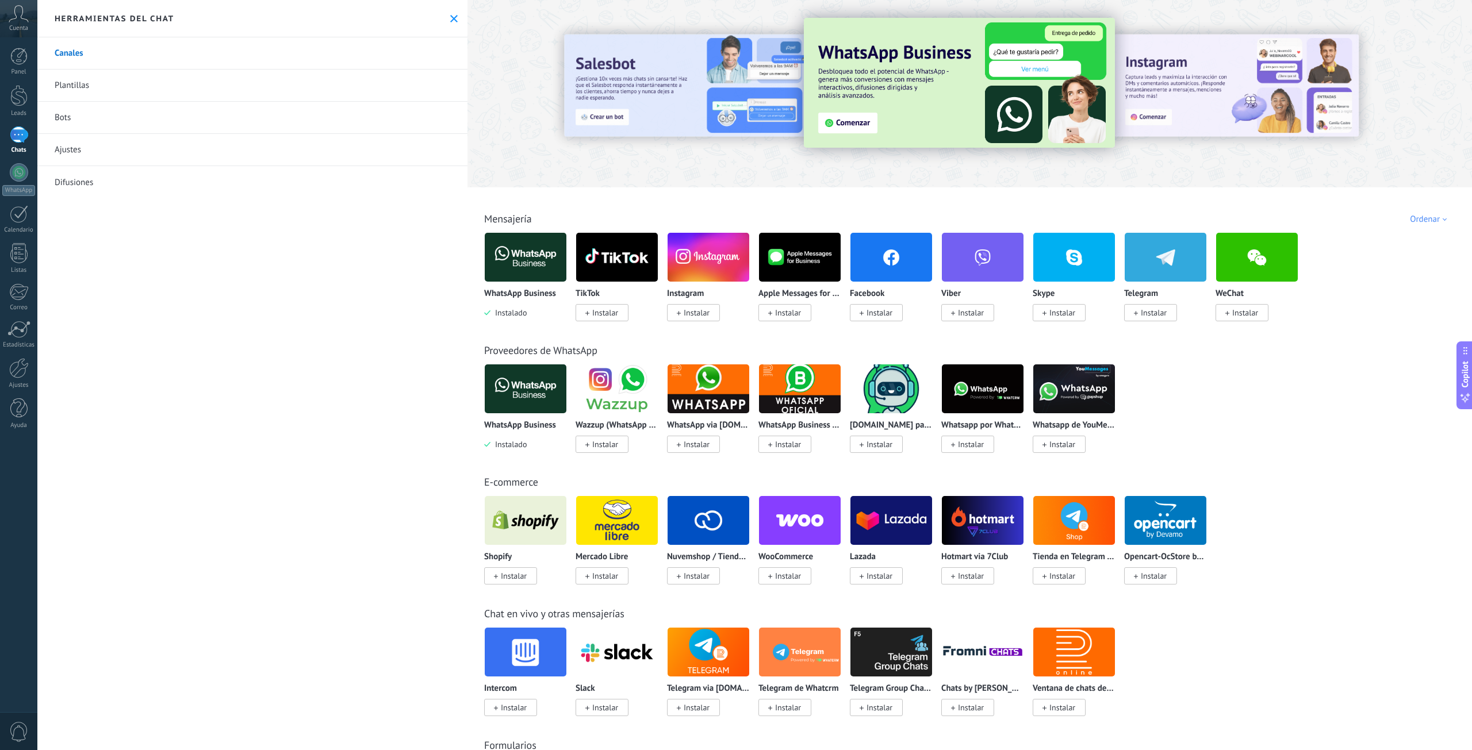
click at [12, 21] on icon at bounding box center [19, 13] width 20 height 17
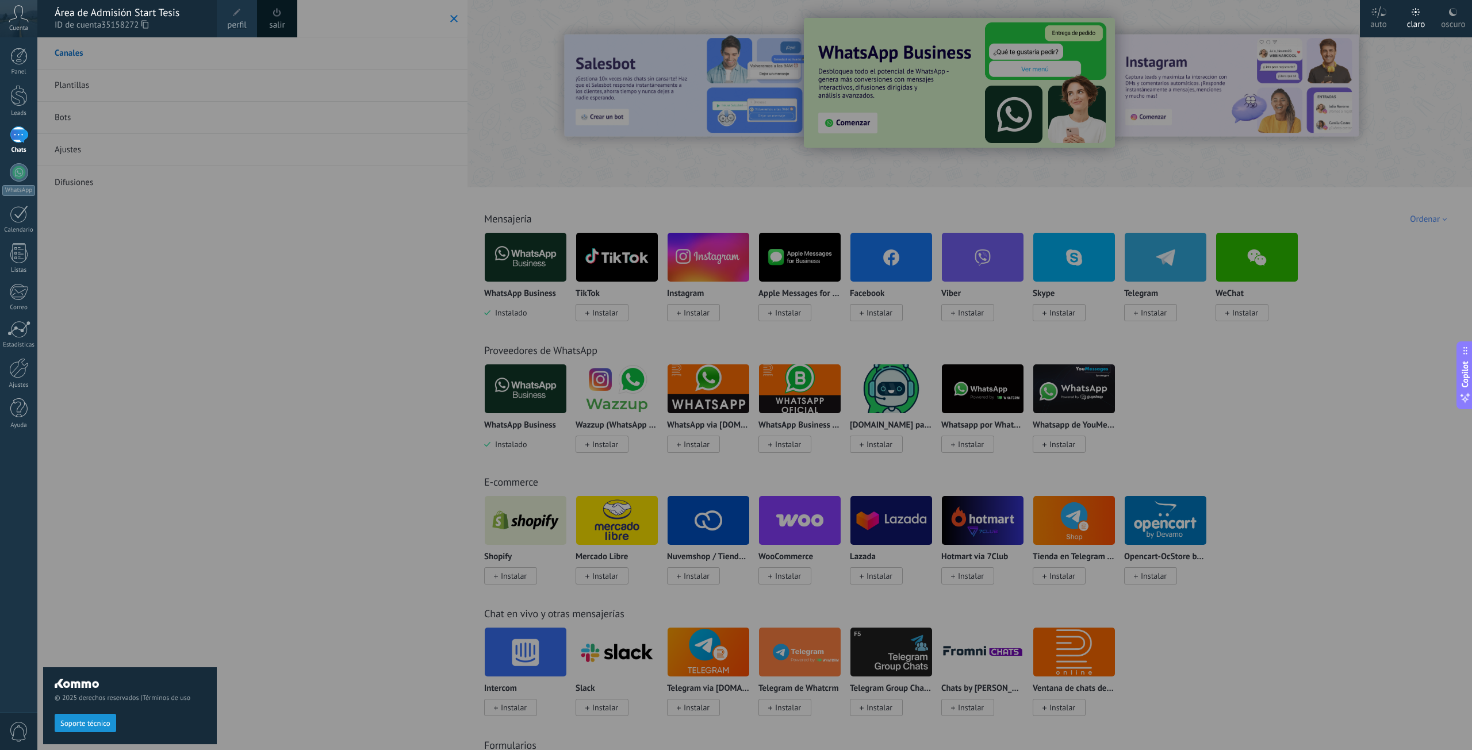
click at [251, 313] on div at bounding box center [773, 375] width 1472 height 750
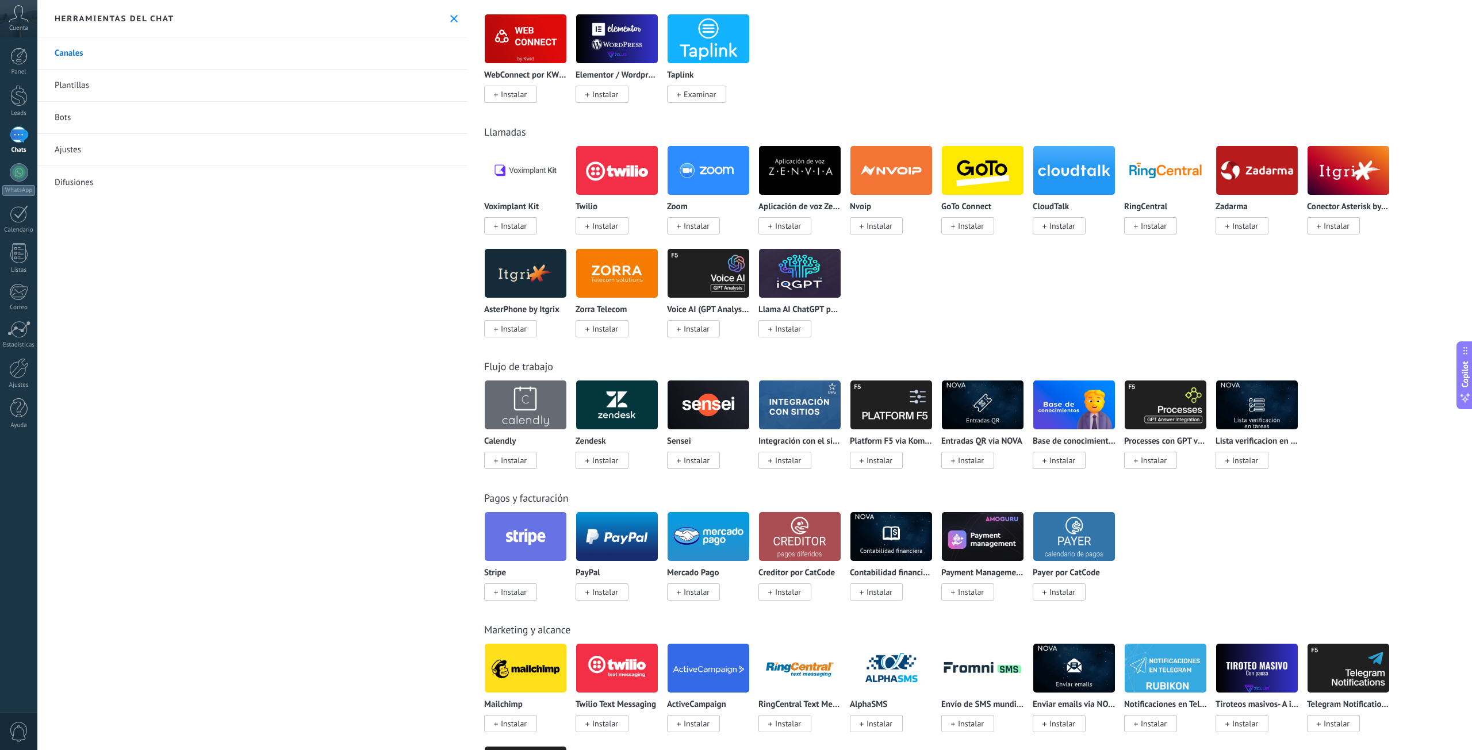
scroll to position [805, 0]
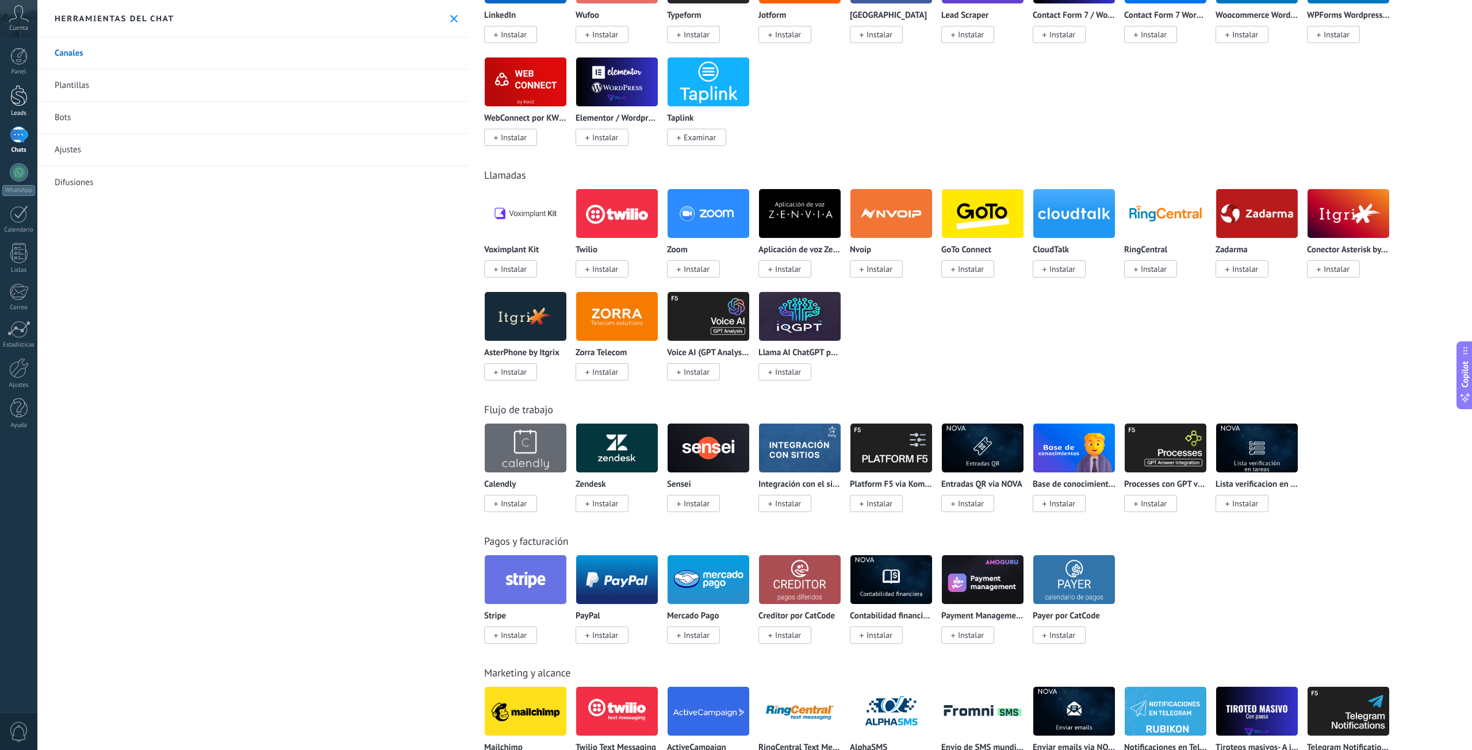
click at [24, 106] on div at bounding box center [18, 95] width 17 height 21
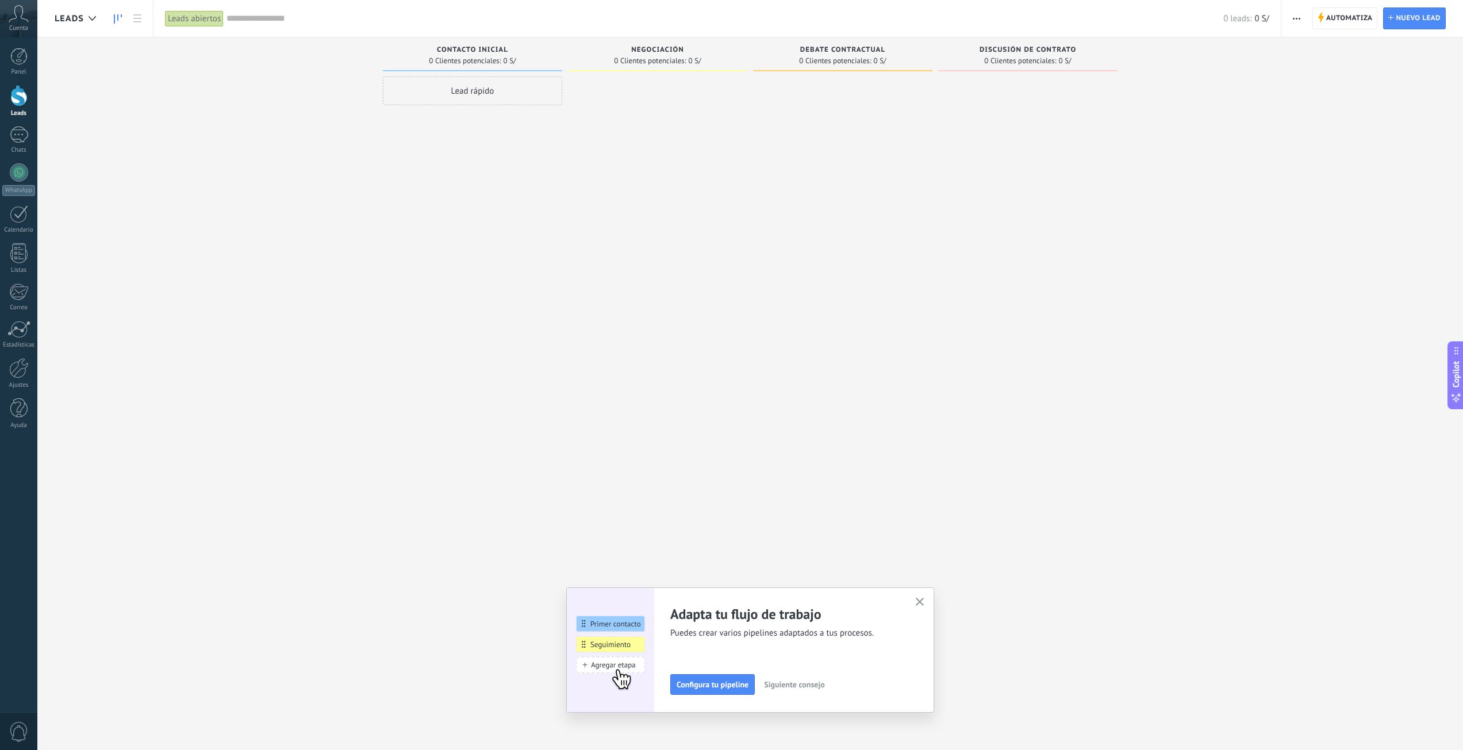
click at [919, 602] on button "button" at bounding box center [920, 603] width 14 height 16
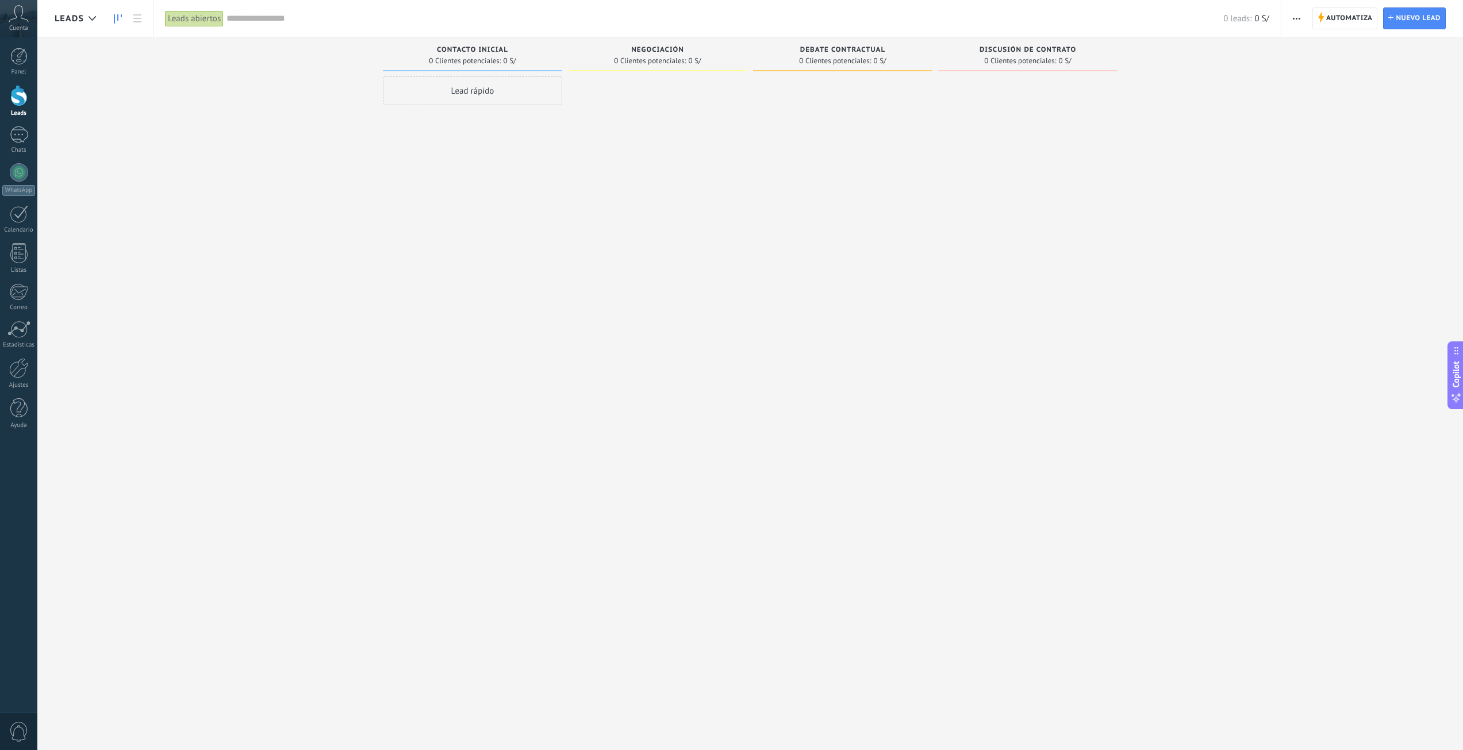
click at [20, 103] on div at bounding box center [18, 95] width 17 height 21
click at [19, 130] on div at bounding box center [19, 134] width 18 height 17
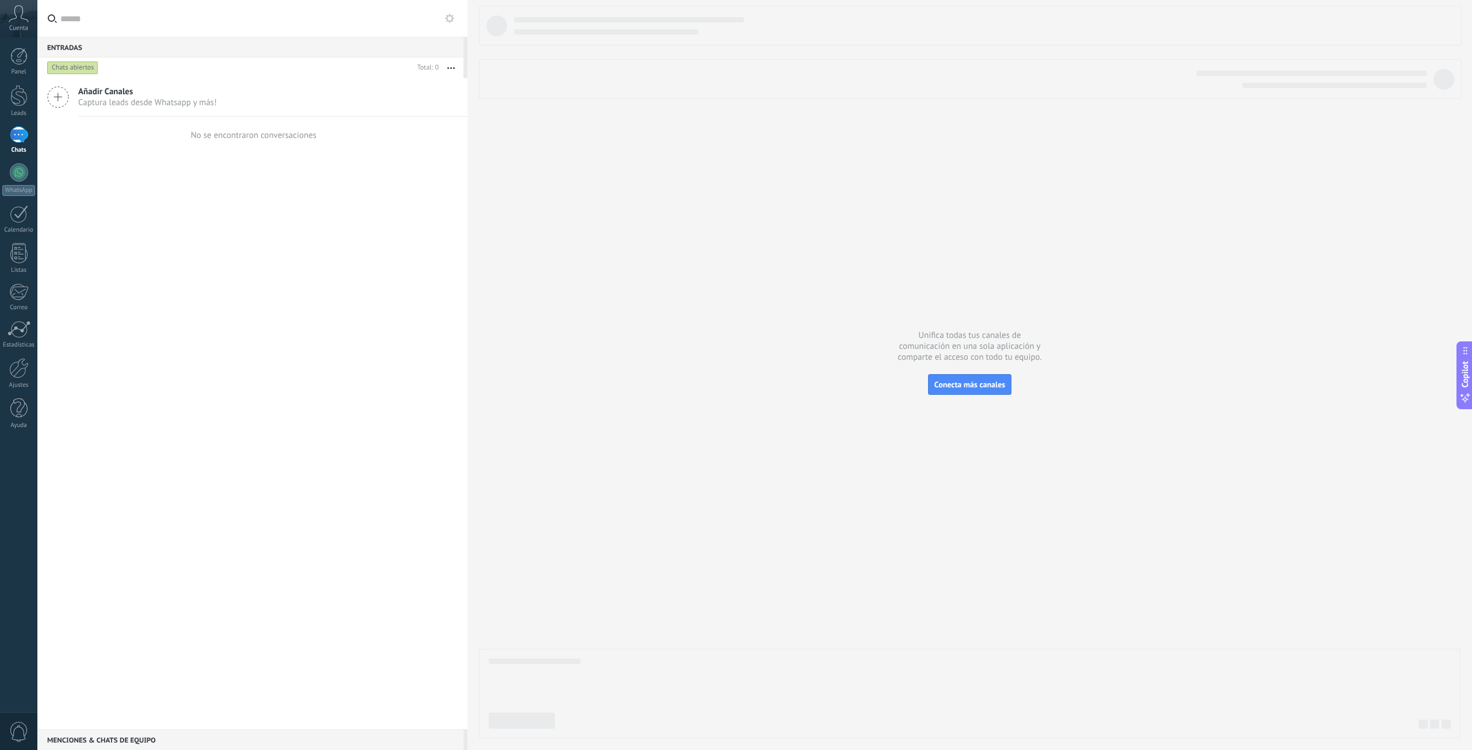
click at [76, 68] on div "Chats abiertos" at bounding box center [72, 68] width 51 height 14
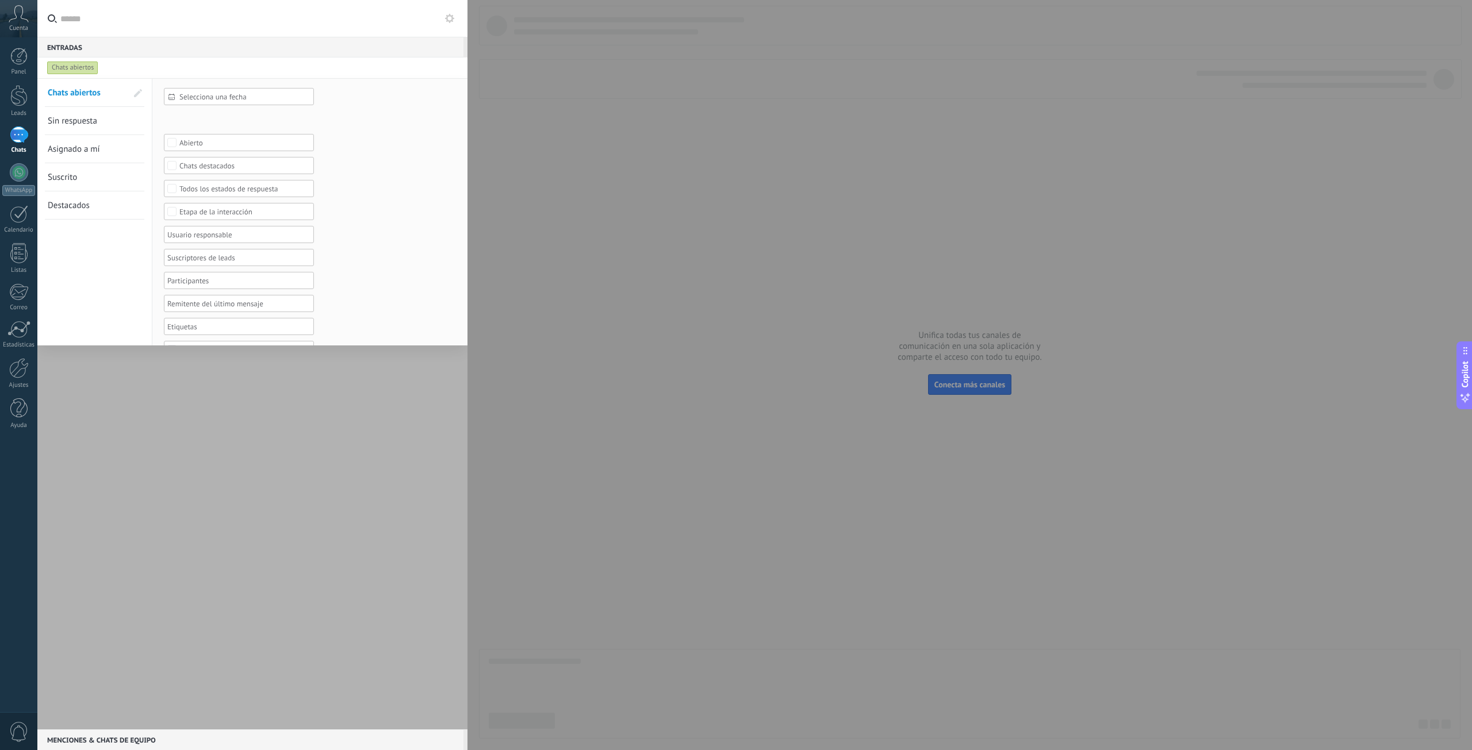
click at [74, 124] on span "Sin respuesta" at bounding box center [72, 121] width 49 height 11
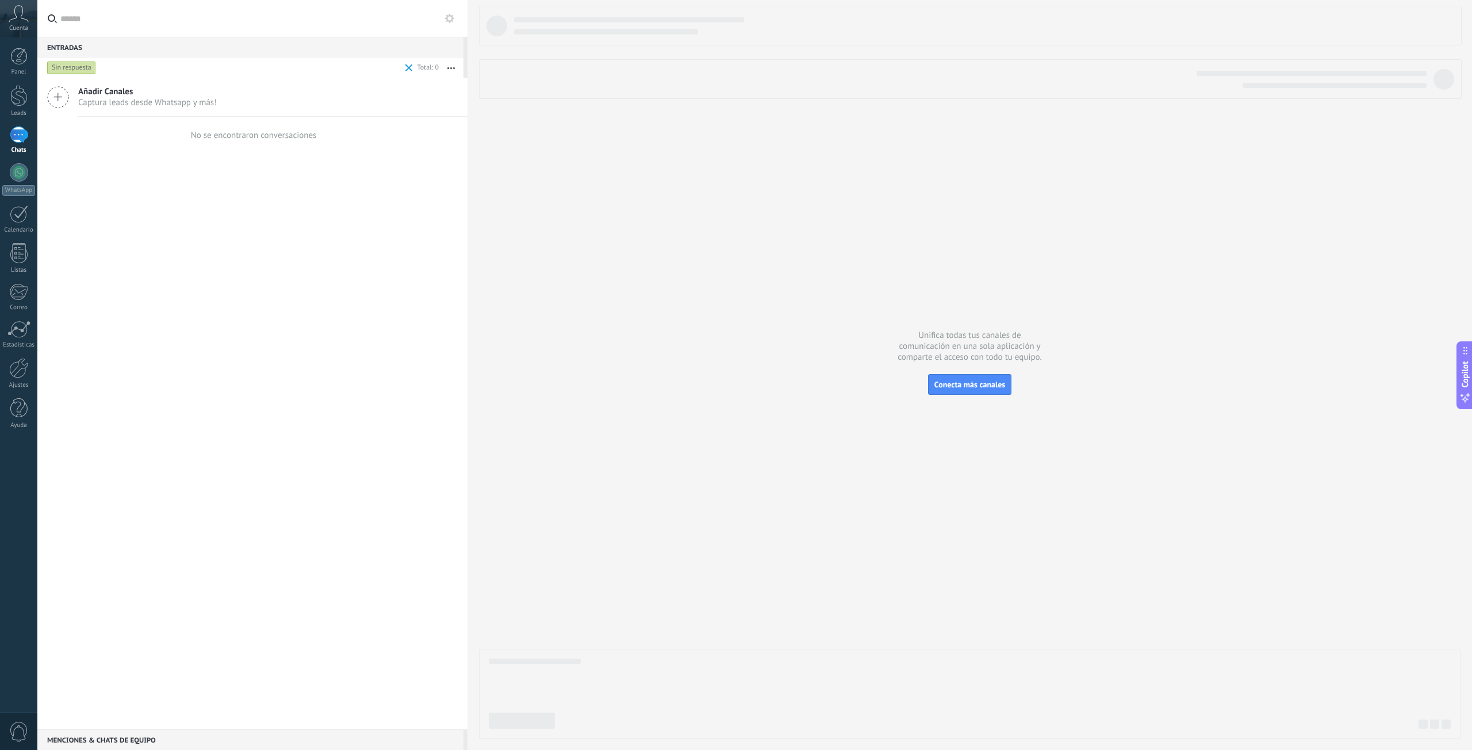
click at [68, 67] on div "Sin respuesta" at bounding box center [71, 68] width 49 height 14
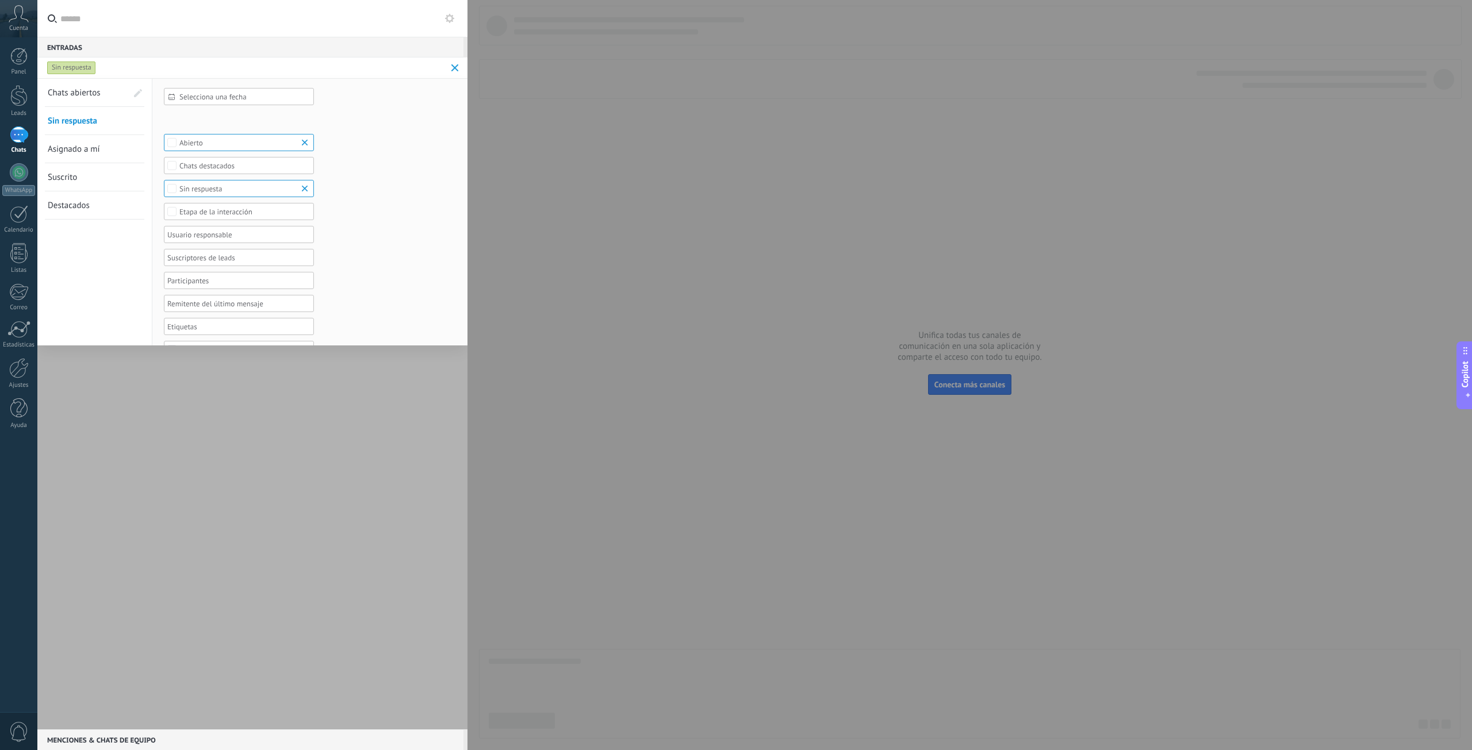
click at [80, 151] on span "Asignado a mí" at bounding box center [74, 149] width 52 height 11
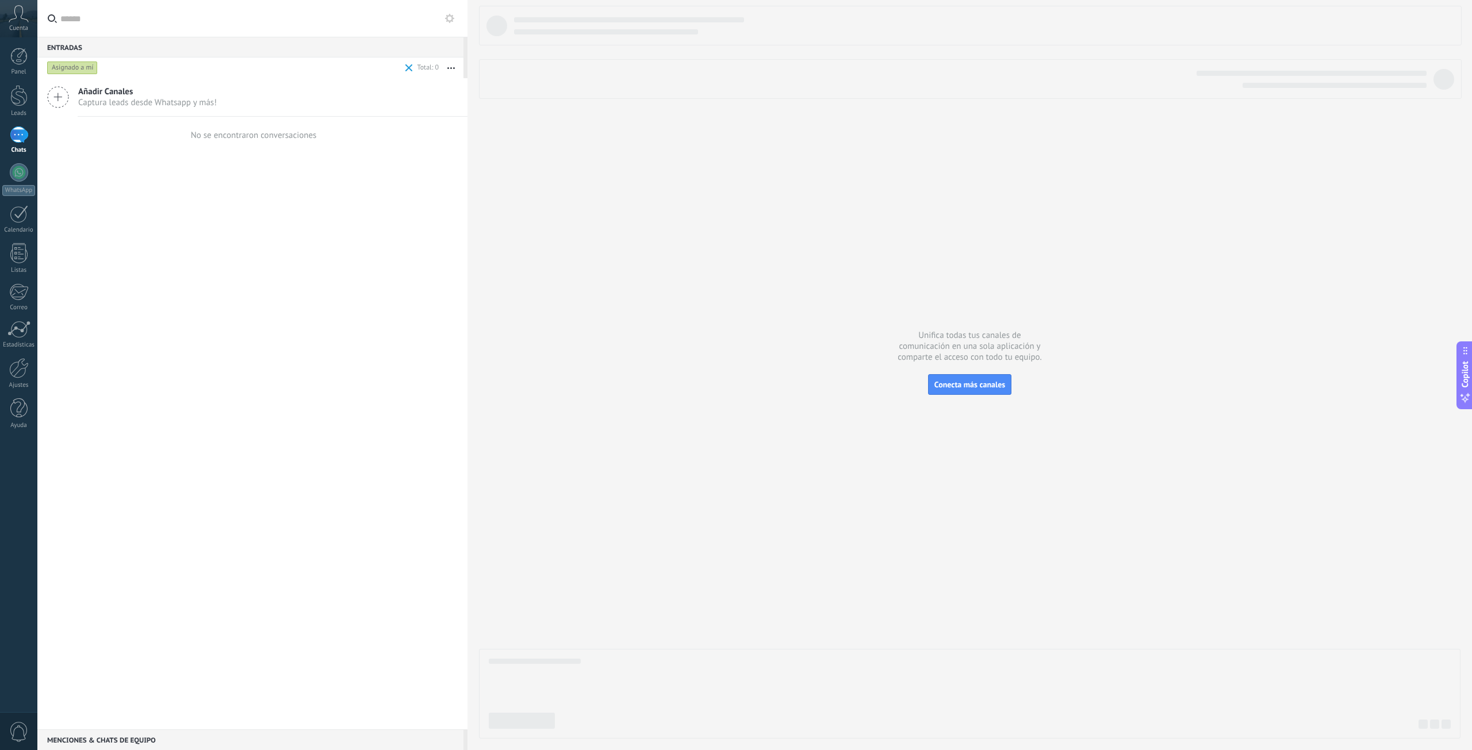
click at [67, 70] on div "Asignado a mí" at bounding box center [72, 68] width 51 height 14
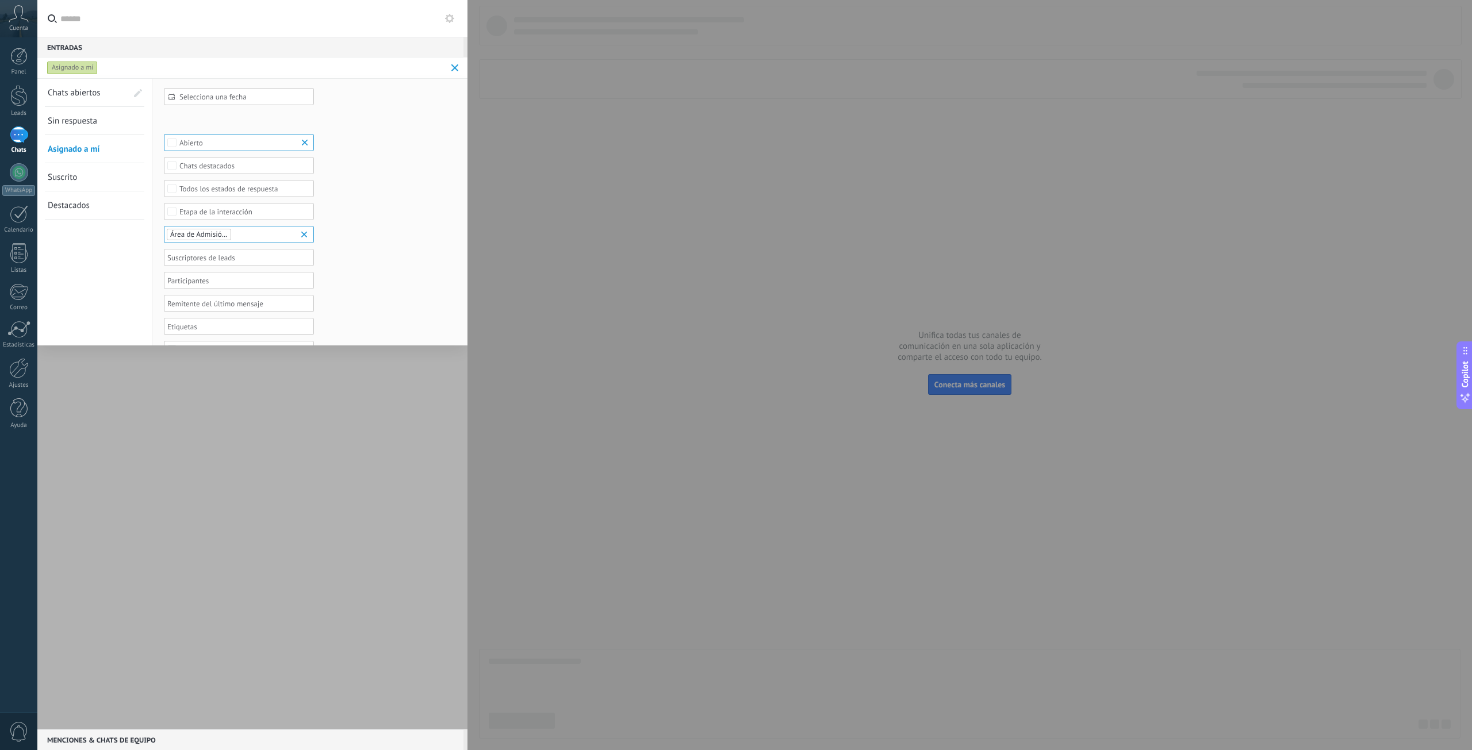
click at [78, 93] on span "Chats abiertos" at bounding box center [74, 92] width 53 height 11
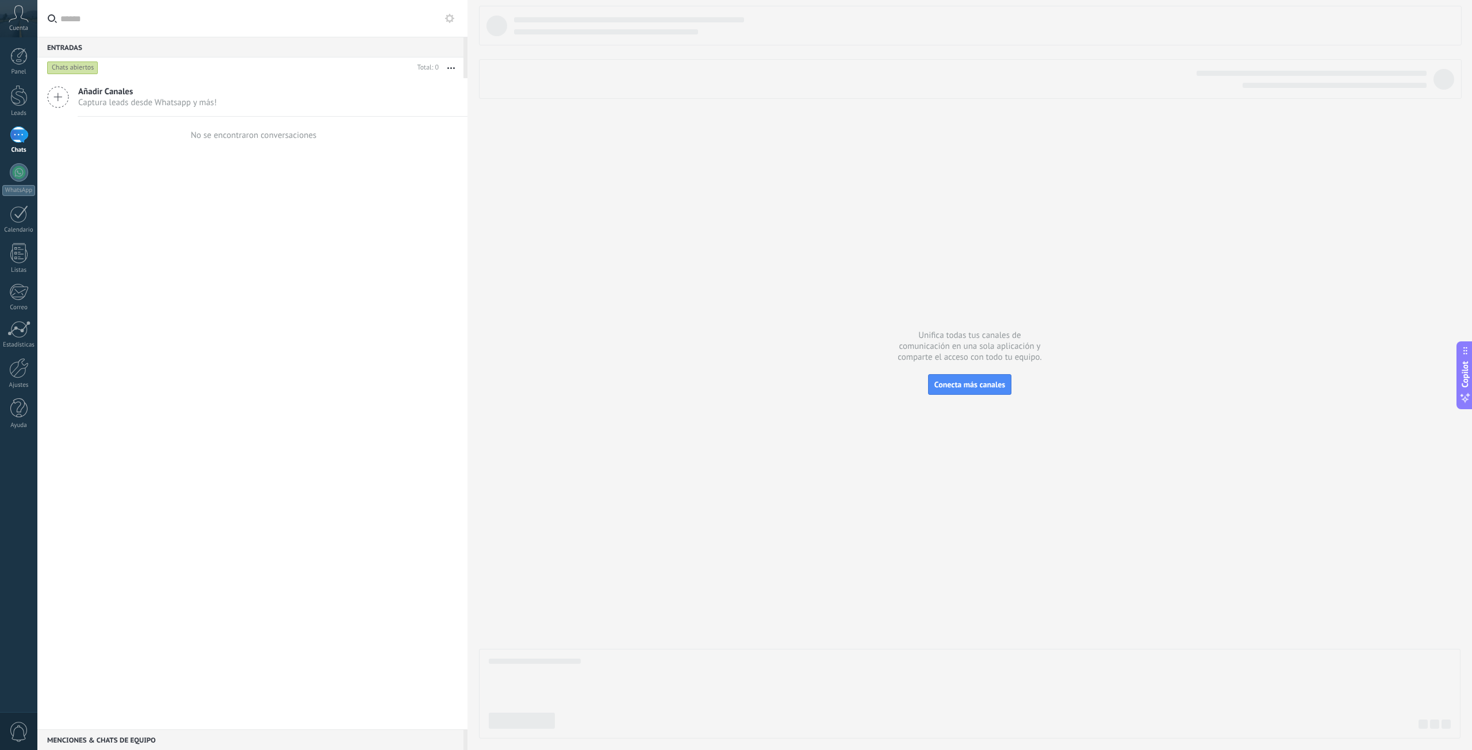
click at [27, 21] on icon at bounding box center [19, 13] width 20 height 17
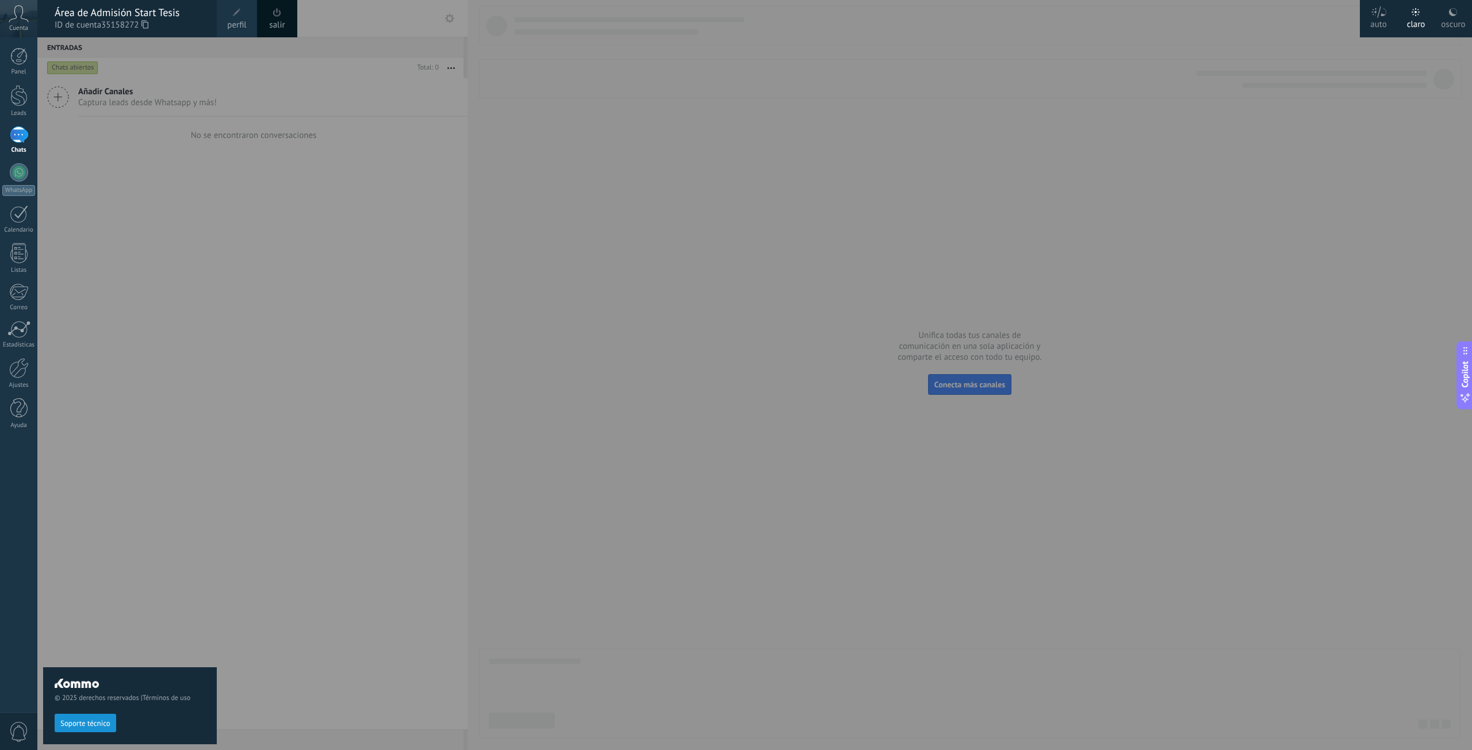
drag, startPoint x: 91, startPoint y: 7, endPoint x: 291, endPoint y: 124, distance: 231.1
click at [37, 124] on div "© 2025 derechos reservados | Términos de uso Soporte técnico auto claro oscuro …" at bounding box center [18, 375] width 37 height 750
drag, startPoint x: 24, startPoint y: 136, endPoint x: 107, endPoint y: 178, distance: 93.8
click at [24, 136] on div at bounding box center [19, 134] width 18 height 17
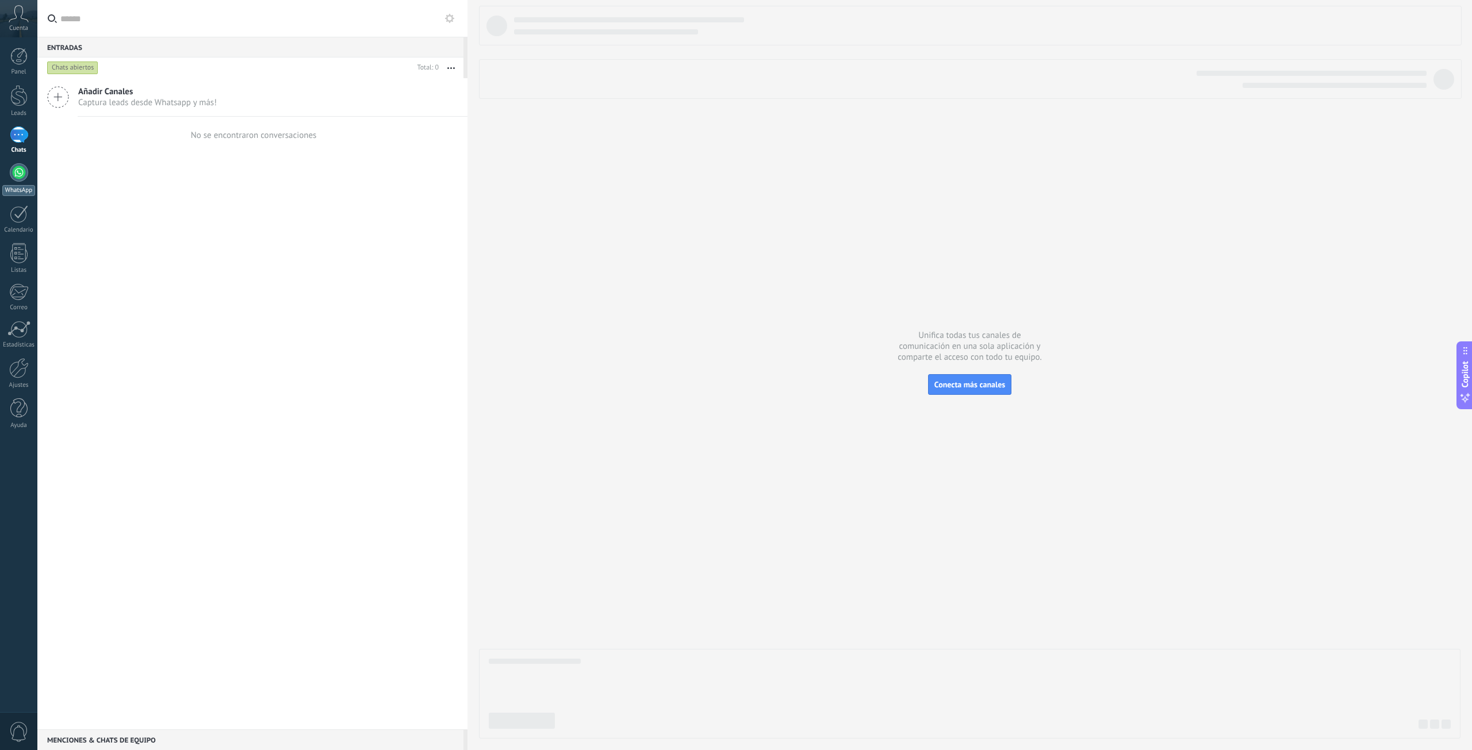
click at [21, 174] on div at bounding box center [19, 172] width 18 height 18
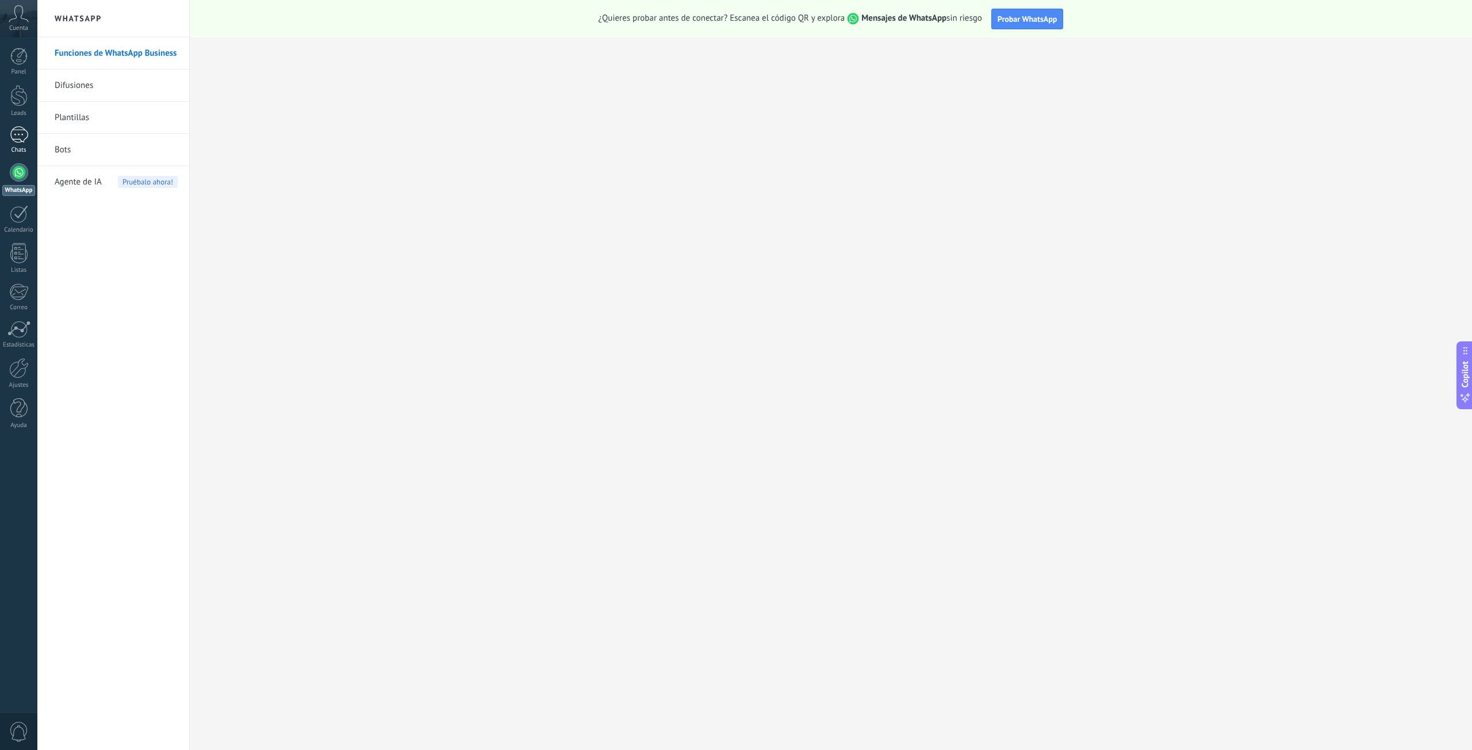
click at [22, 138] on div at bounding box center [19, 134] width 18 height 17
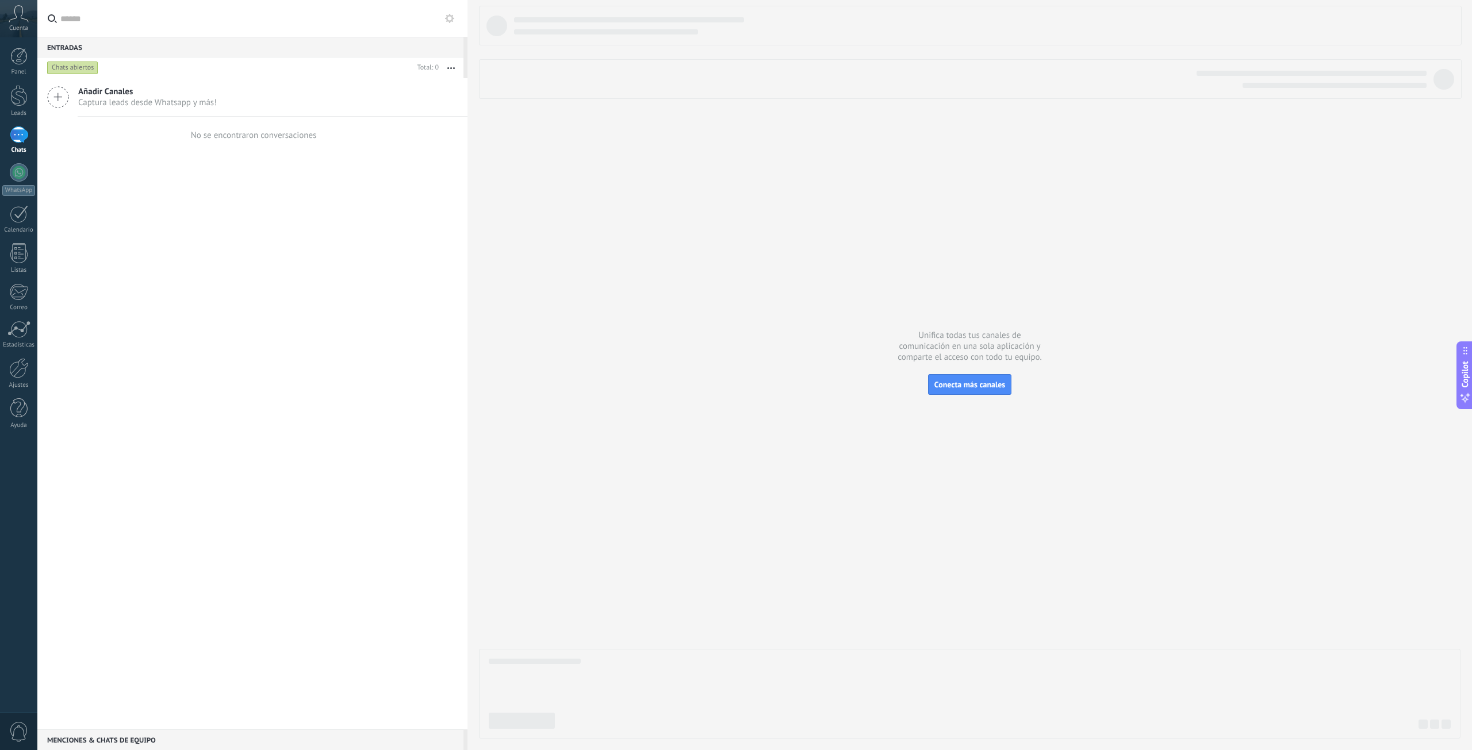
click at [117, 91] on div "Añadir Canales Captura leads desde Whatsapp y más!" at bounding box center [147, 97] width 139 height 22
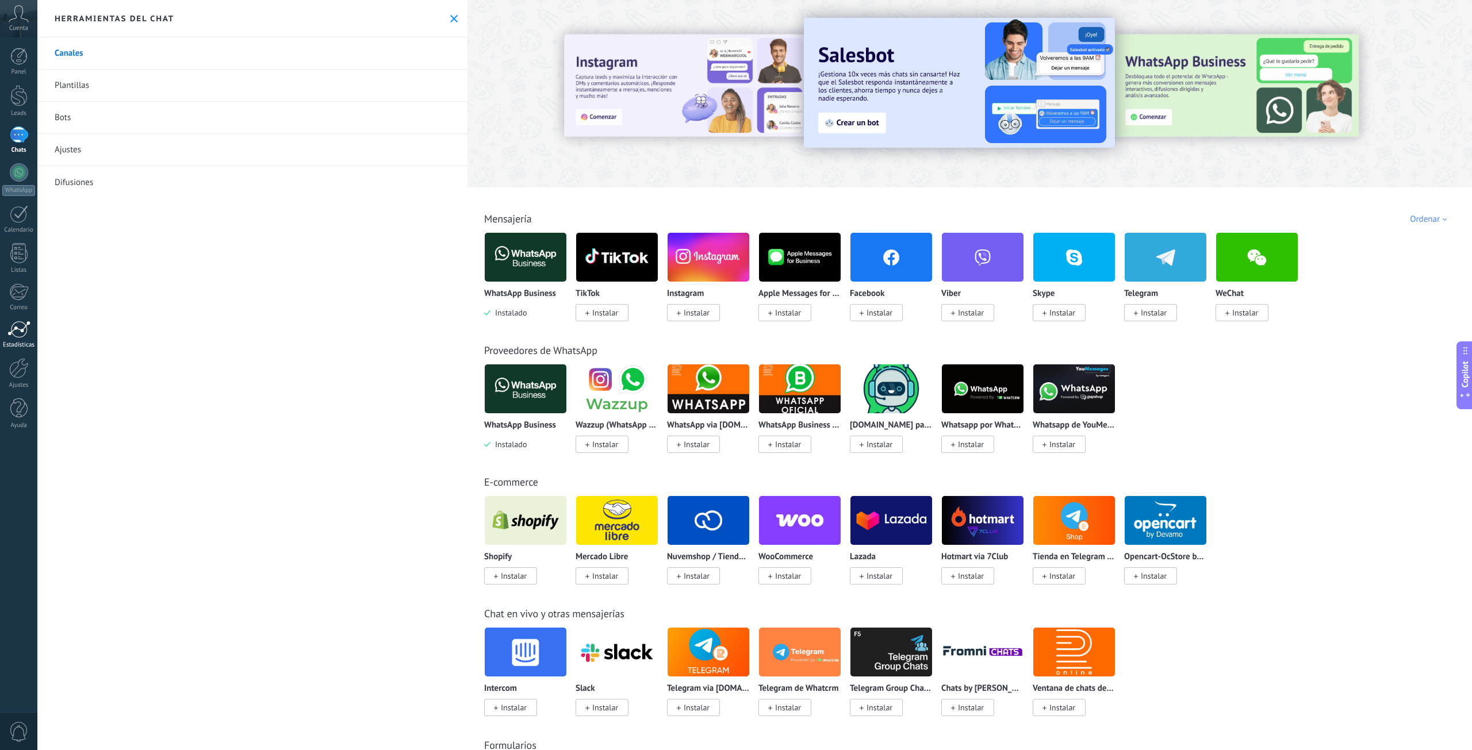
click at [20, 336] on div at bounding box center [18, 329] width 23 height 17
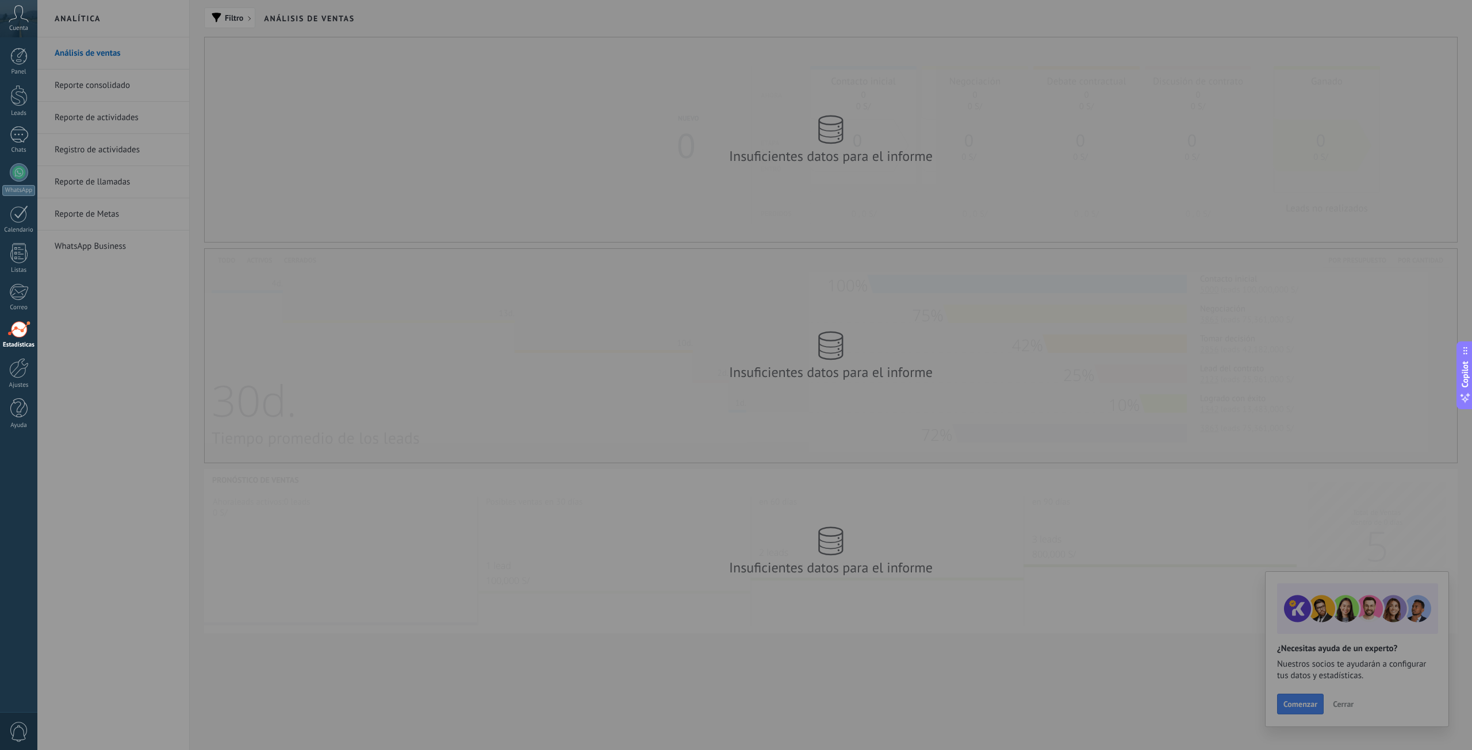
click at [133, 296] on div at bounding box center [773, 375] width 1472 height 750
click at [19, 140] on div at bounding box center [19, 134] width 18 height 17
